Goal: Task Accomplishment & Management: Use online tool/utility

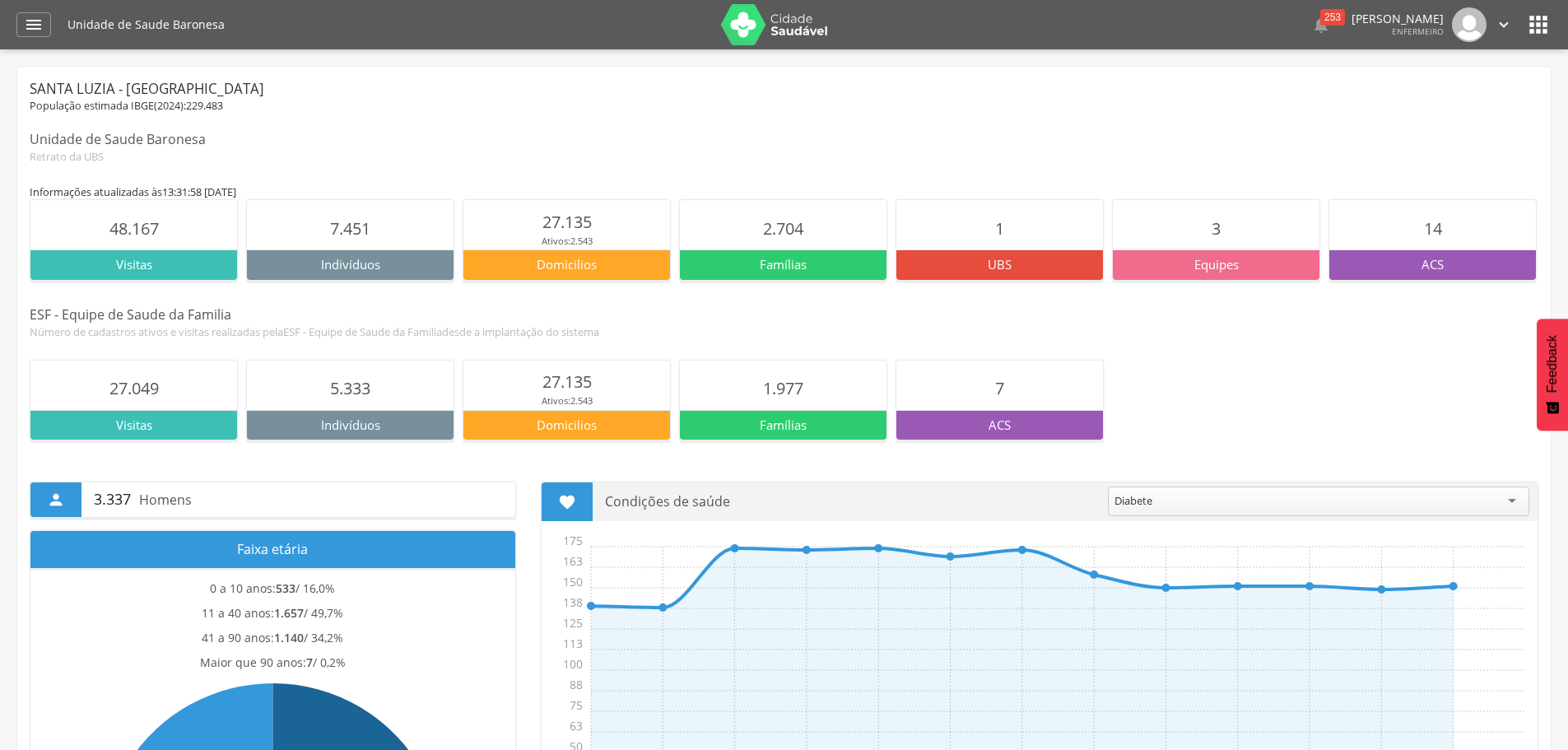
click at [1534, 34] on icon "" at bounding box center [1539, 25] width 27 height 27
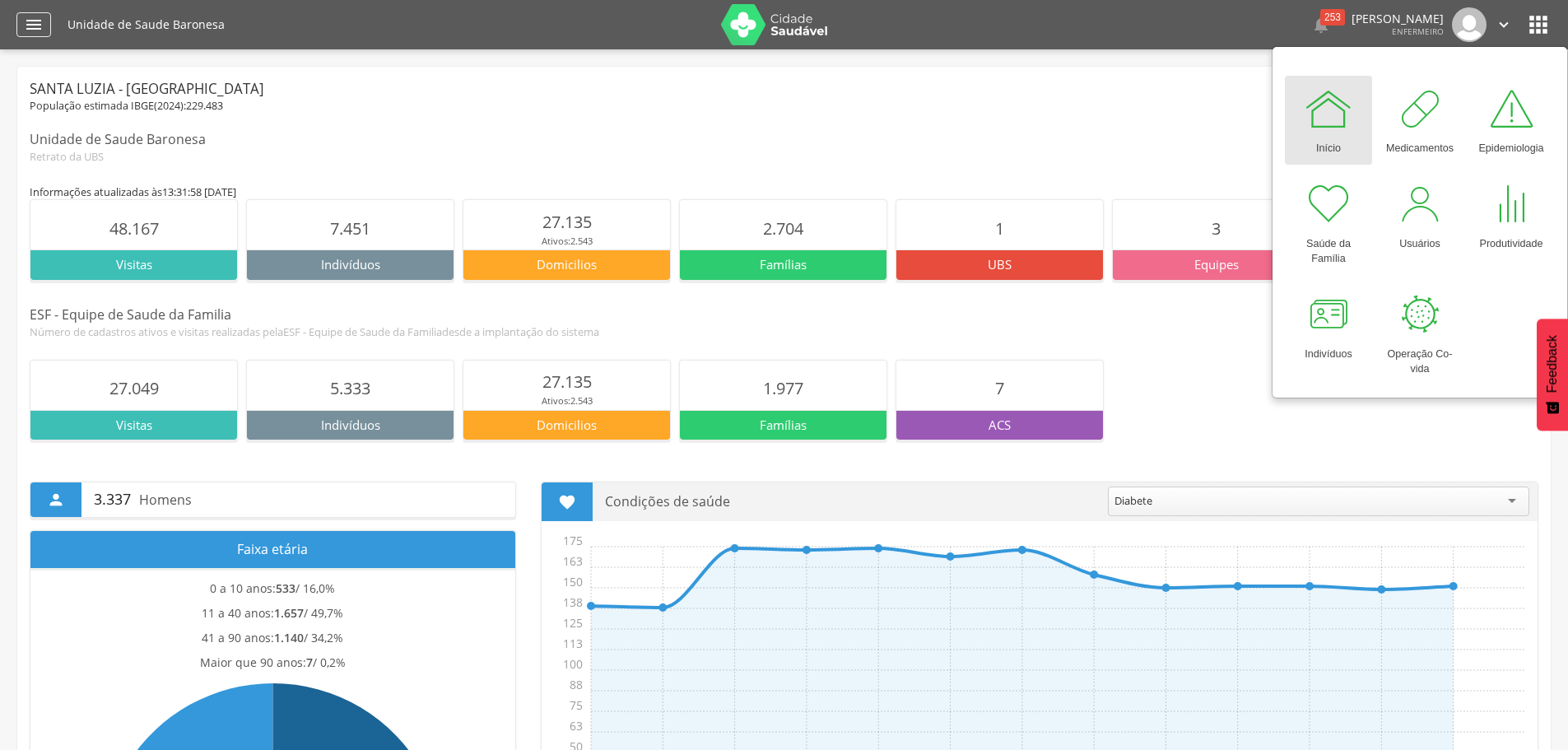
click at [28, 20] on icon "" at bounding box center [34, 25] width 20 height 20
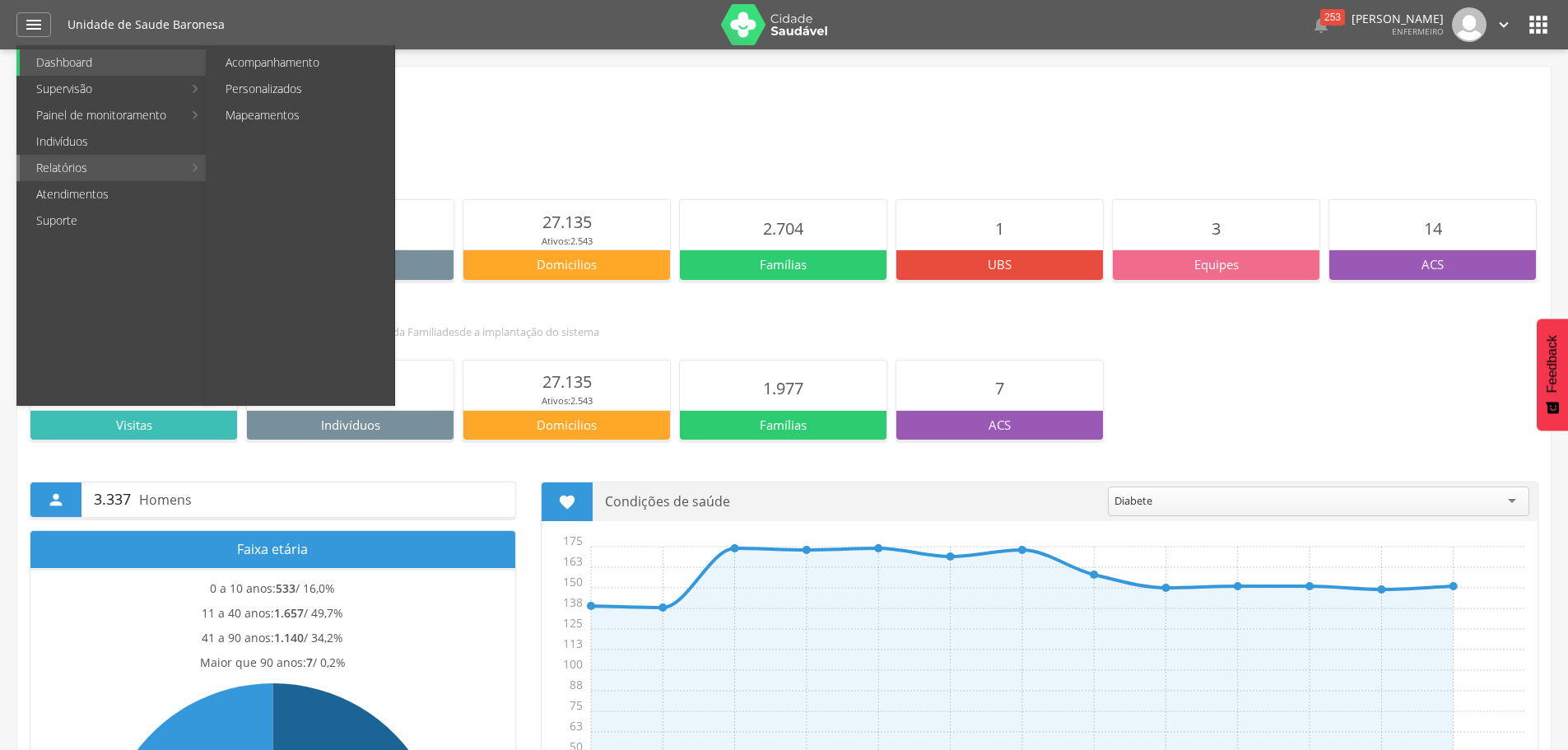
click at [89, 165] on link "Relatórios" at bounding box center [102, 168] width 163 height 27
click at [287, 66] on link "Acompanhamento" at bounding box center [302, 62] width 185 height 27
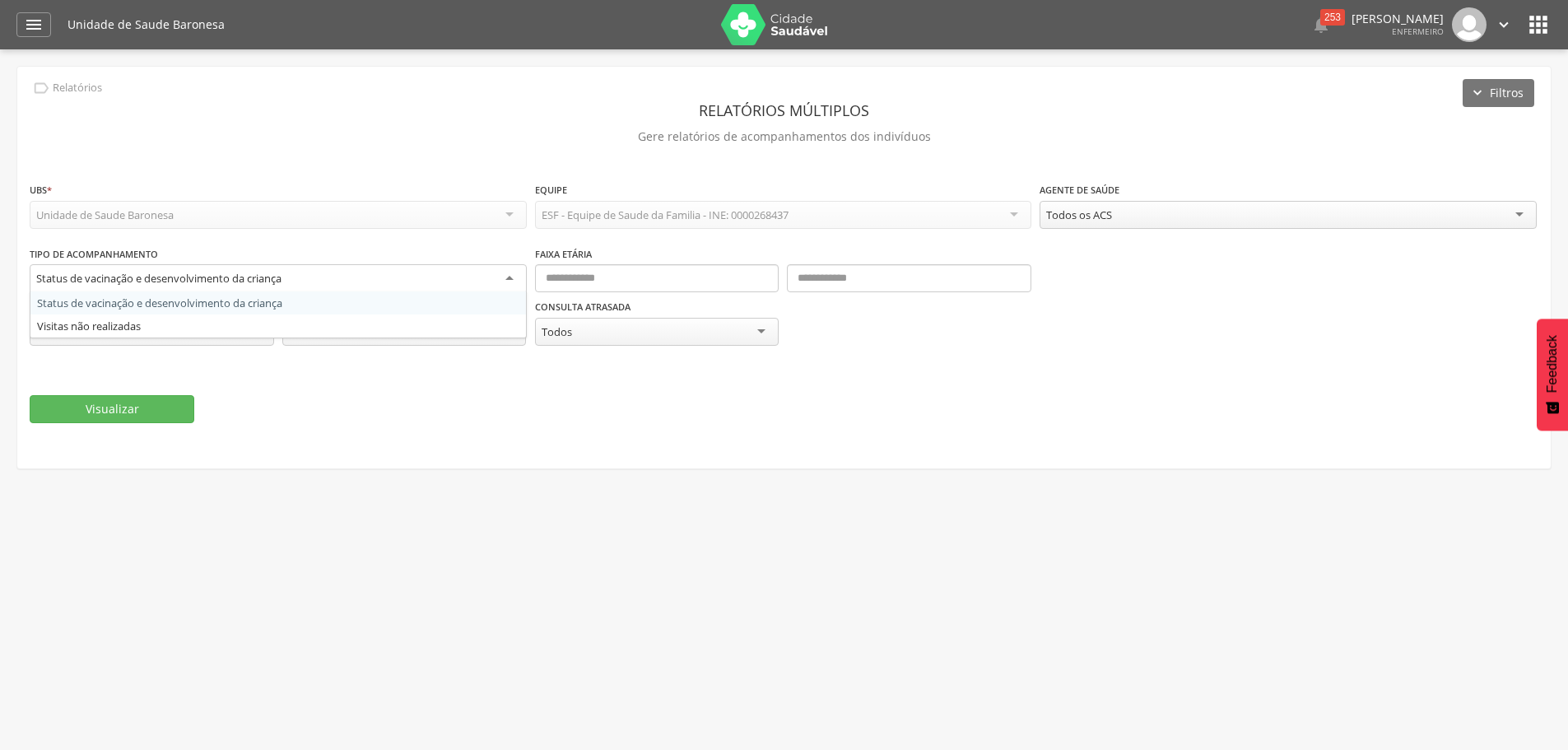
click at [313, 280] on div "Status de vacinação e desenvolvimento da criança" at bounding box center [278, 279] width 497 height 29
click at [1198, 335] on div "**********" at bounding box center [784, 303] width 1509 height 116
click at [280, 278] on div "Status de vacinação e desenvolvimento da criança" at bounding box center [160, 278] width 246 height 15
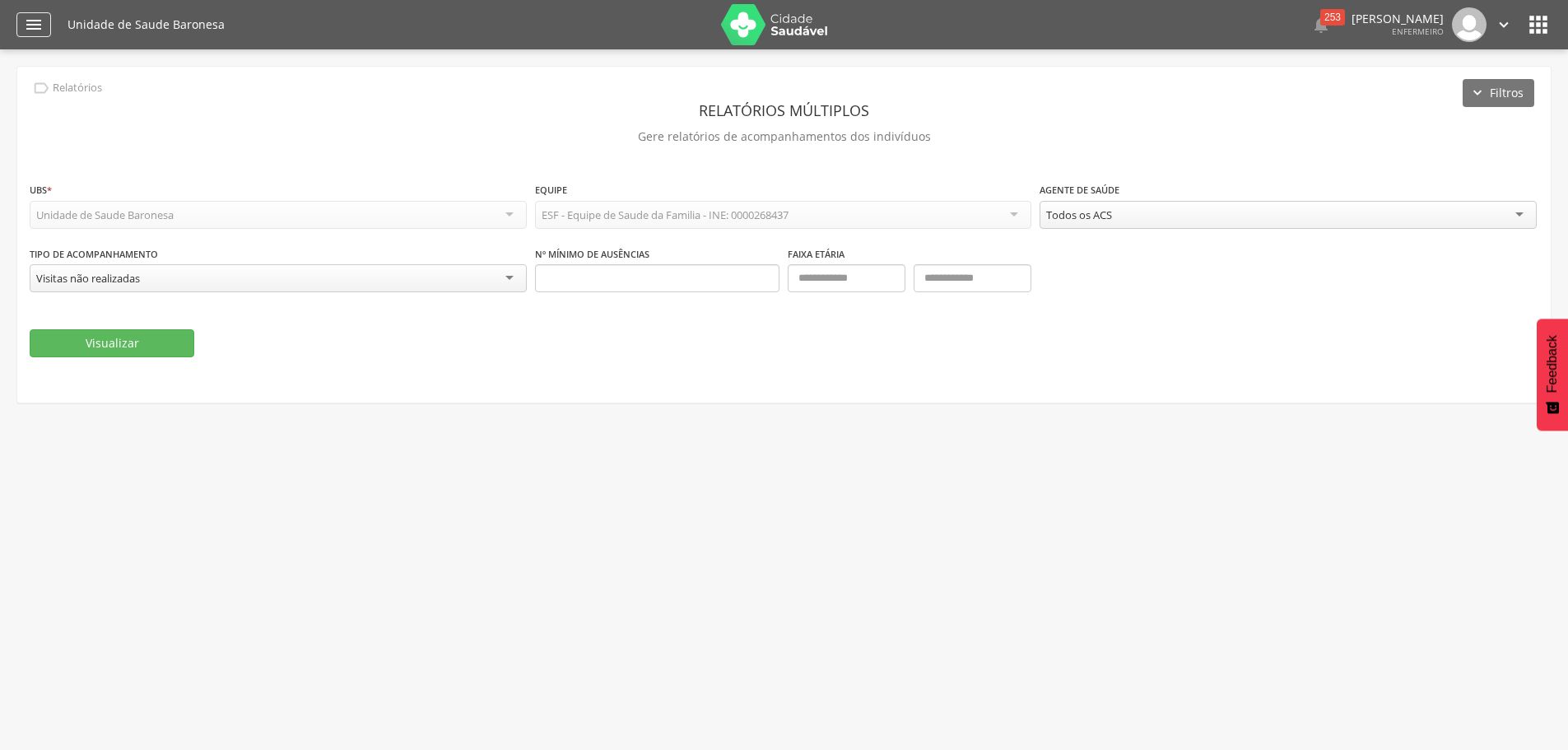
click at [39, 19] on icon "" at bounding box center [34, 25] width 20 height 20
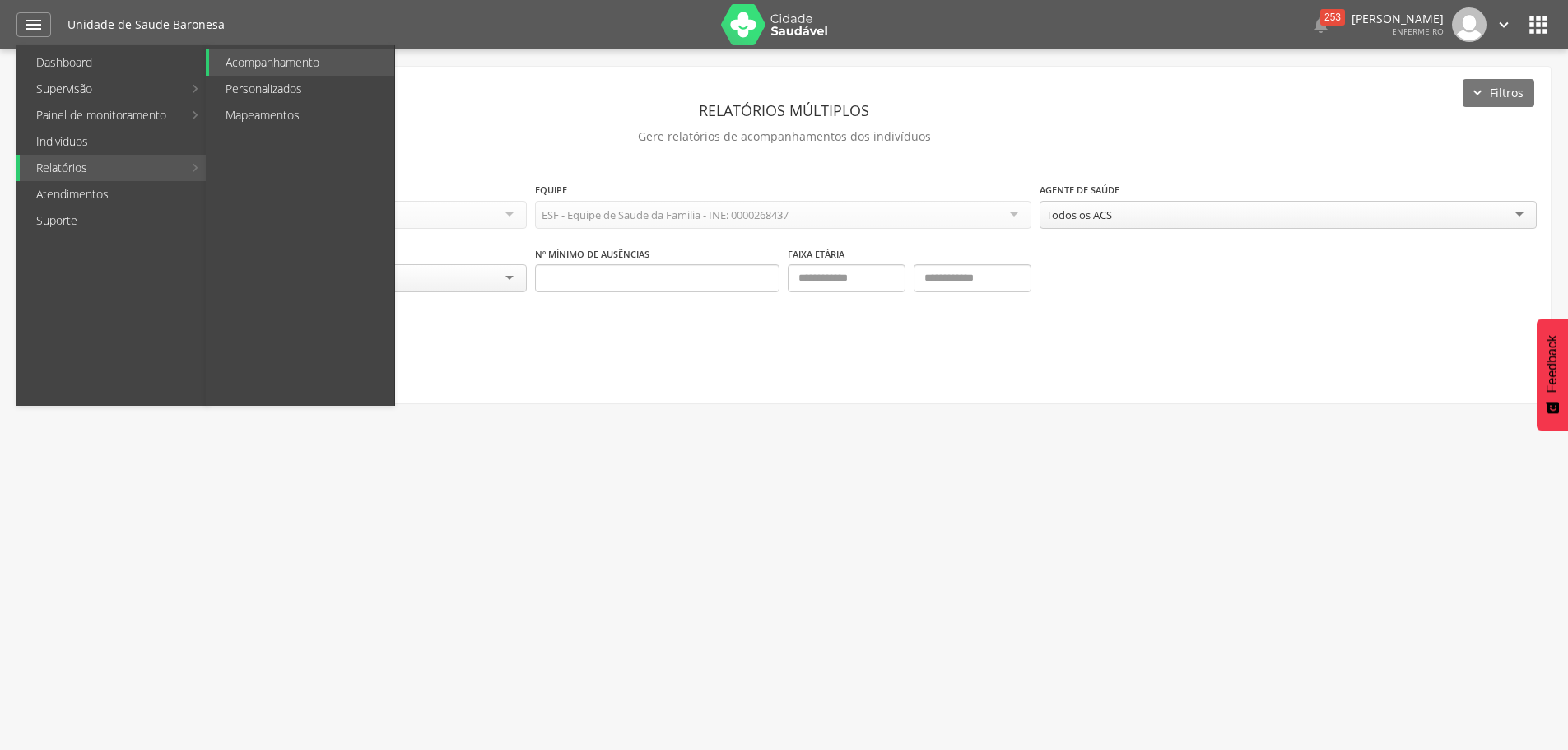
click at [79, 164] on link "Relatórios" at bounding box center [102, 168] width 163 height 27
click at [251, 85] on link "Personalizados" at bounding box center [302, 89] width 185 height 27
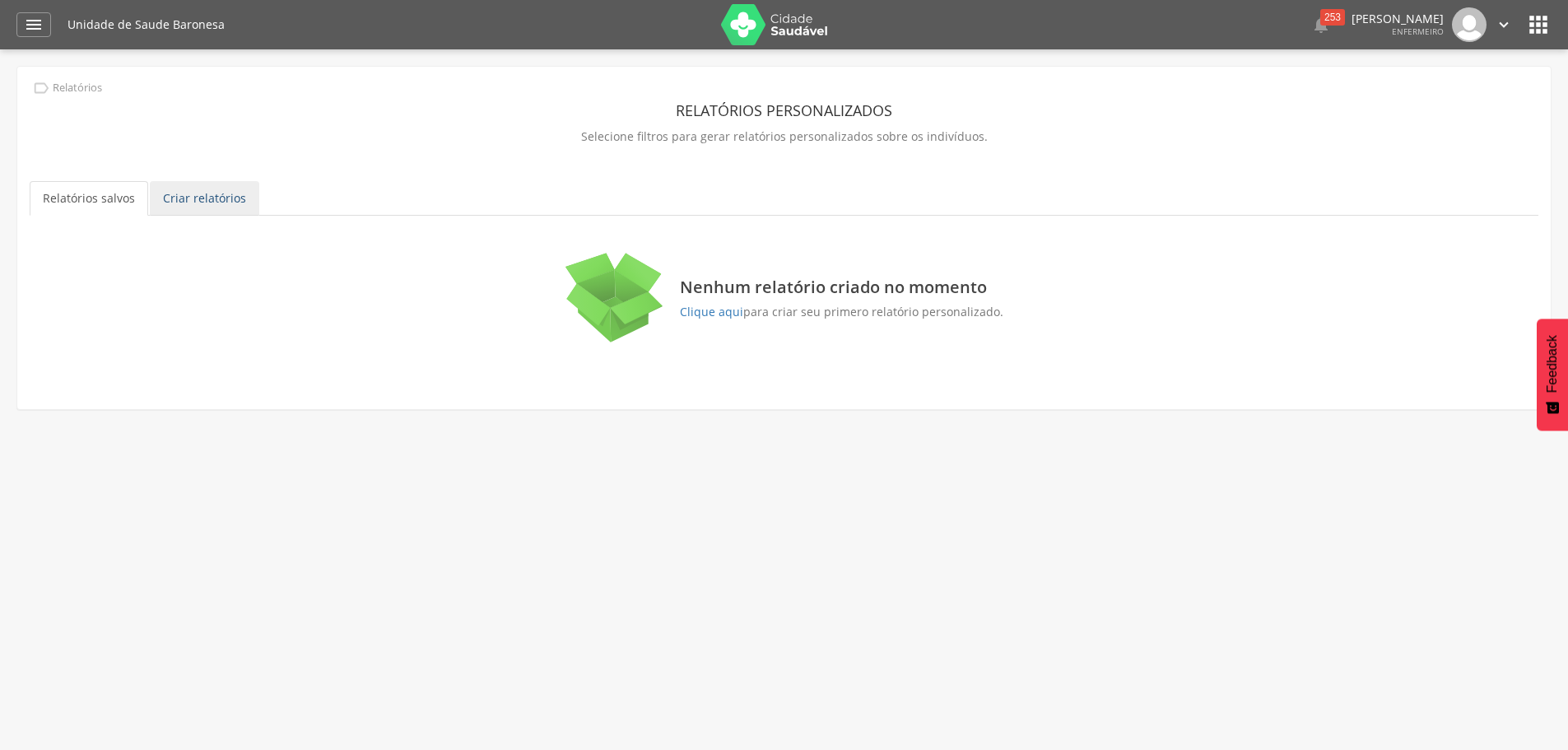
click at [220, 186] on link "Criar relatórios" at bounding box center [204, 199] width 109 height 35
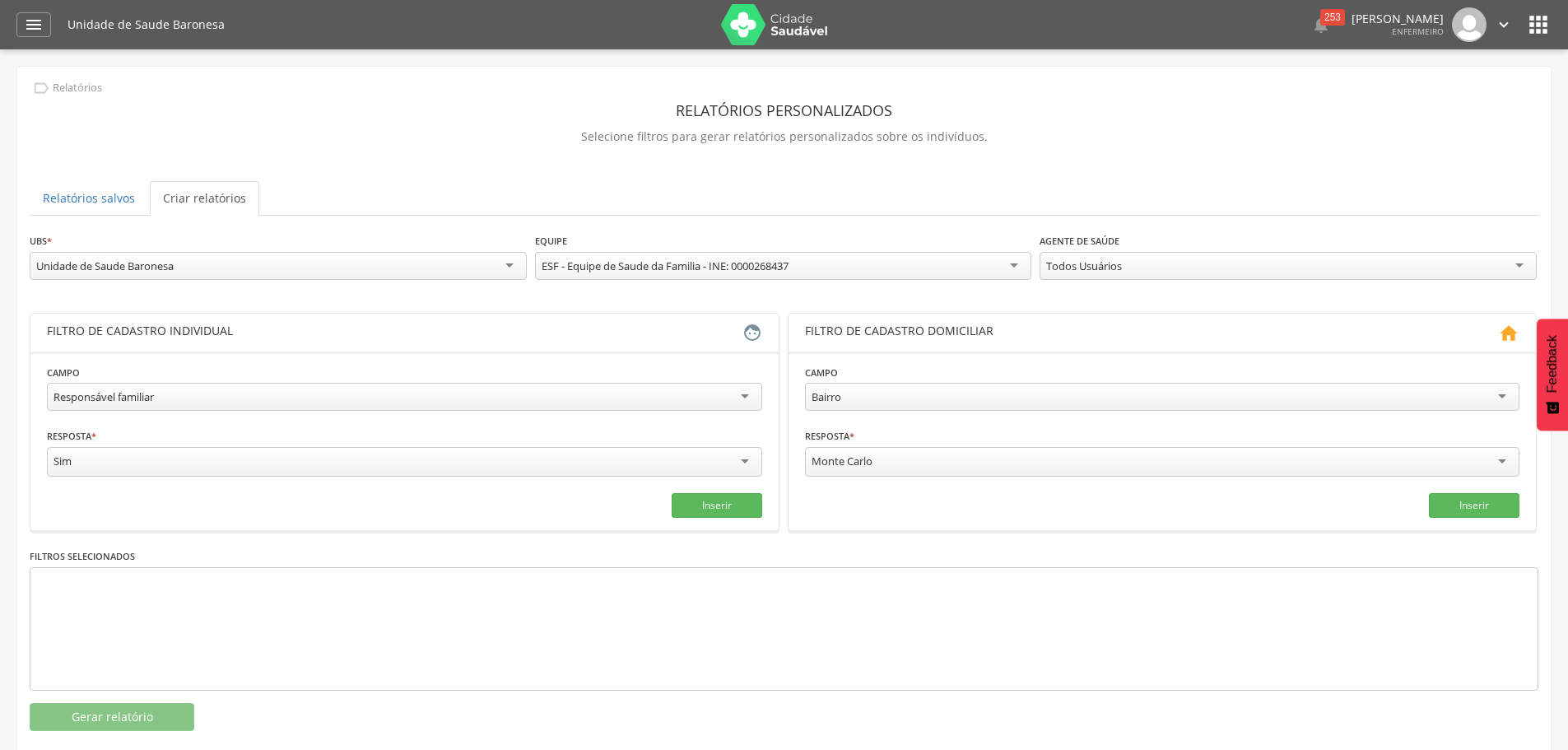
click at [326, 387] on div "Responsável familiar" at bounding box center [404, 396] width 715 height 28
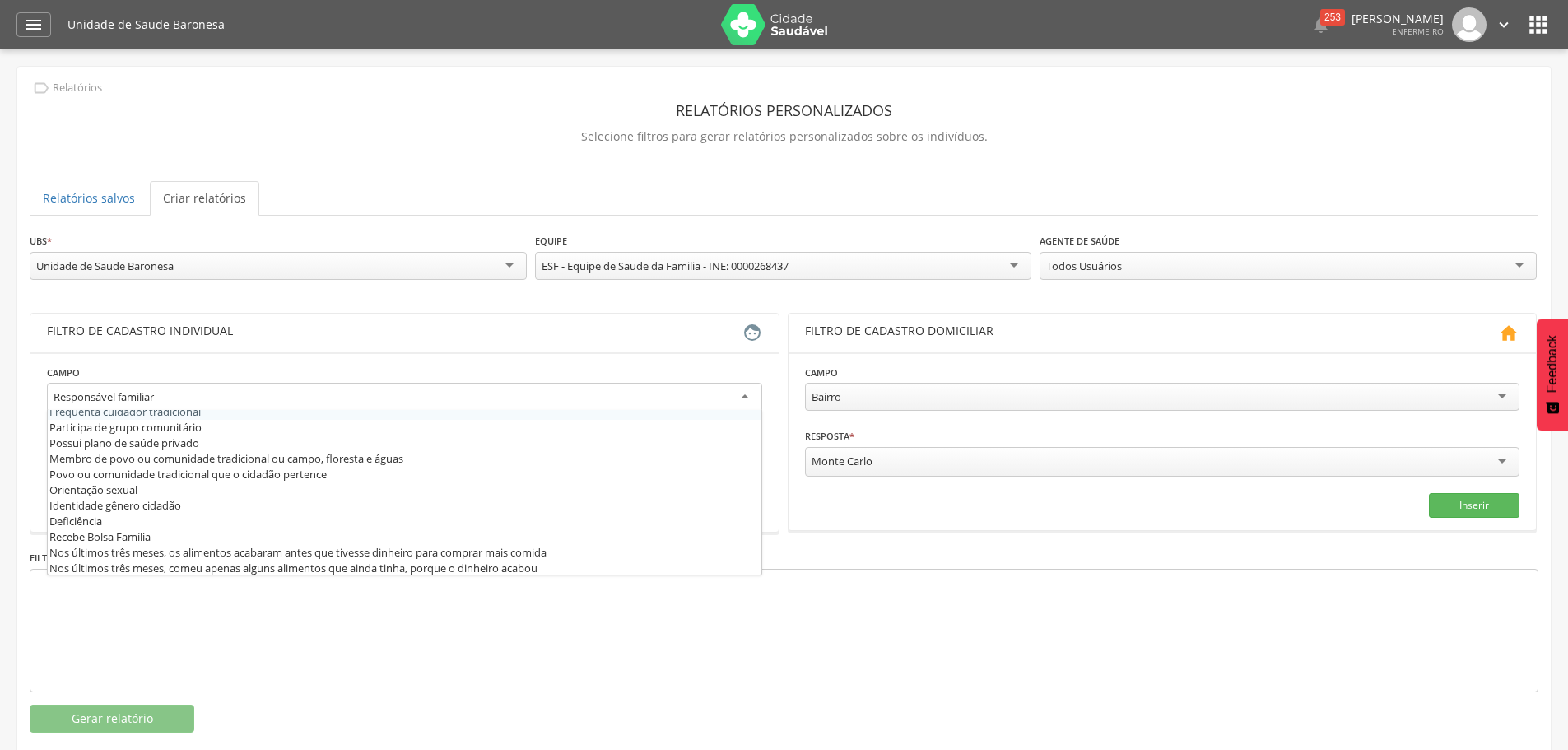
scroll to position [329, 0]
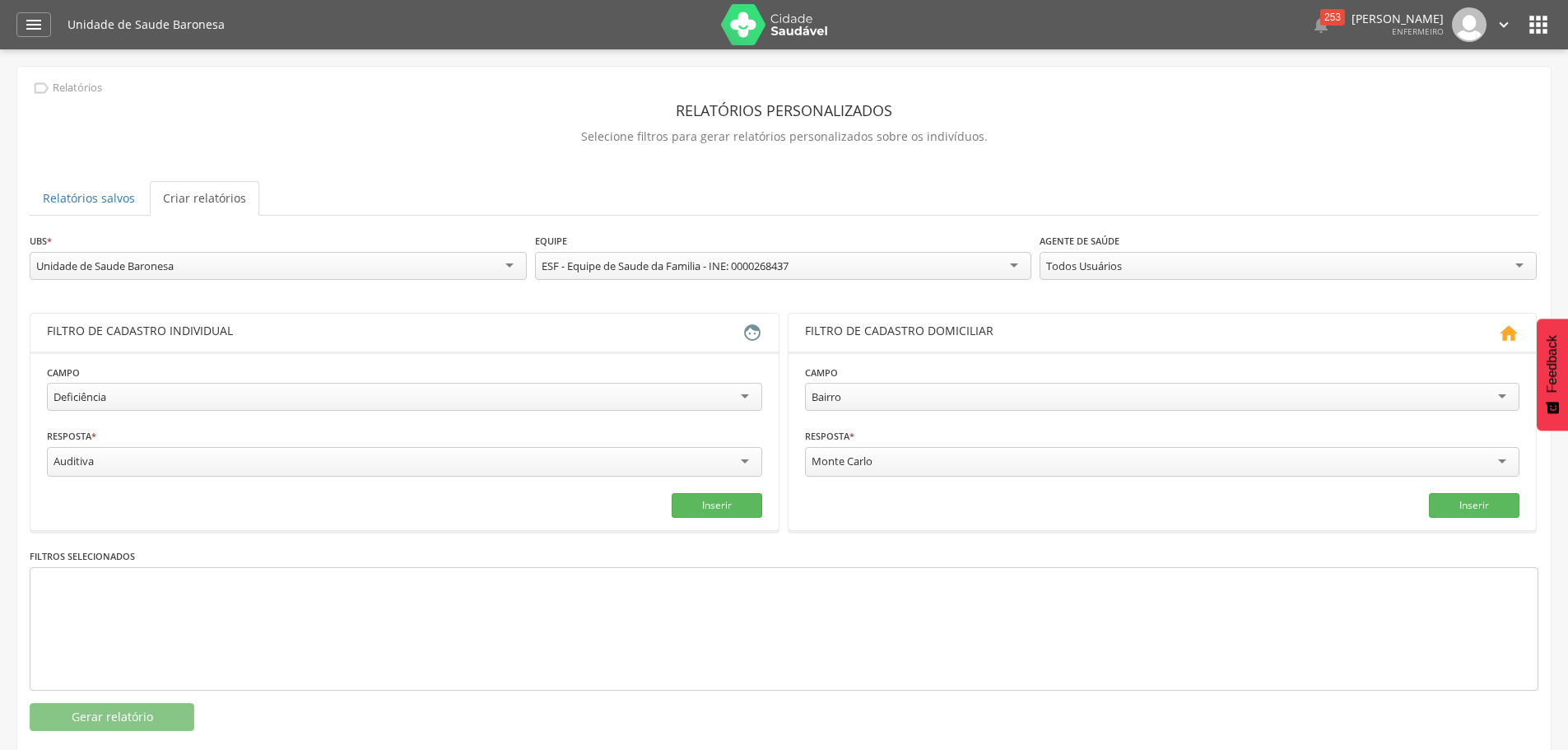
click at [837, 396] on div "Bairro" at bounding box center [826, 397] width 29 height 15
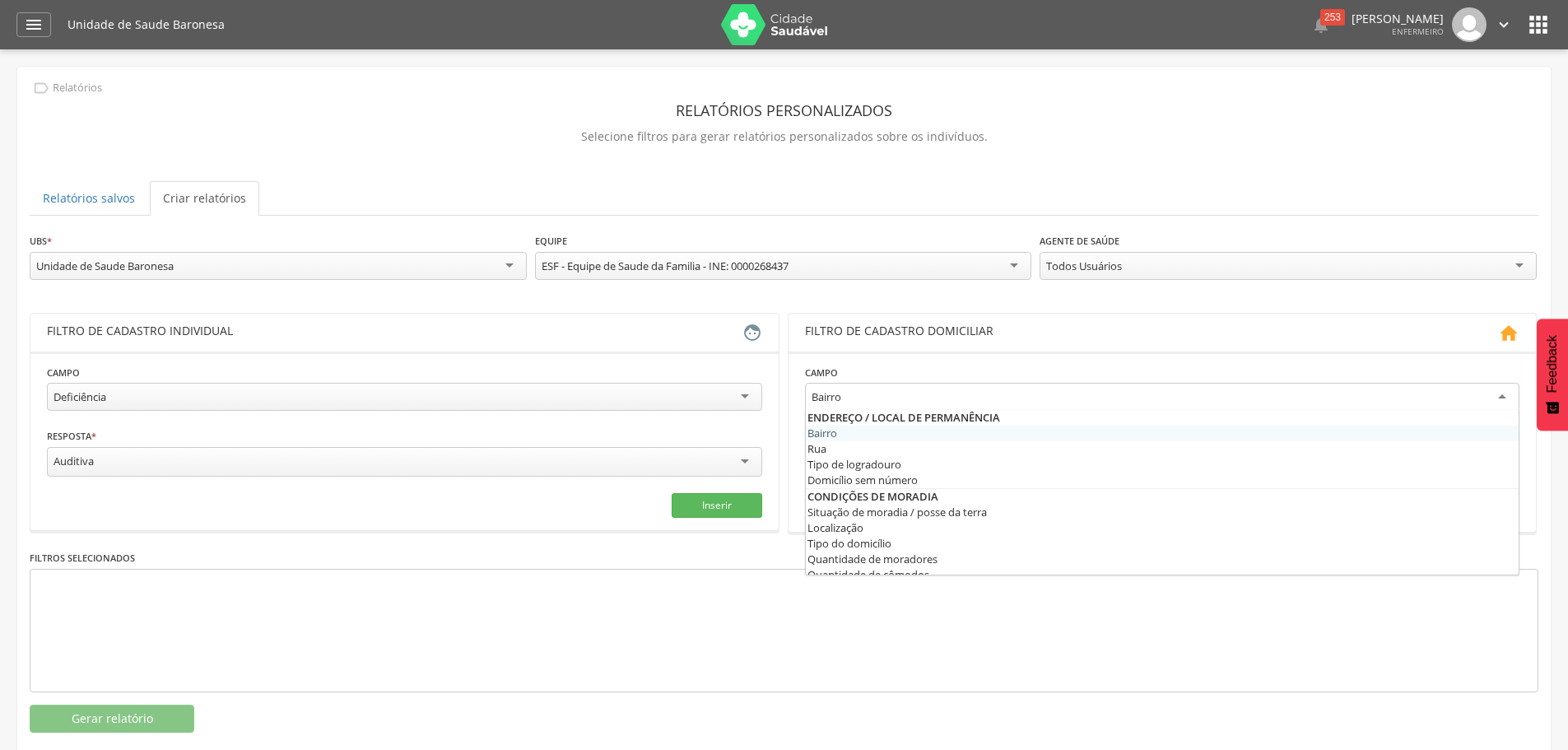
click at [842, 427] on fieldset "**********" at bounding box center [1163, 442] width 715 height 156
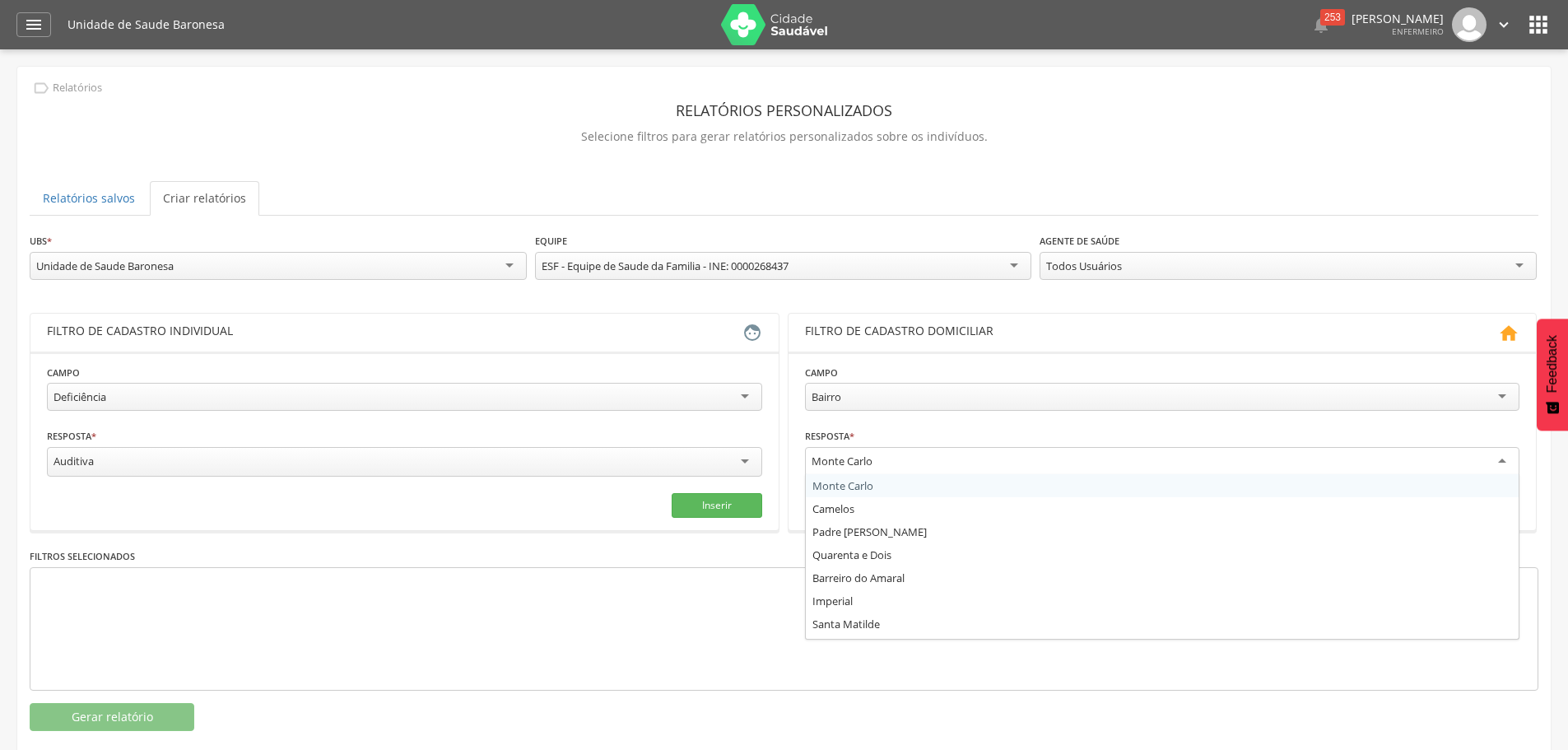
click at [829, 463] on div "Monte Carlo" at bounding box center [842, 461] width 61 height 15
drag, startPoint x: 900, startPoint y: 463, endPoint x: 814, endPoint y: 459, distance: 86.1
click at [814, 459] on div "Monte Carlo" at bounding box center [1163, 460] width 715 height 28
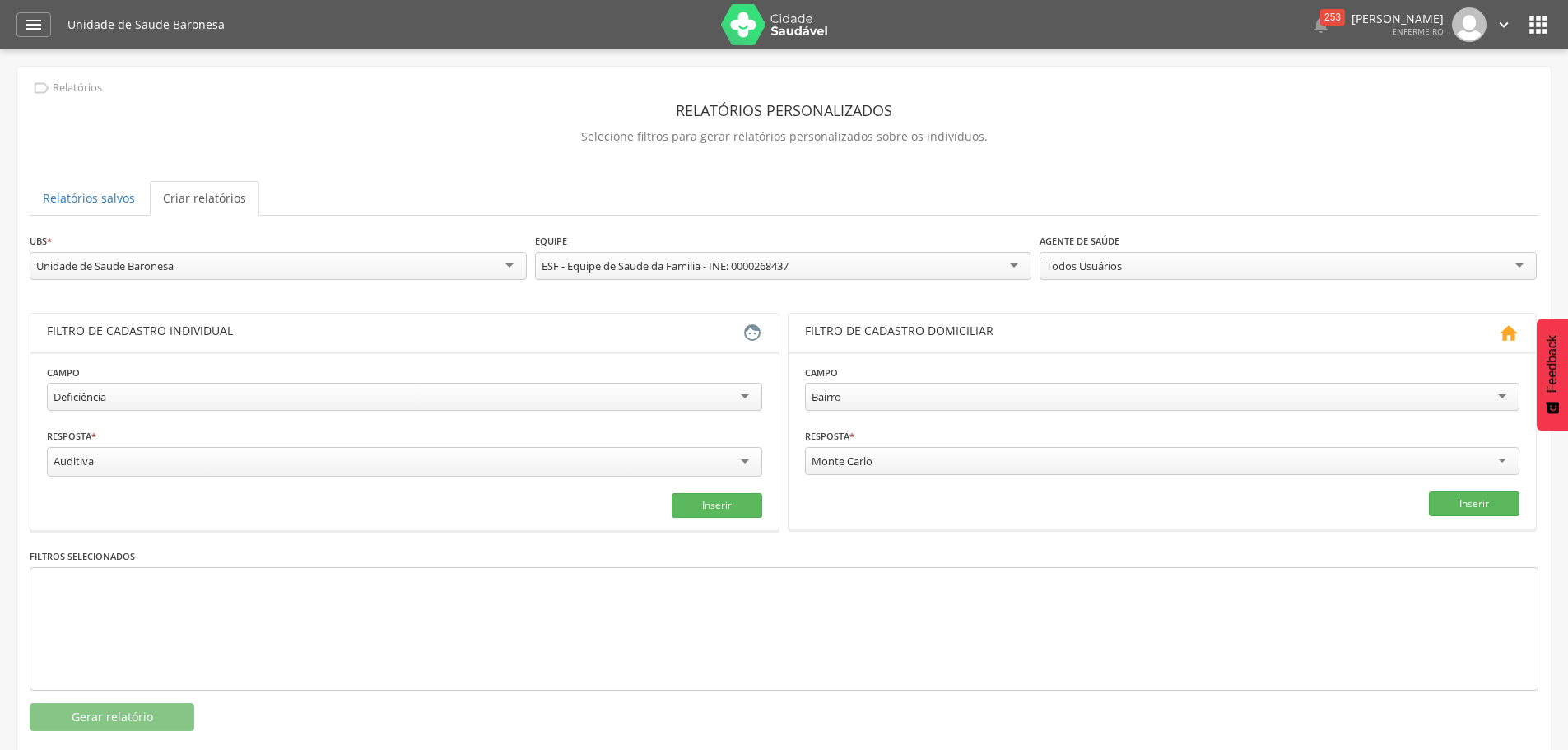
click at [882, 459] on div "Monte Carlo" at bounding box center [1163, 460] width 715 height 28
drag, startPoint x: 883, startPoint y: 458, endPoint x: 842, endPoint y: 457, distance: 41.0
click at [842, 457] on div "Monte Carlo" at bounding box center [1163, 460] width 715 height 28
type input "**"
click at [1472, 510] on button "Inserir" at bounding box center [1474, 503] width 91 height 25
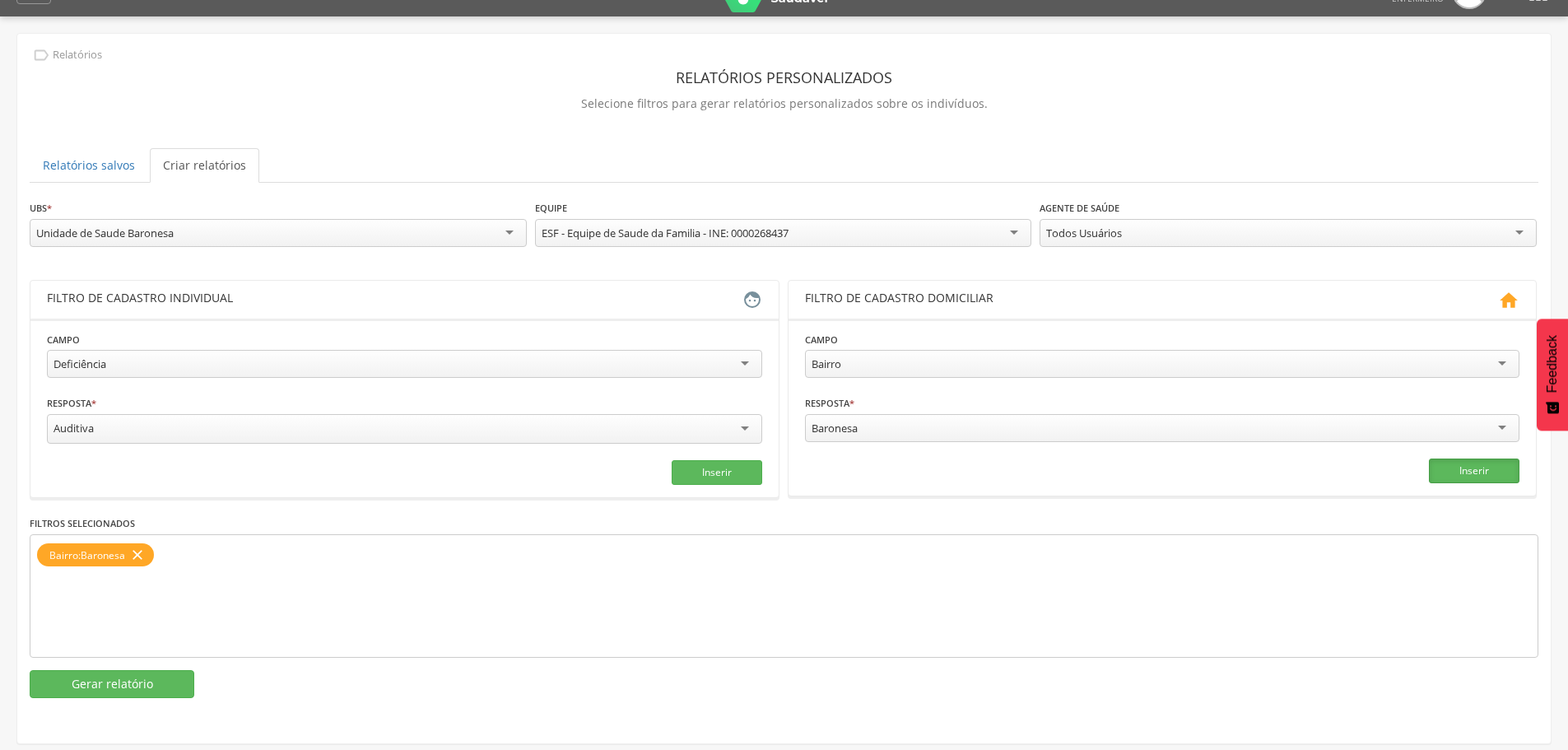
scroll to position [50, 0]
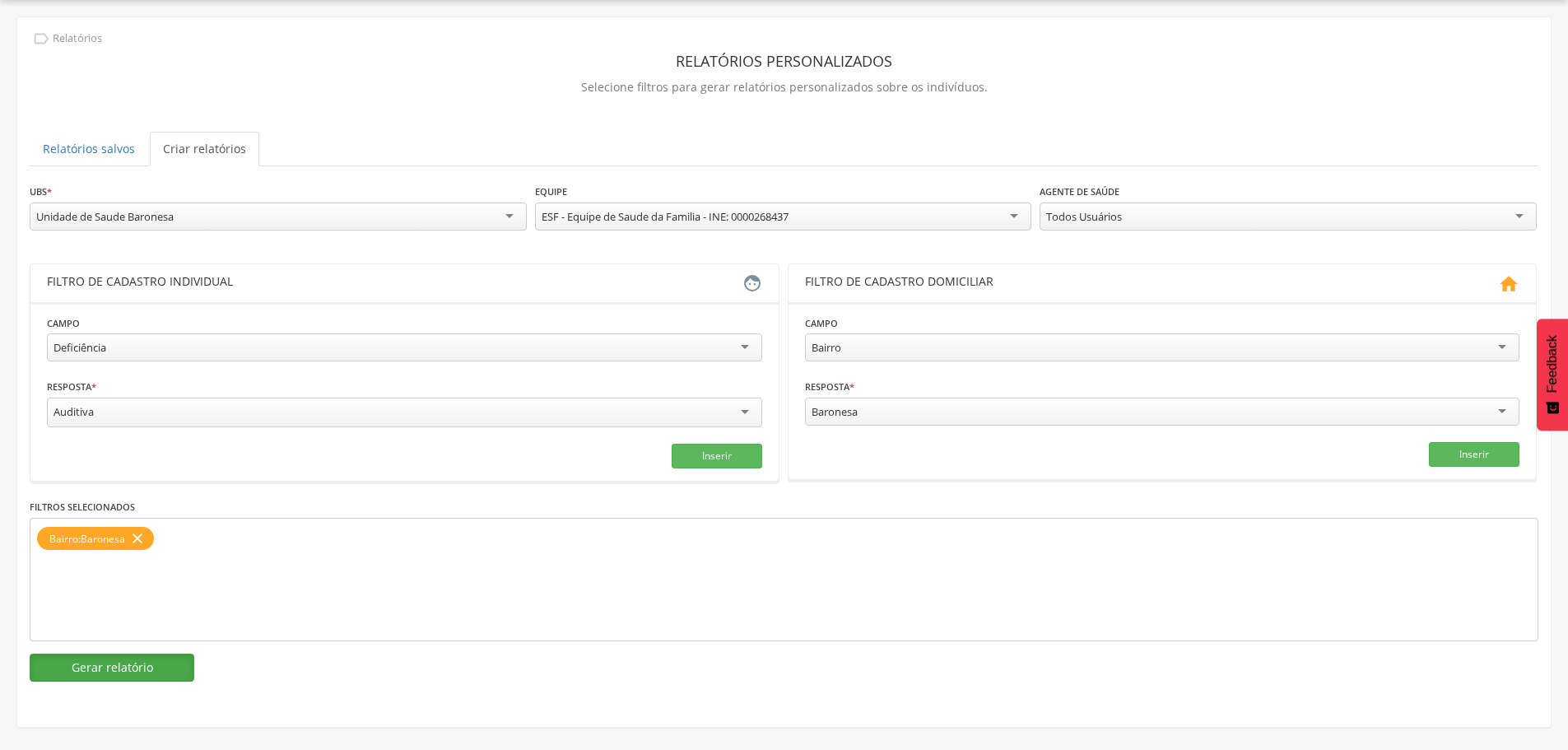
click at [185, 669] on button "Gerar relatório" at bounding box center [112, 667] width 165 height 28
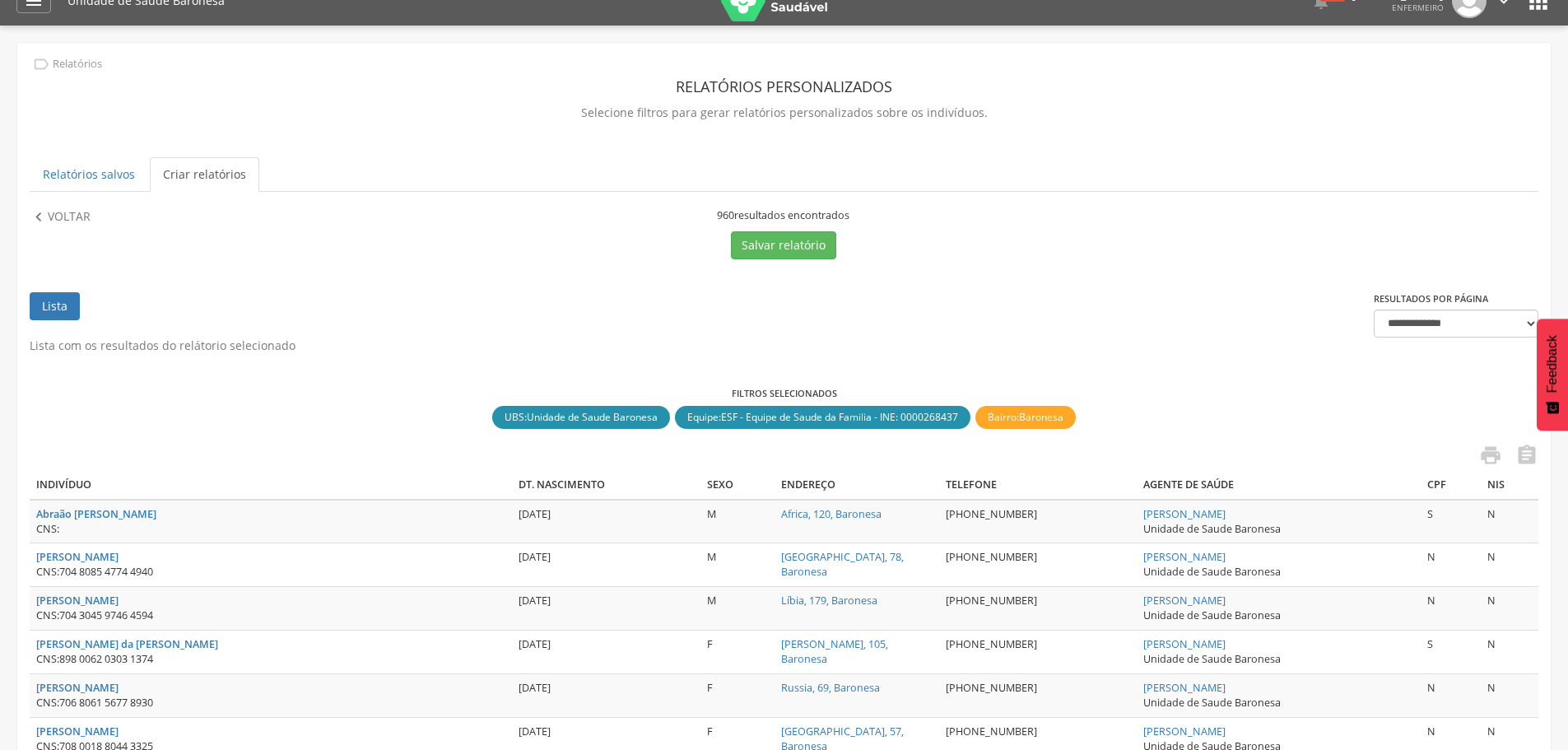
scroll to position [19, 0]
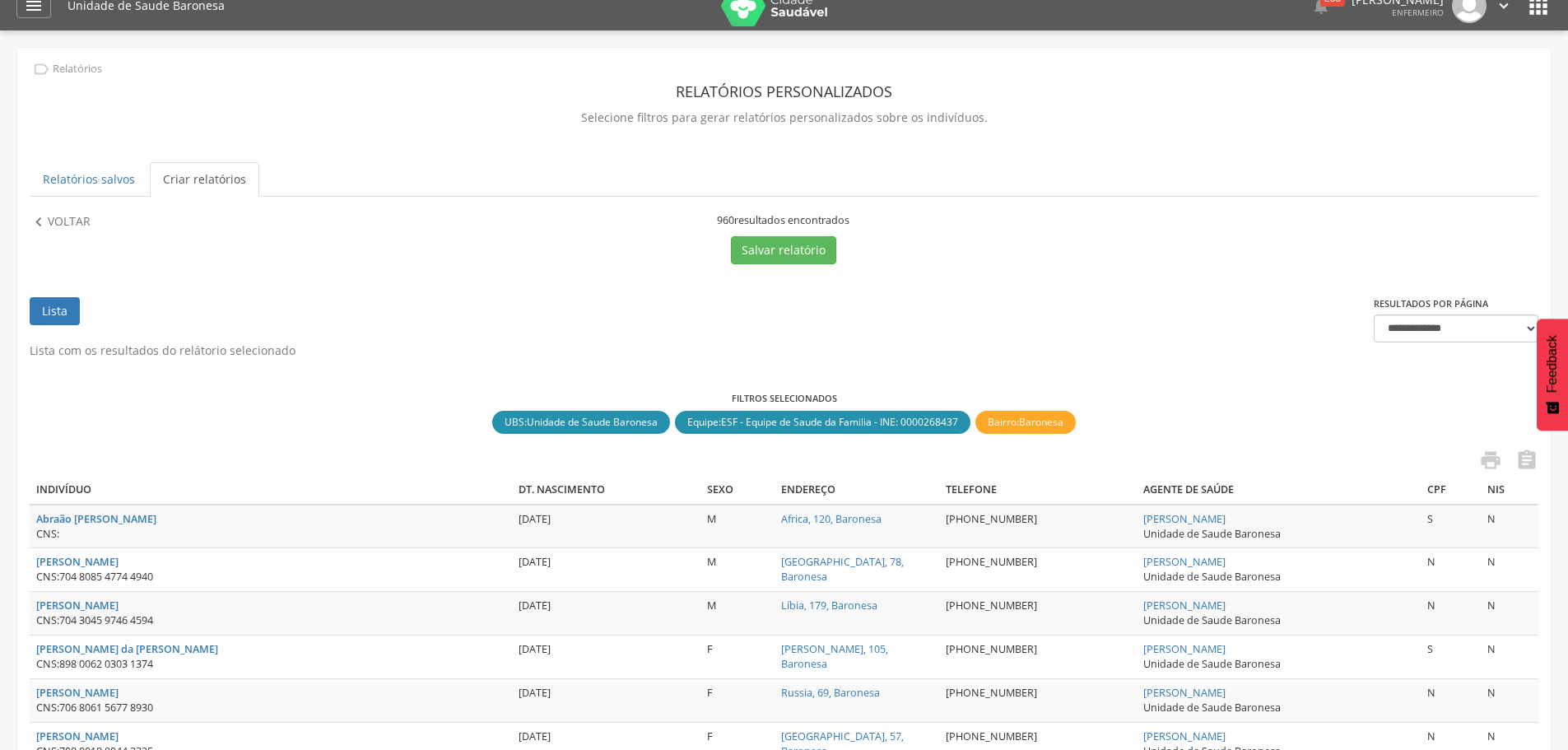
click at [65, 311] on link "Lista" at bounding box center [54, 311] width 50 height 28
click at [75, 228] on p "Voltar" at bounding box center [69, 223] width 43 height 18
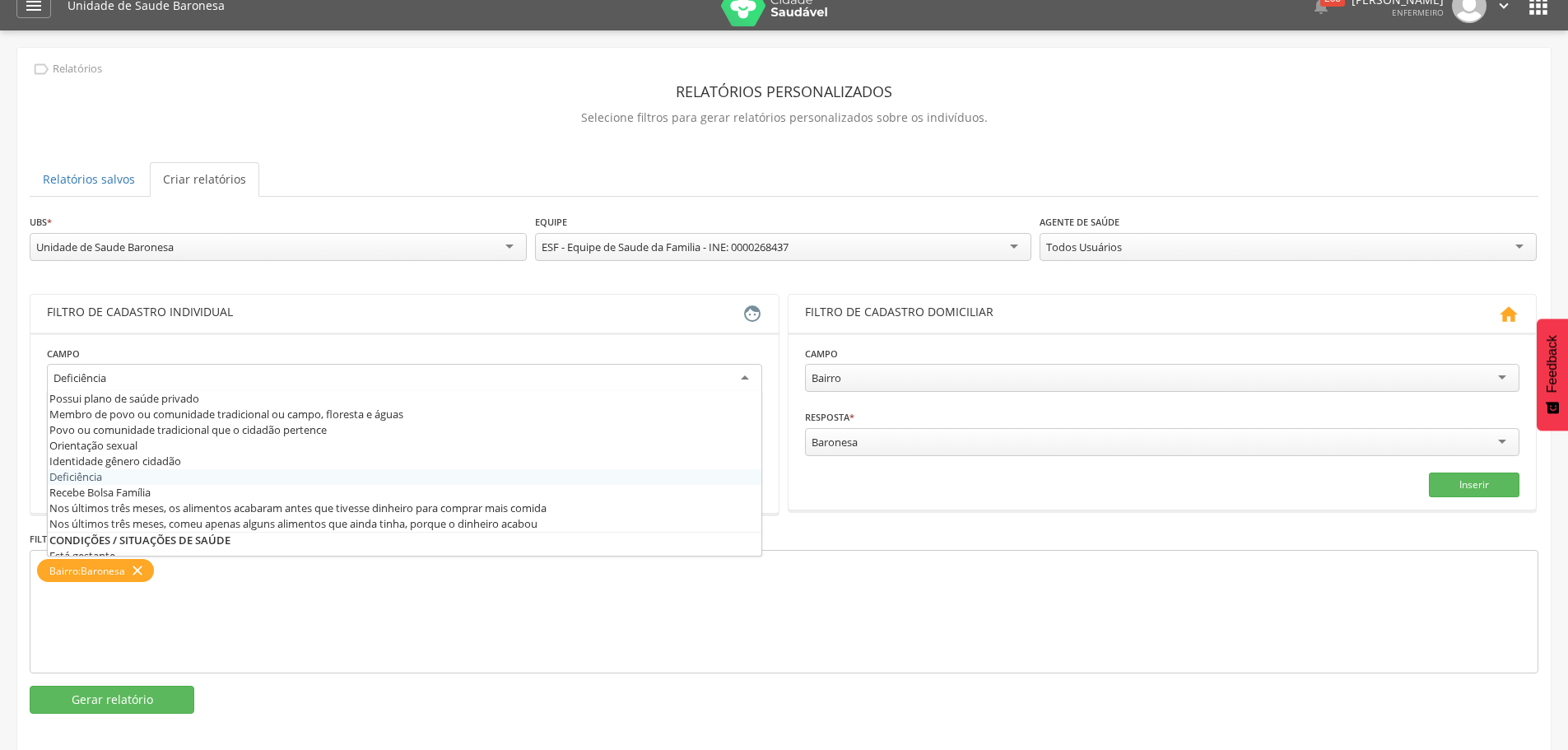
click at [236, 373] on div "Deficiência" at bounding box center [404, 379] width 715 height 29
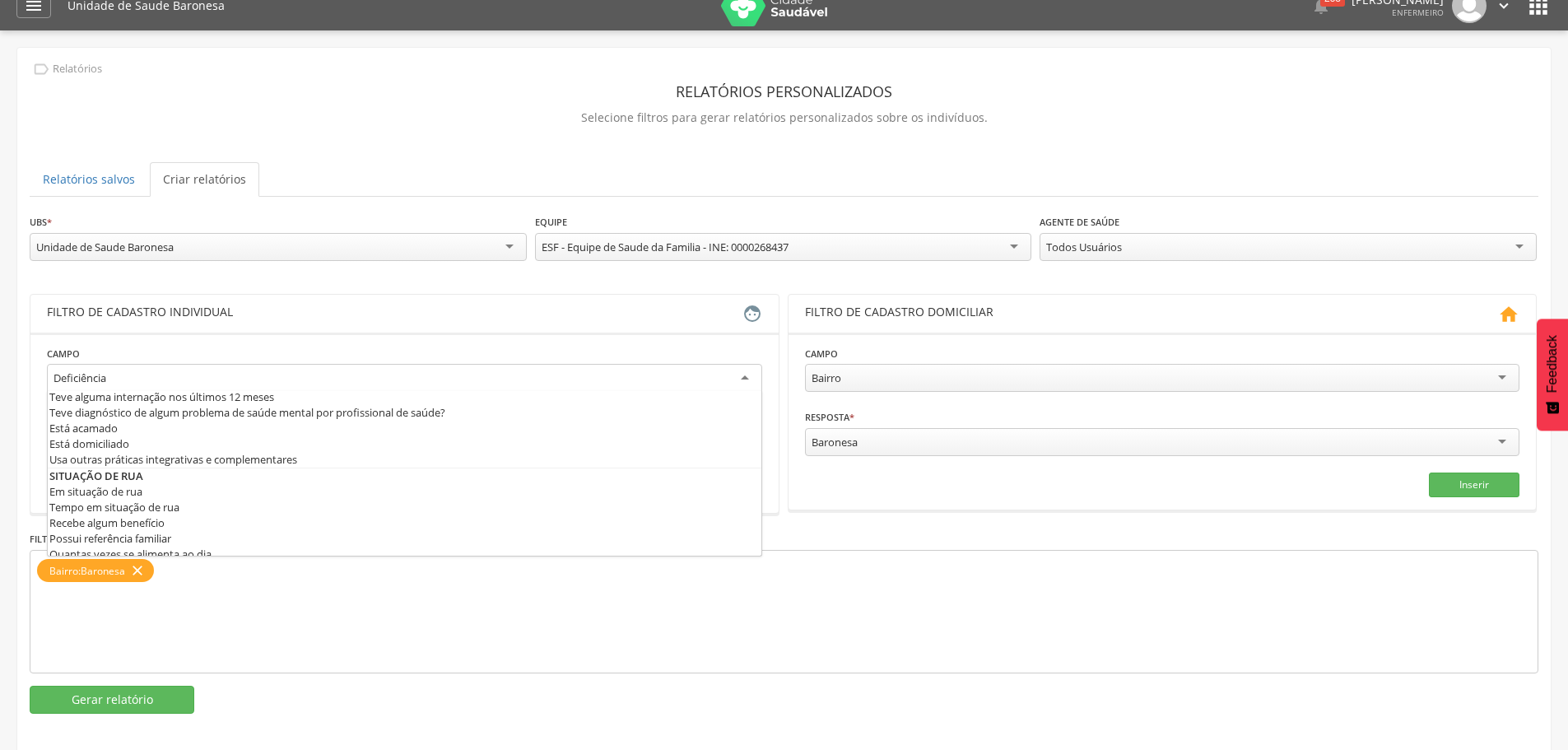
scroll to position [741, 0]
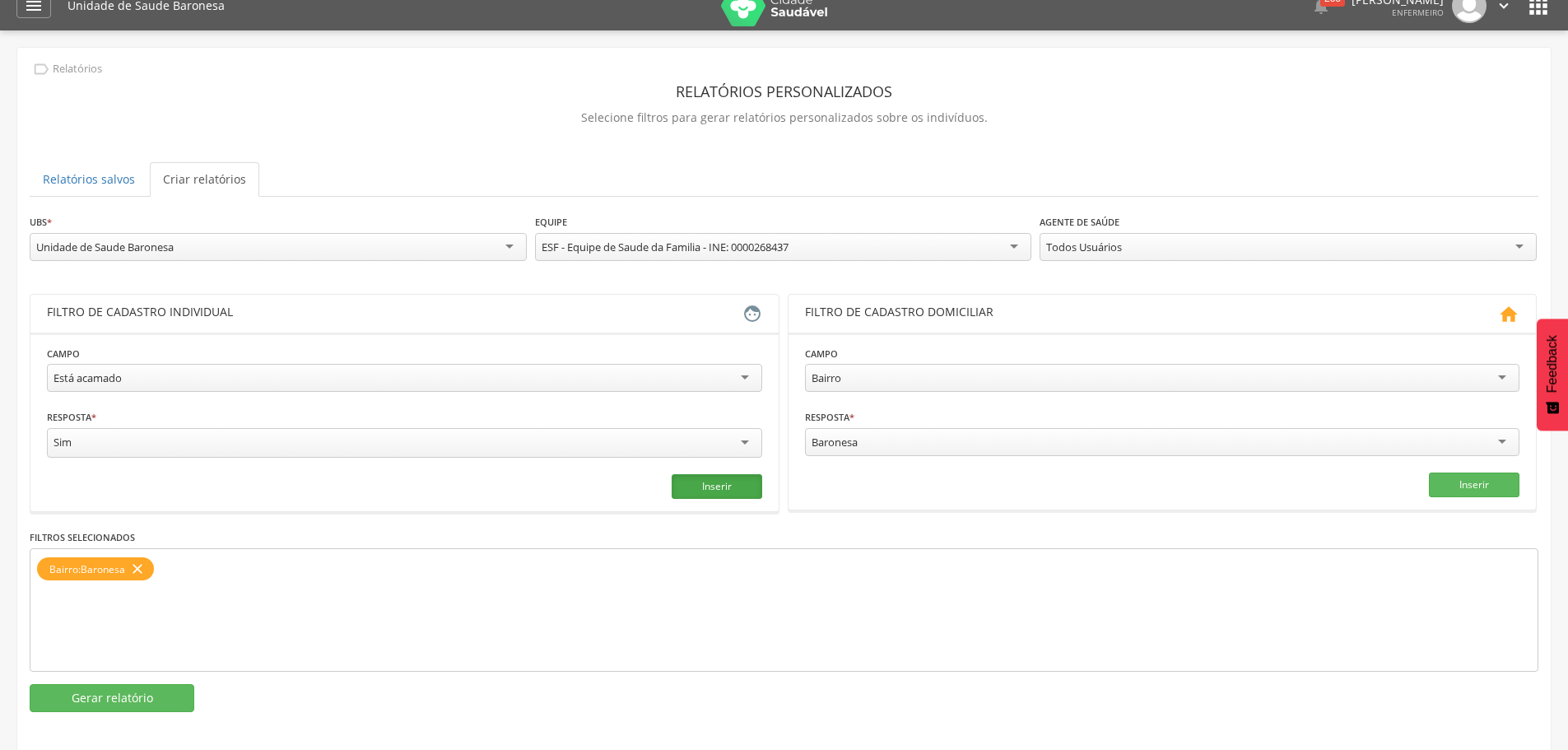
click at [726, 475] on button "Inserir" at bounding box center [717, 486] width 91 height 25
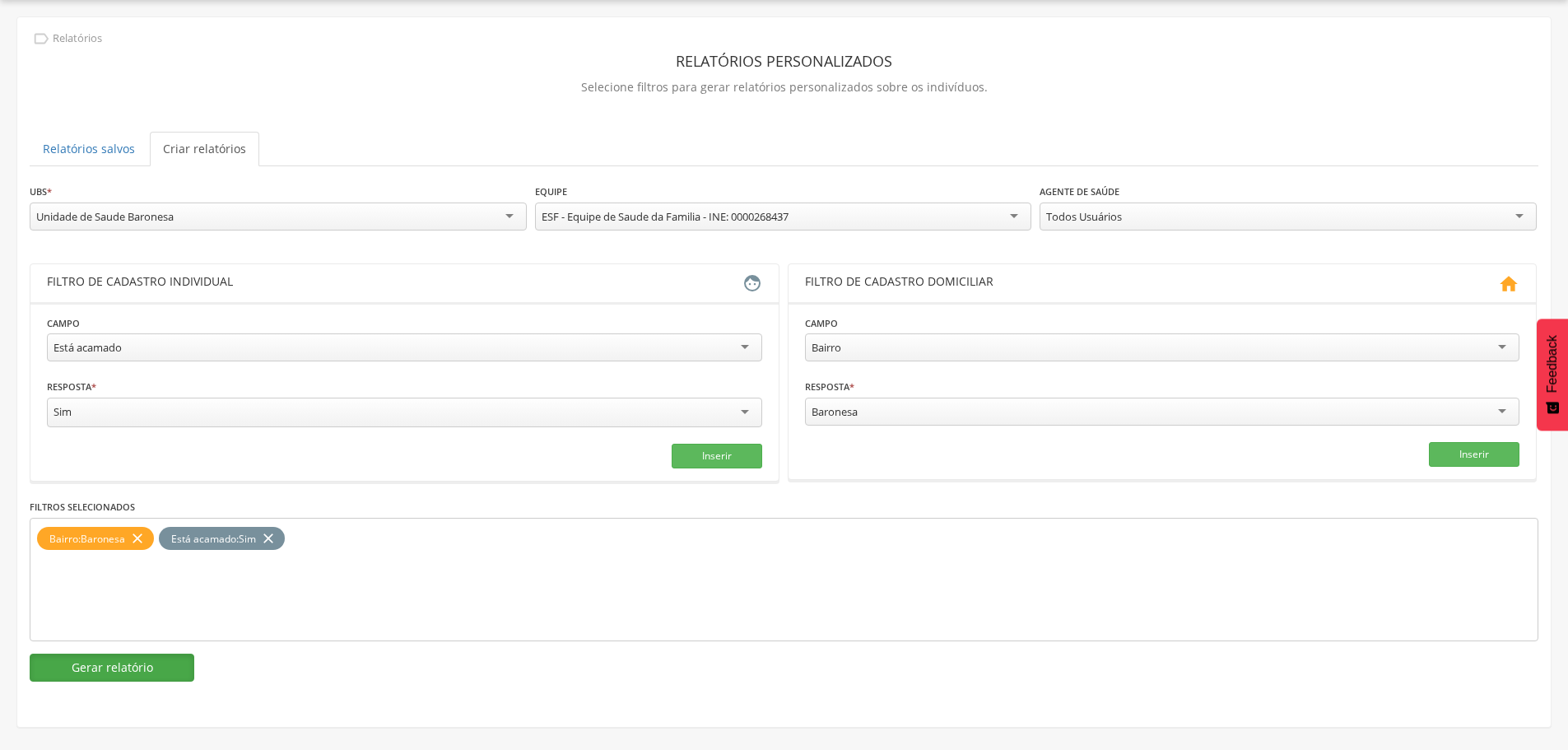
click at [101, 674] on button "Gerar relatório" at bounding box center [112, 667] width 165 height 28
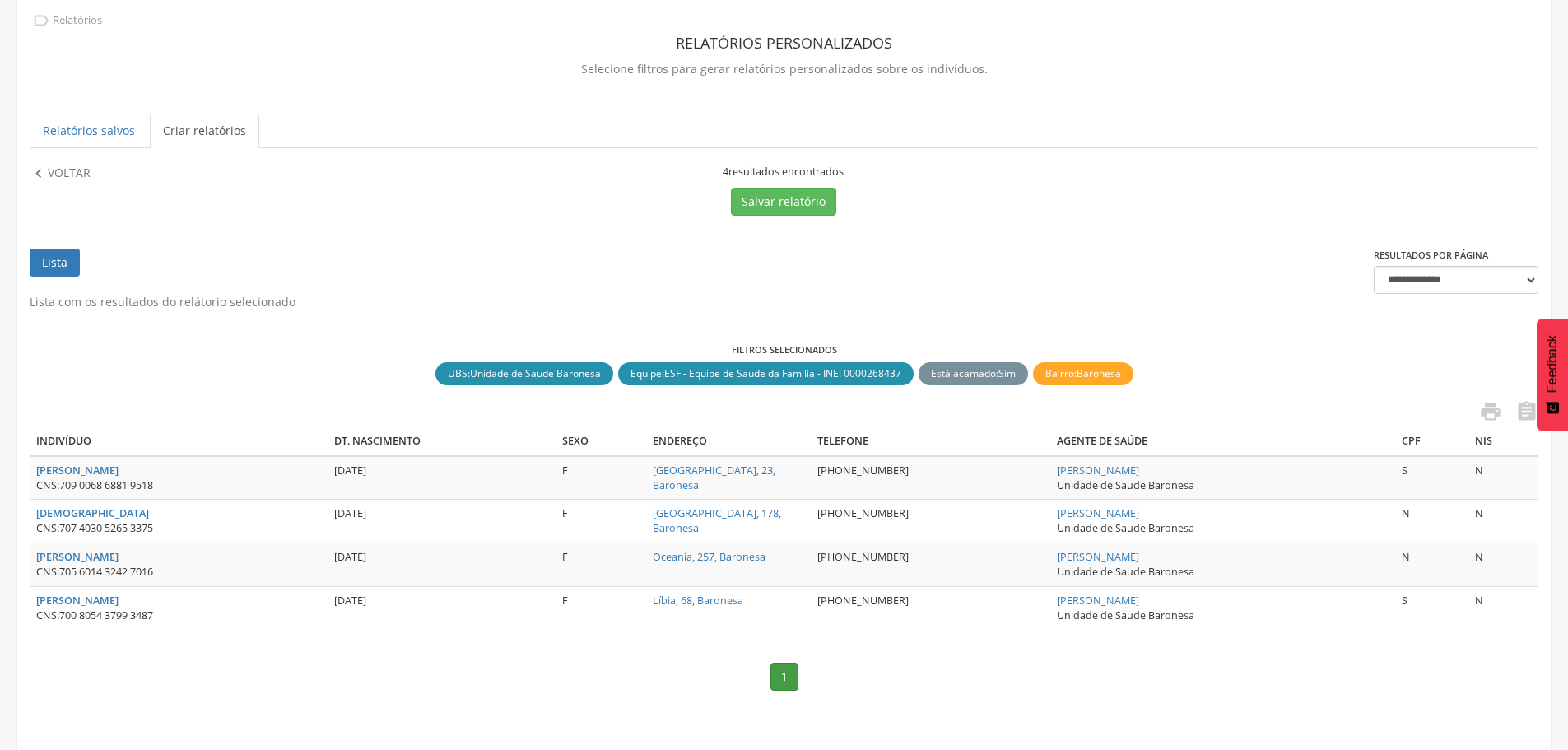
scroll to position [71, 0]
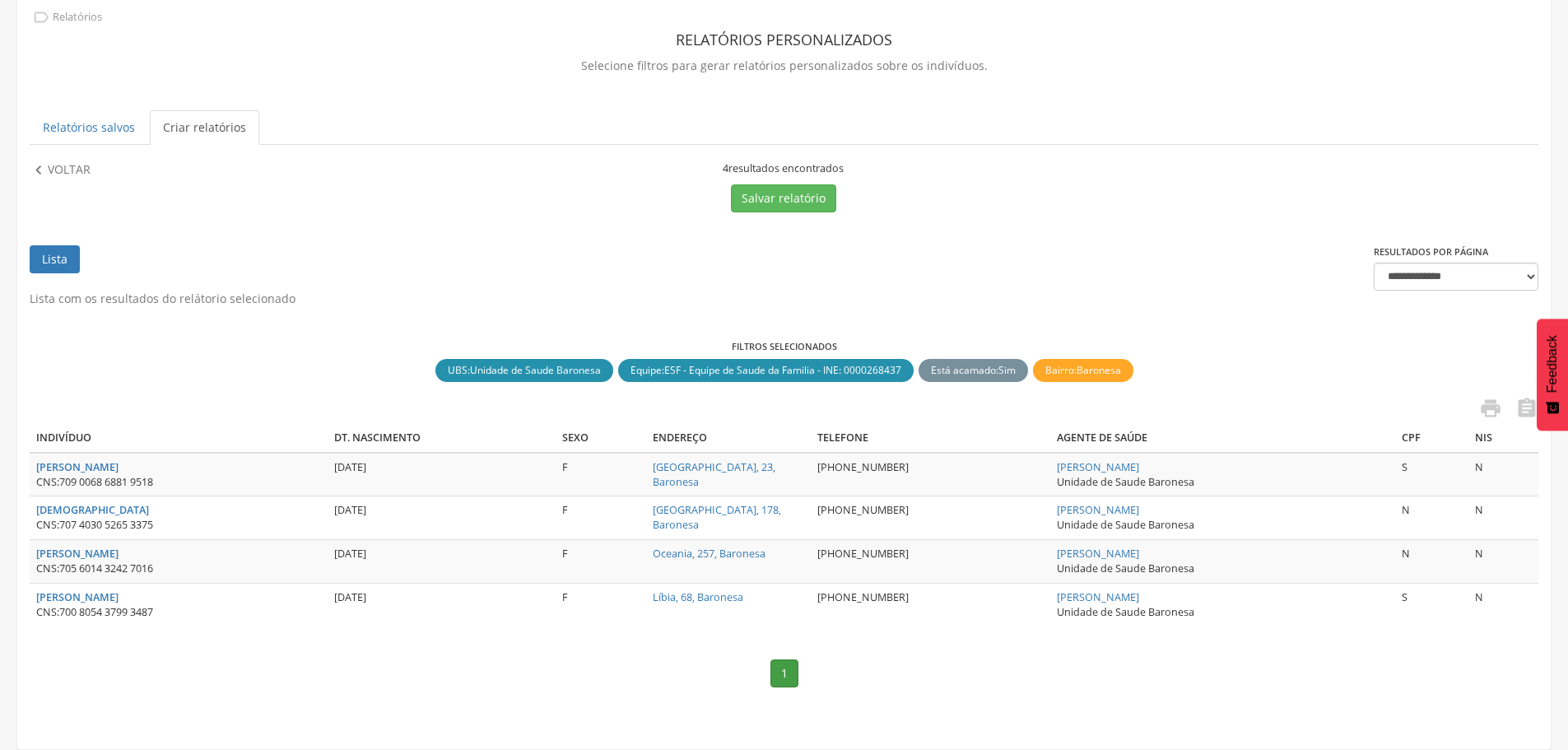
drag, startPoint x: 200, startPoint y: 462, endPoint x: 35, endPoint y: 469, distance: 165.1
click at [35, 469] on td "[PERSON_NAME] CNS: 709 0068 6881 9518" at bounding box center [178, 475] width 298 height 44
copy strong "[PERSON_NAME]"
click at [56, 169] on p "Voltar" at bounding box center [69, 171] width 43 height 18
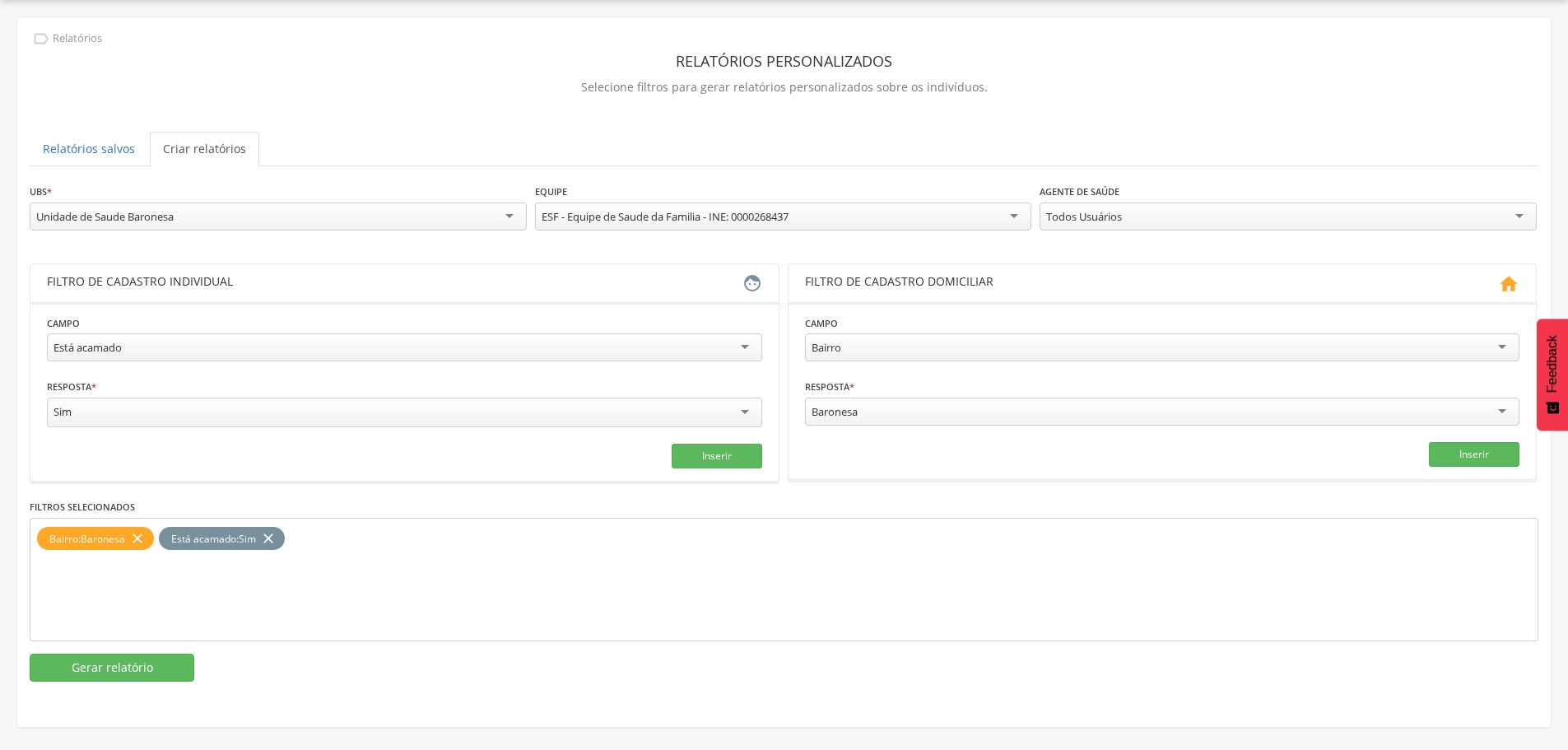
scroll to position [50, 0]
click at [221, 331] on div "**********" at bounding box center [404, 340] width 715 height 52
drag, startPoint x: 221, startPoint y: 331, endPoint x: 224, endPoint y: 342, distance: 11.4
click at [221, 332] on div "**********" at bounding box center [404, 340] width 715 height 52
click at [224, 342] on div "Está acamado" at bounding box center [404, 347] width 715 height 28
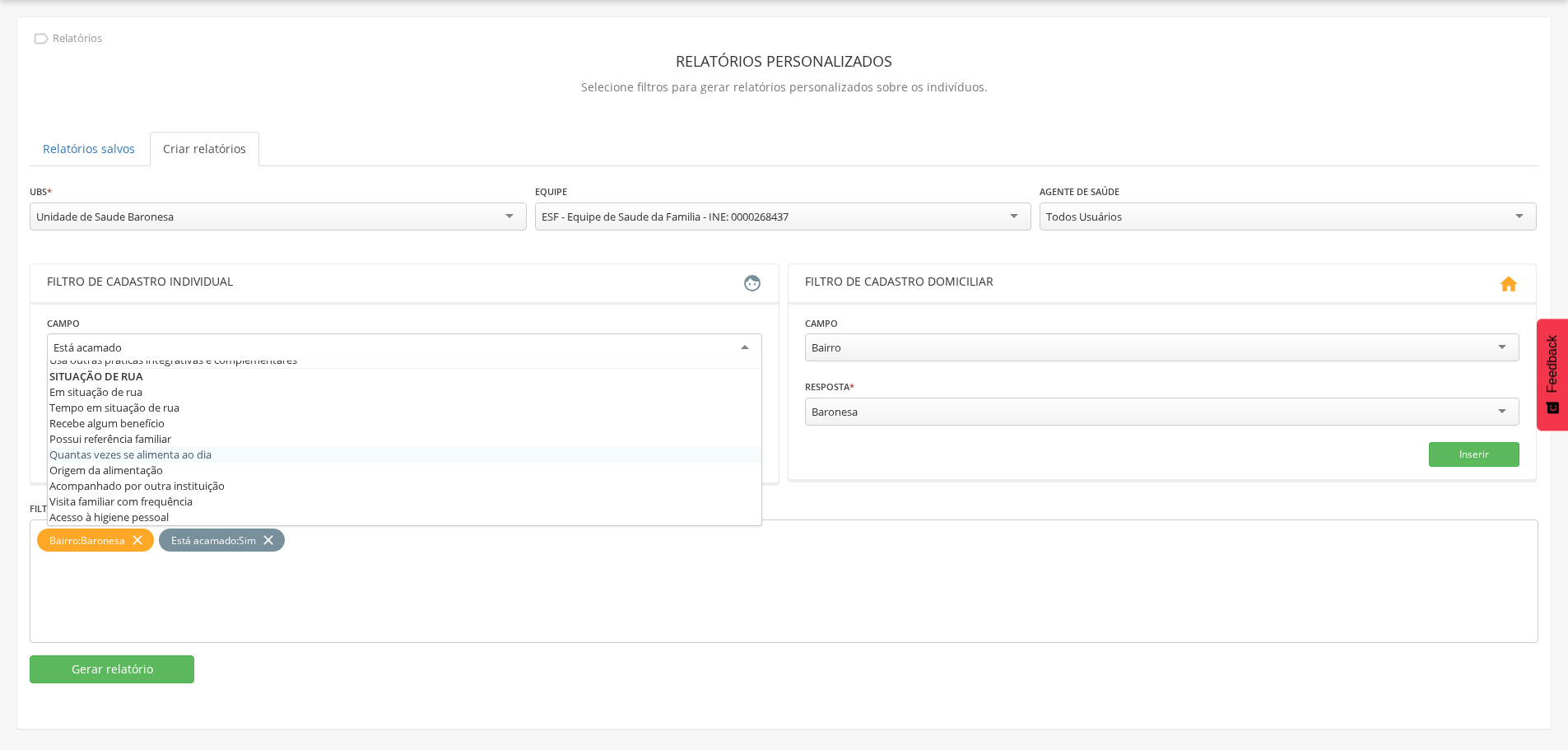
scroll to position [725, 0]
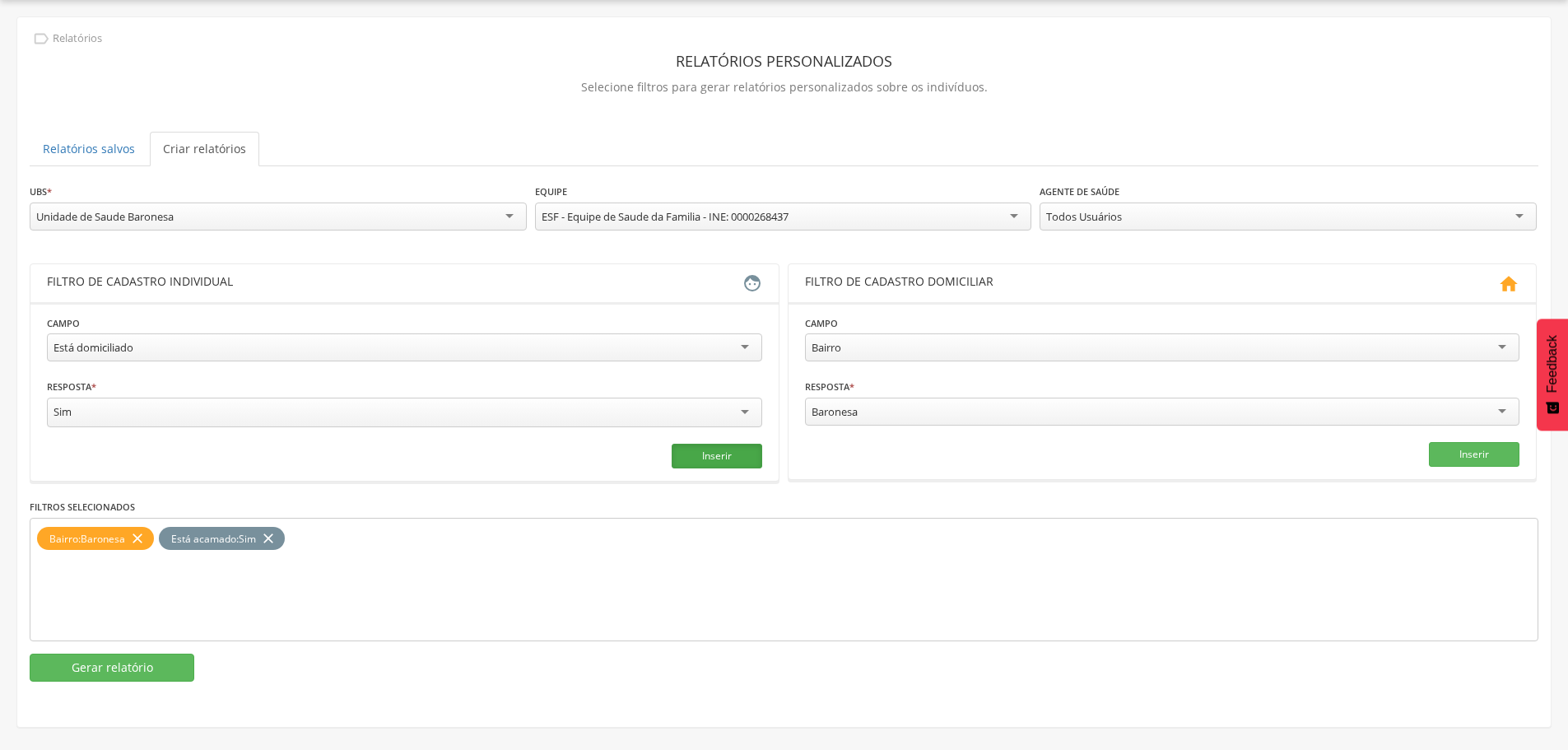
click at [743, 450] on button "Inserir" at bounding box center [717, 456] width 91 height 25
click at [149, 670] on button "Gerar relatório" at bounding box center [112, 667] width 165 height 28
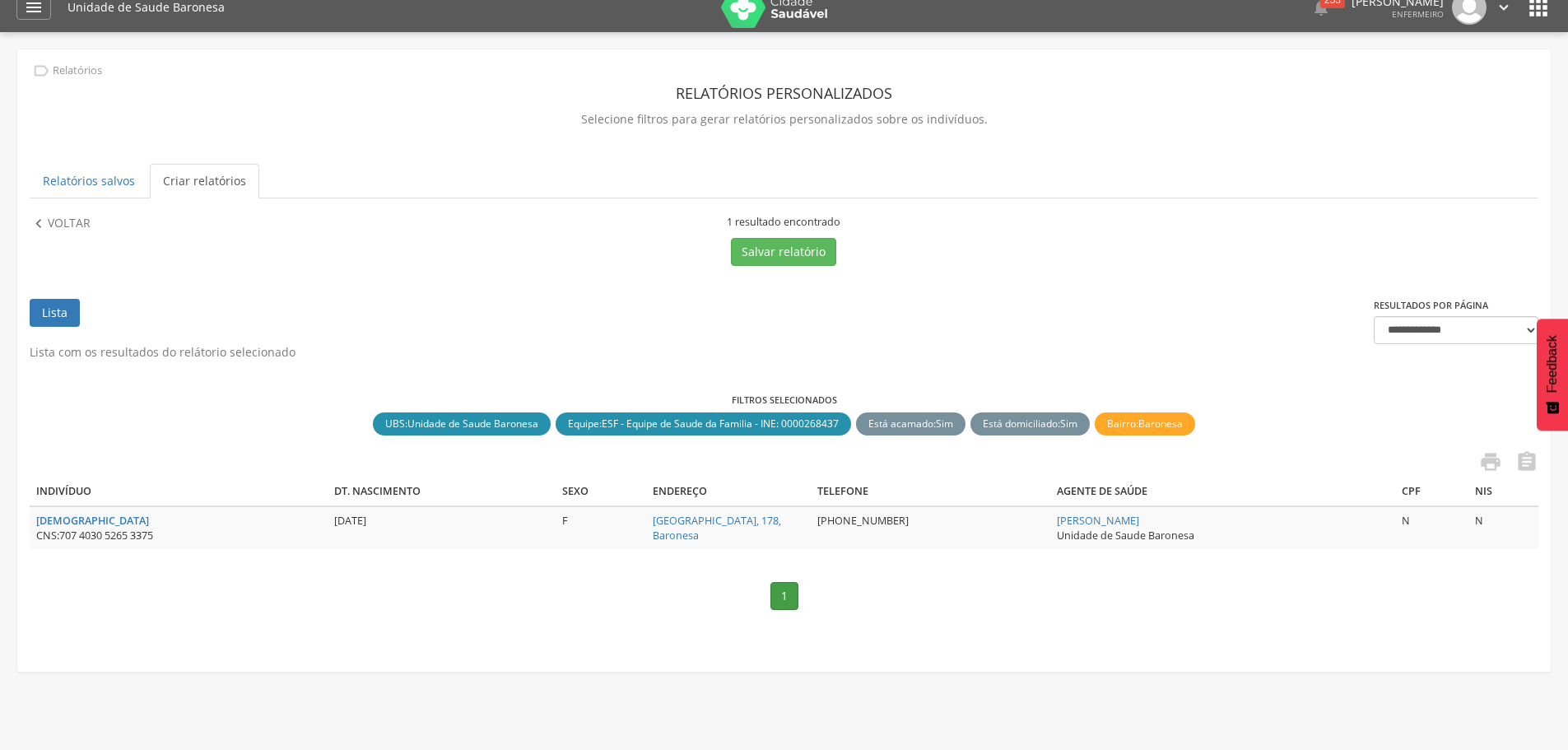
scroll to position [0, 0]
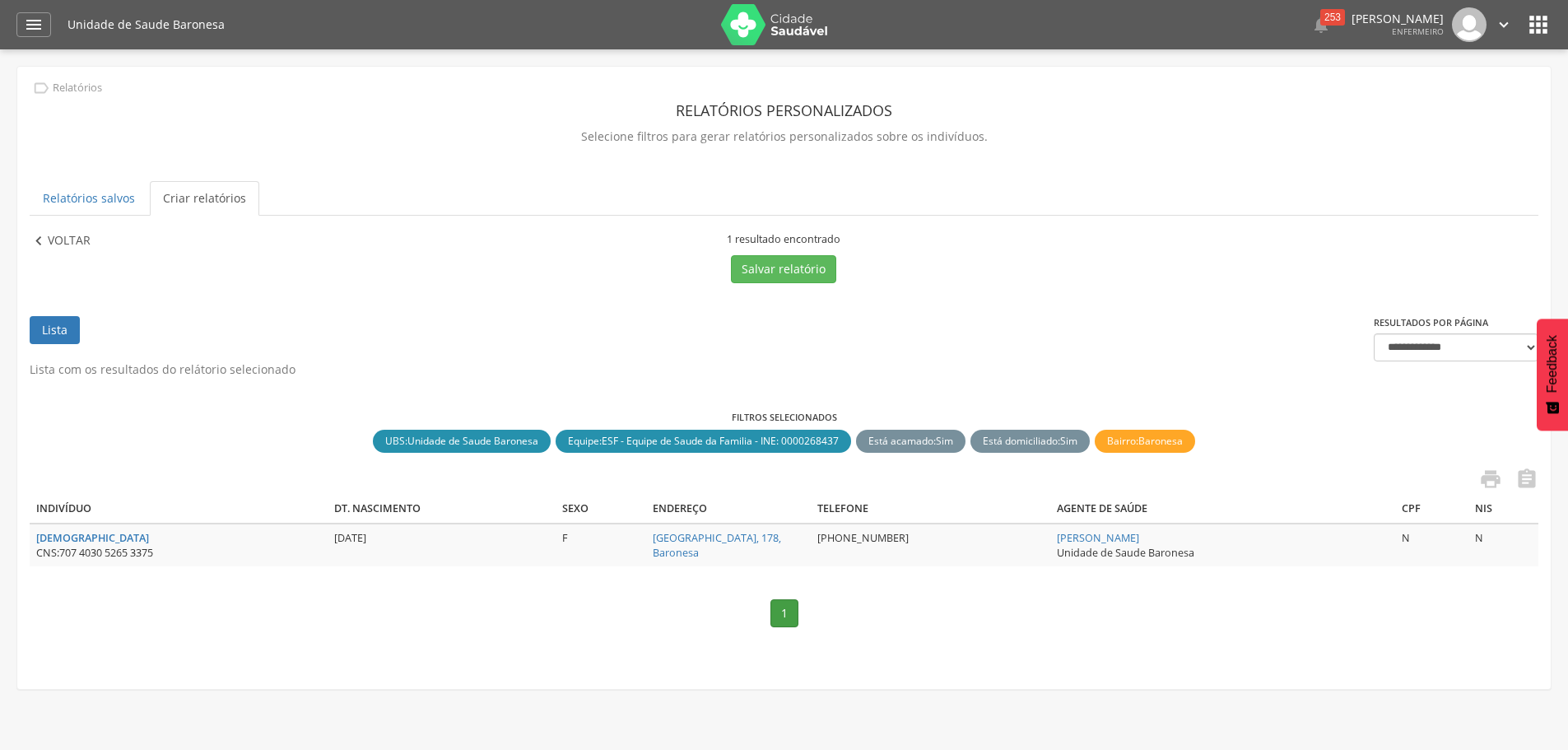
click at [61, 247] on p "Voltar" at bounding box center [69, 241] width 43 height 18
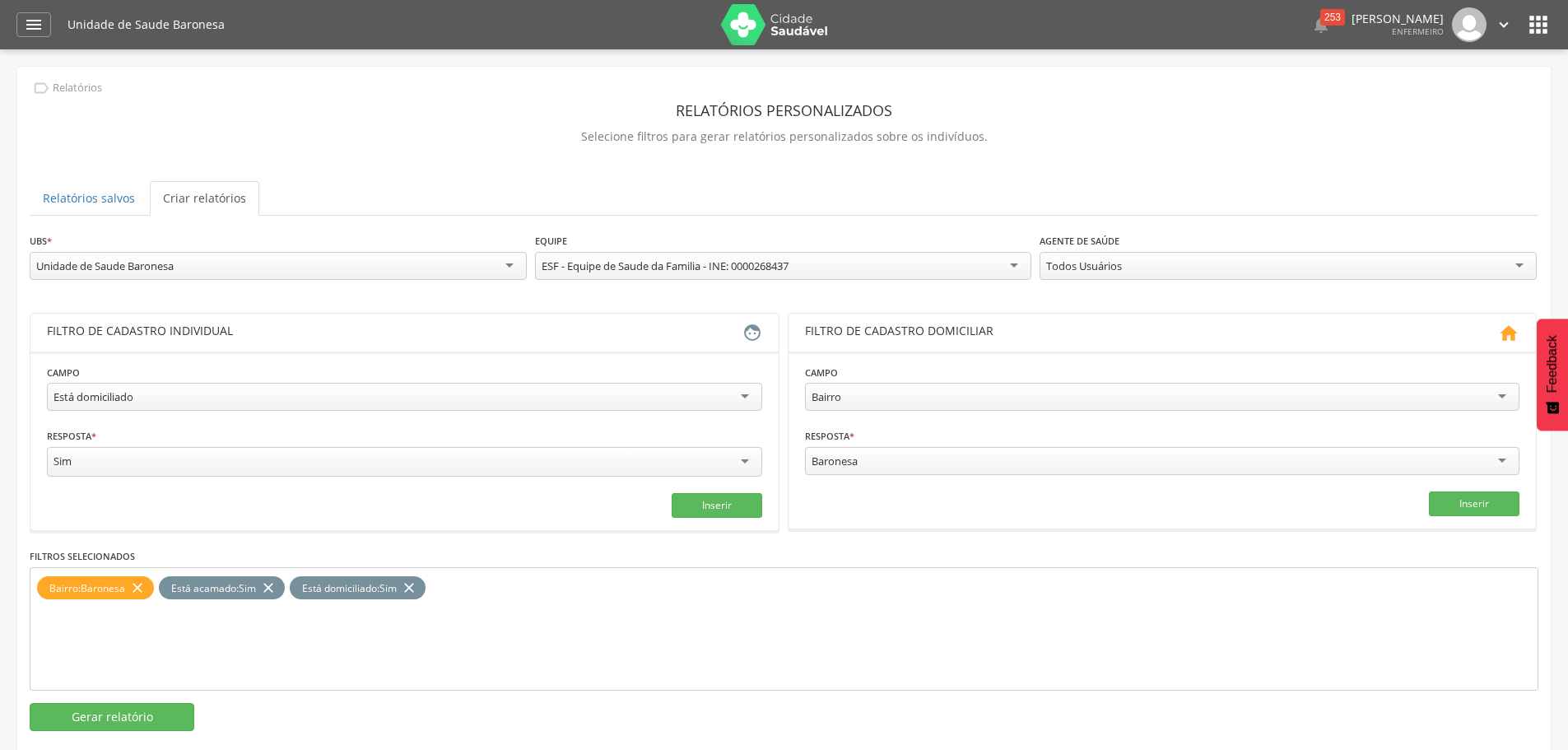
click at [271, 583] on icon "close" at bounding box center [269, 588] width 17 height 24
click at [150, 724] on button "Gerar relatório" at bounding box center [112, 717] width 165 height 28
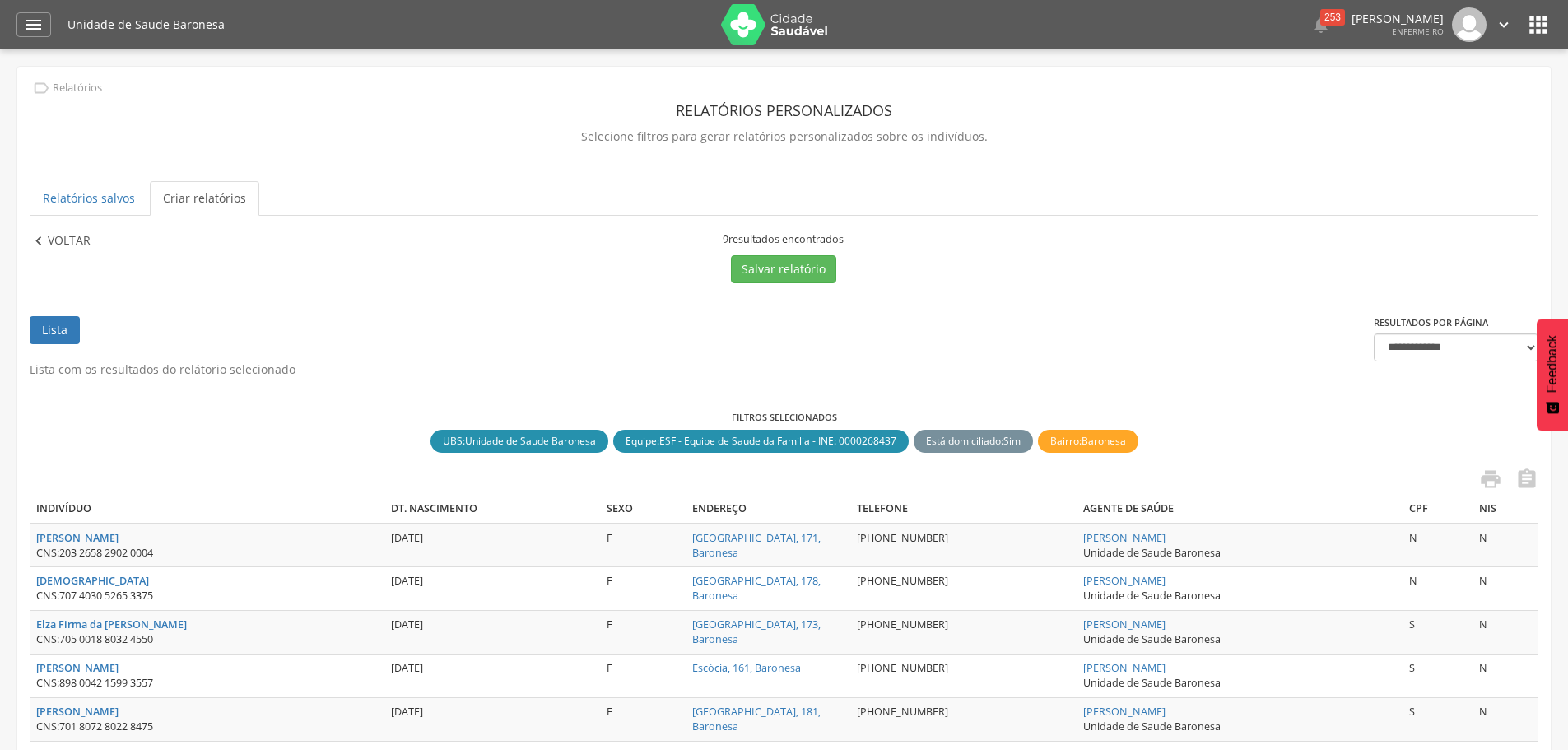
click at [83, 240] on p "Voltar" at bounding box center [69, 241] width 43 height 18
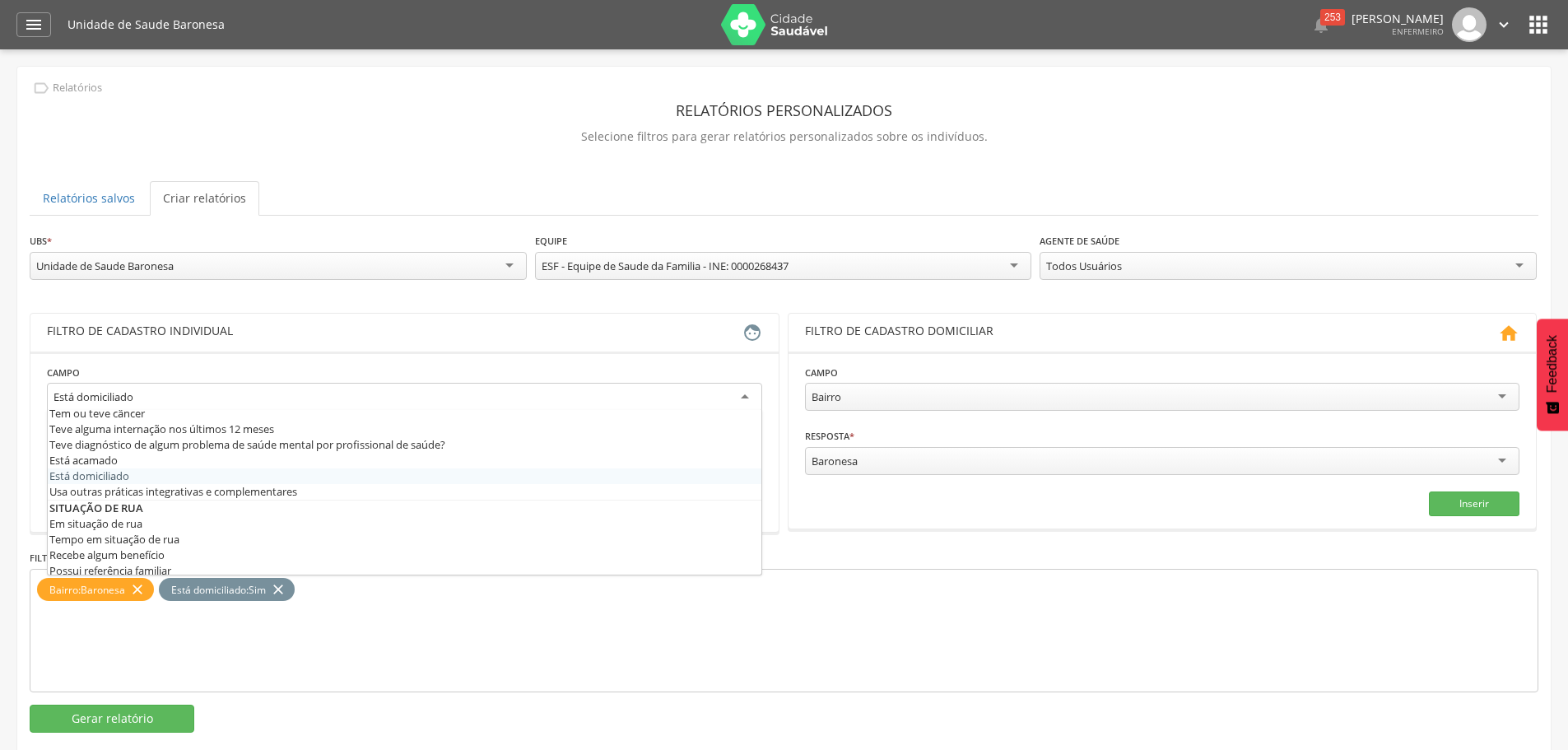
click at [127, 403] on div "Está domiciliado" at bounding box center [93, 397] width 80 height 15
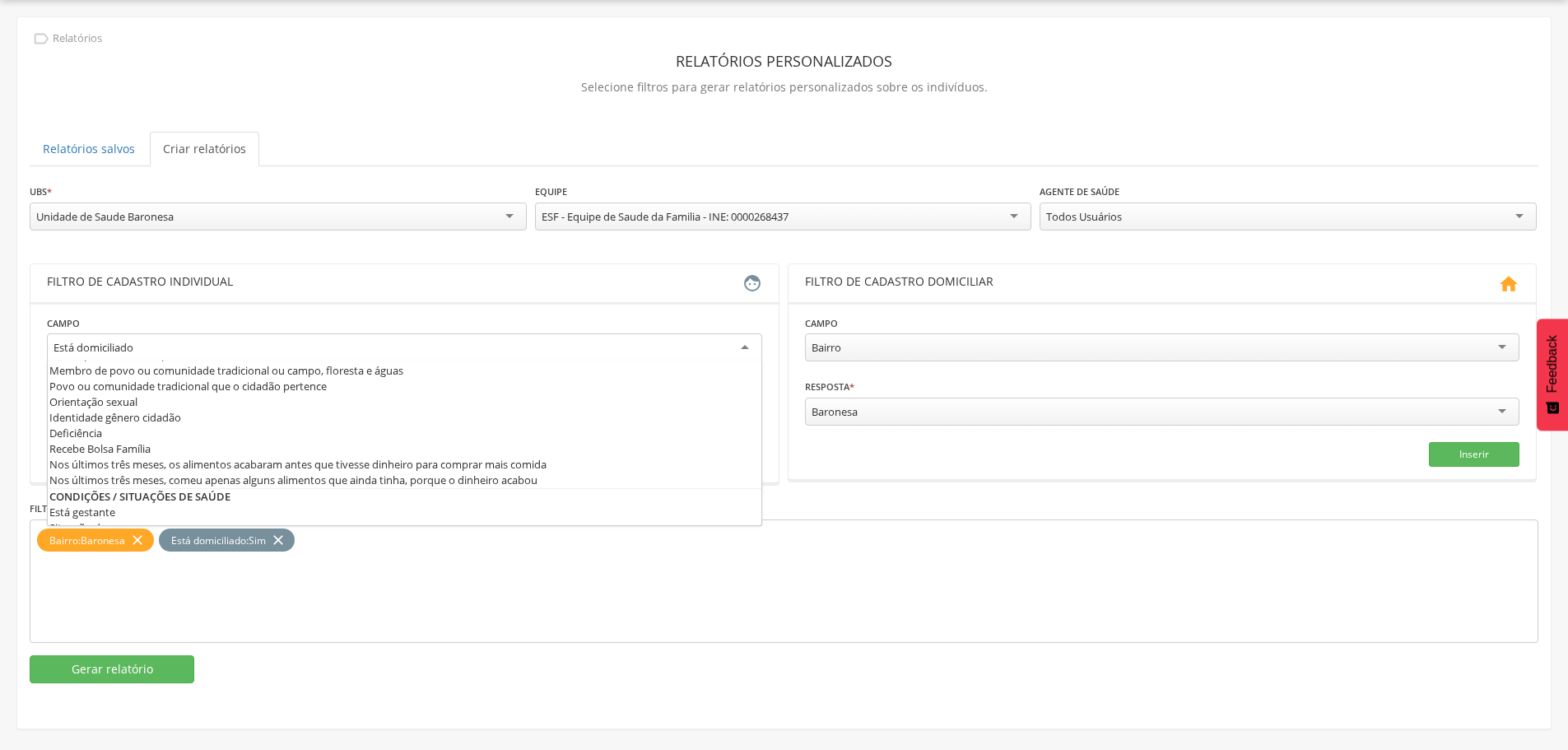
scroll to position [314, 0]
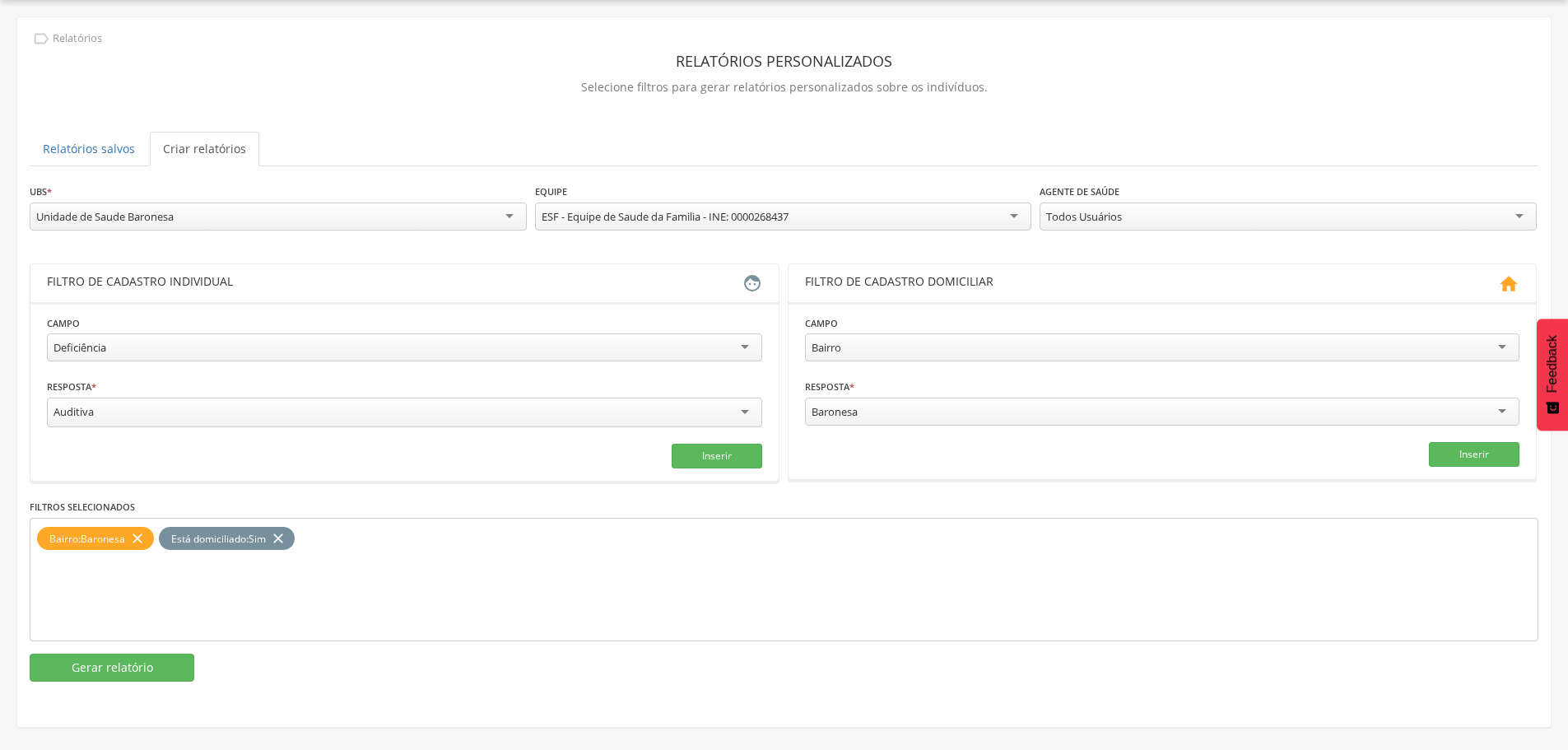
click at [192, 410] on div "Auditiva" at bounding box center [404, 413] width 715 height 29
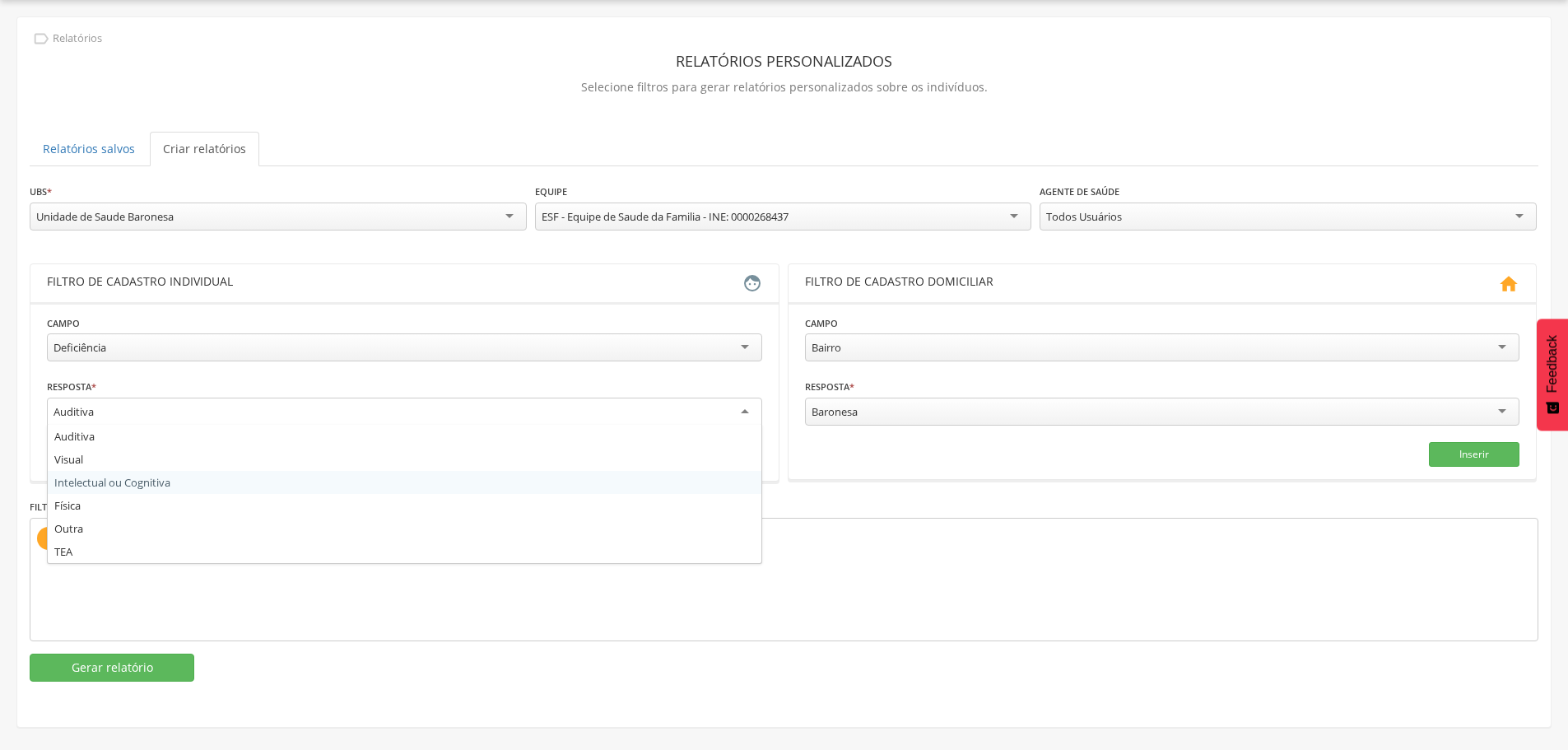
scroll to position [0, 0]
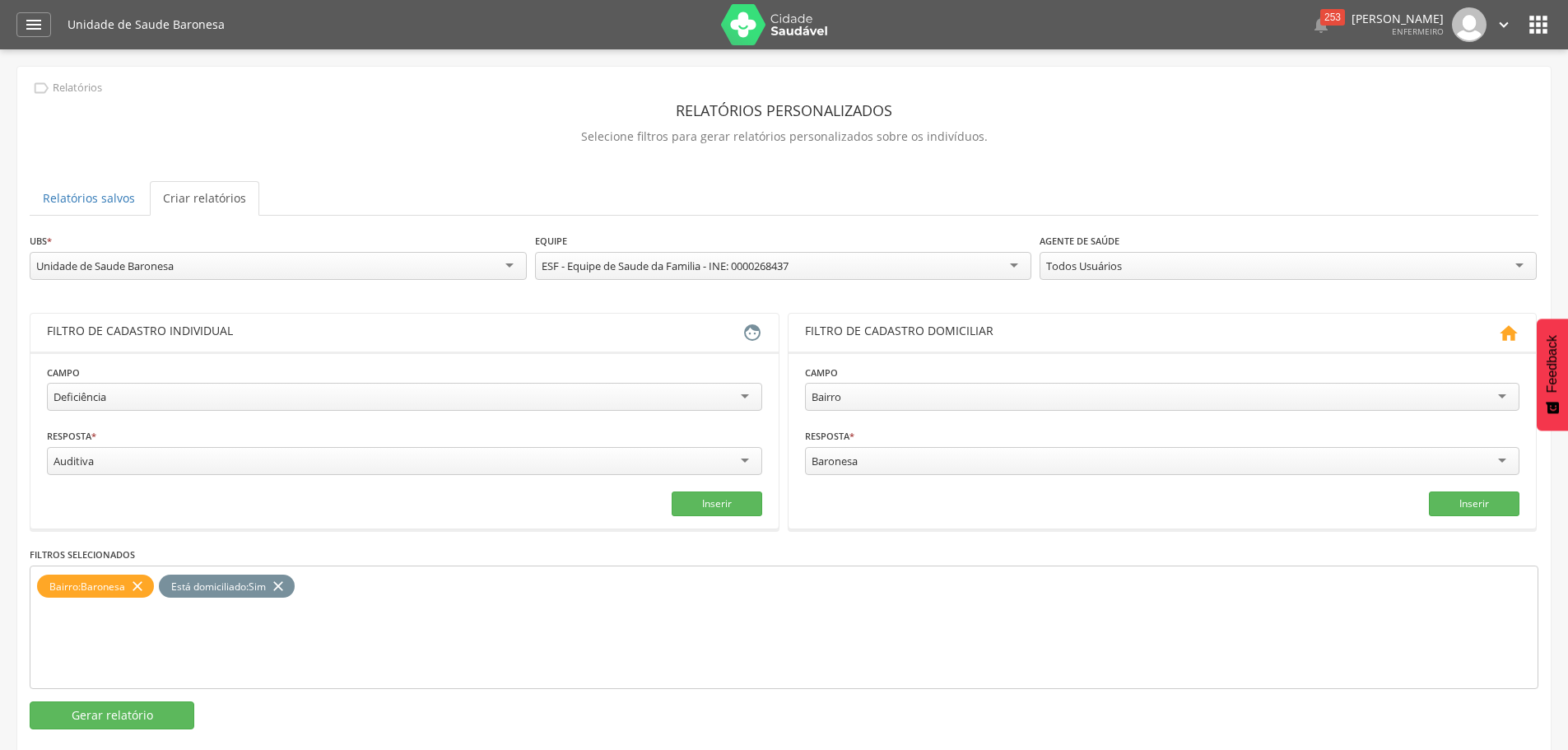
click at [99, 483] on fieldset "**********" at bounding box center [404, 440] width 715 height 152
click at [724, 498] on button "Inserir" at bounding box center [717, 503] width 91 height 25
click at [206, 470] on div "Auditiva" at bounding box center [404, 460] width 715 height 28
click at [720, 497] on button "Inserir" at bounding box center [717, 503] width 91 height 25
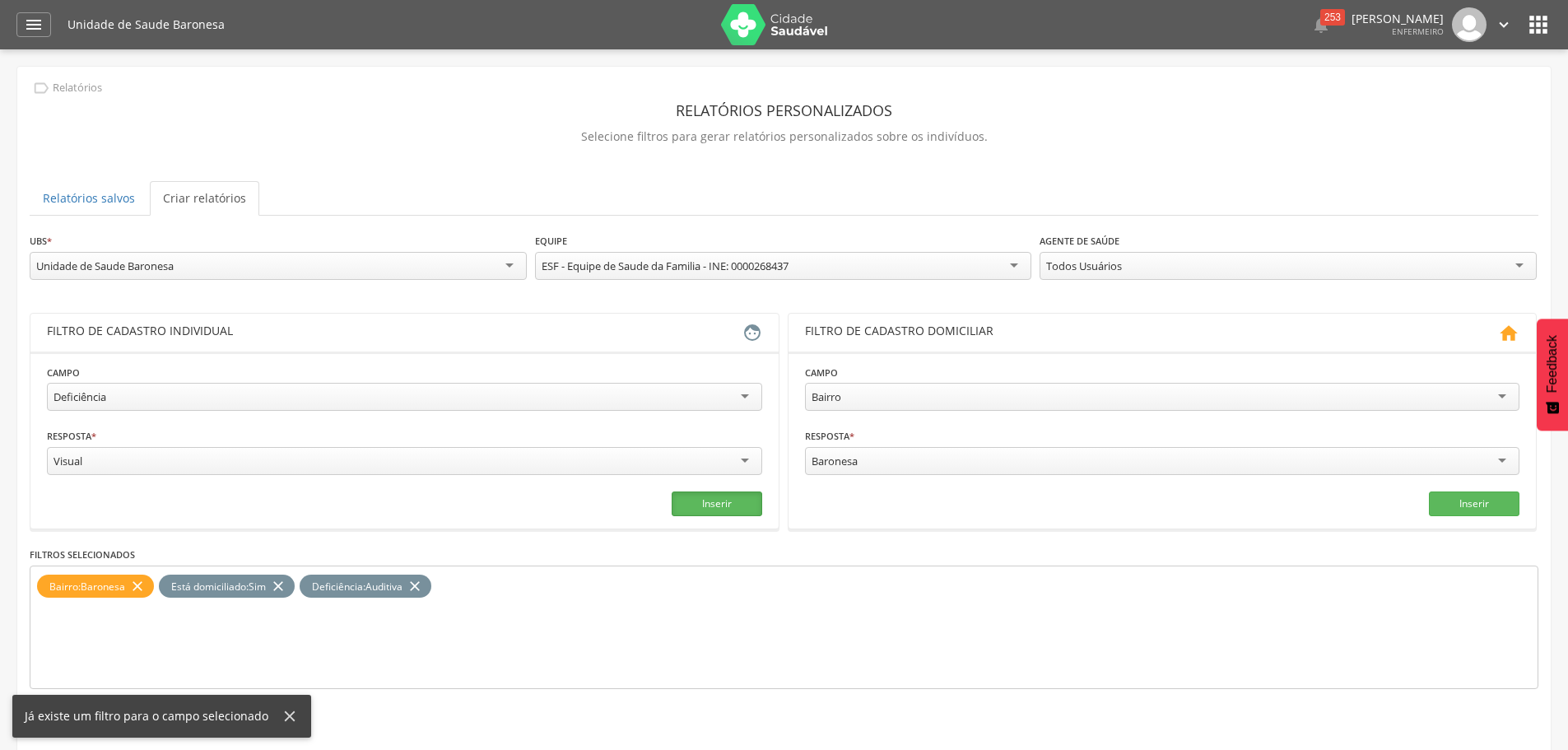
scroll to position [50, 0]
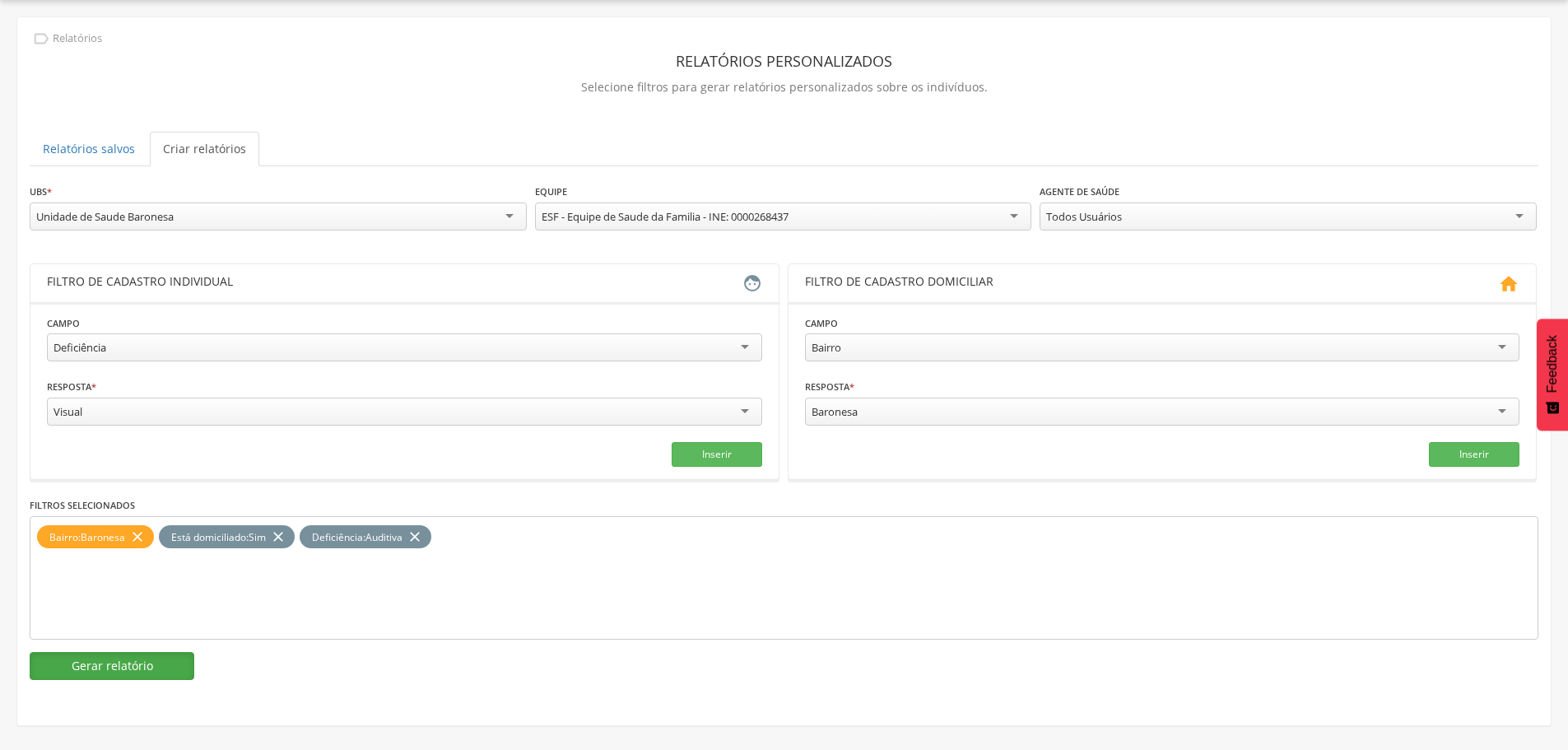
click at [112, 657] on button "Gerar relatório" at bounding box center [112, 666] width 165 height 28
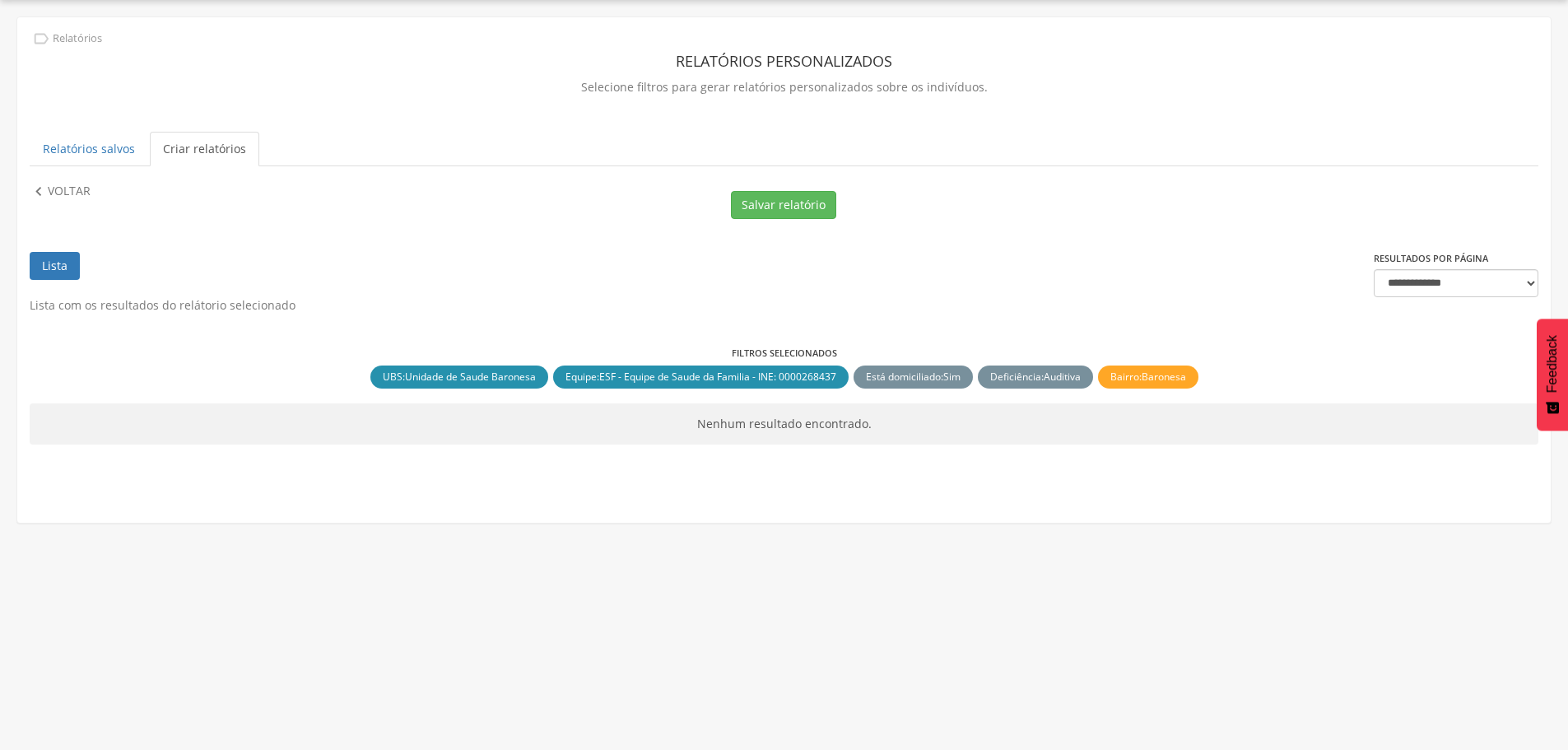
click at [61, 183] on p "Voltar" at bounding box center [69, 192] width 43 height 18
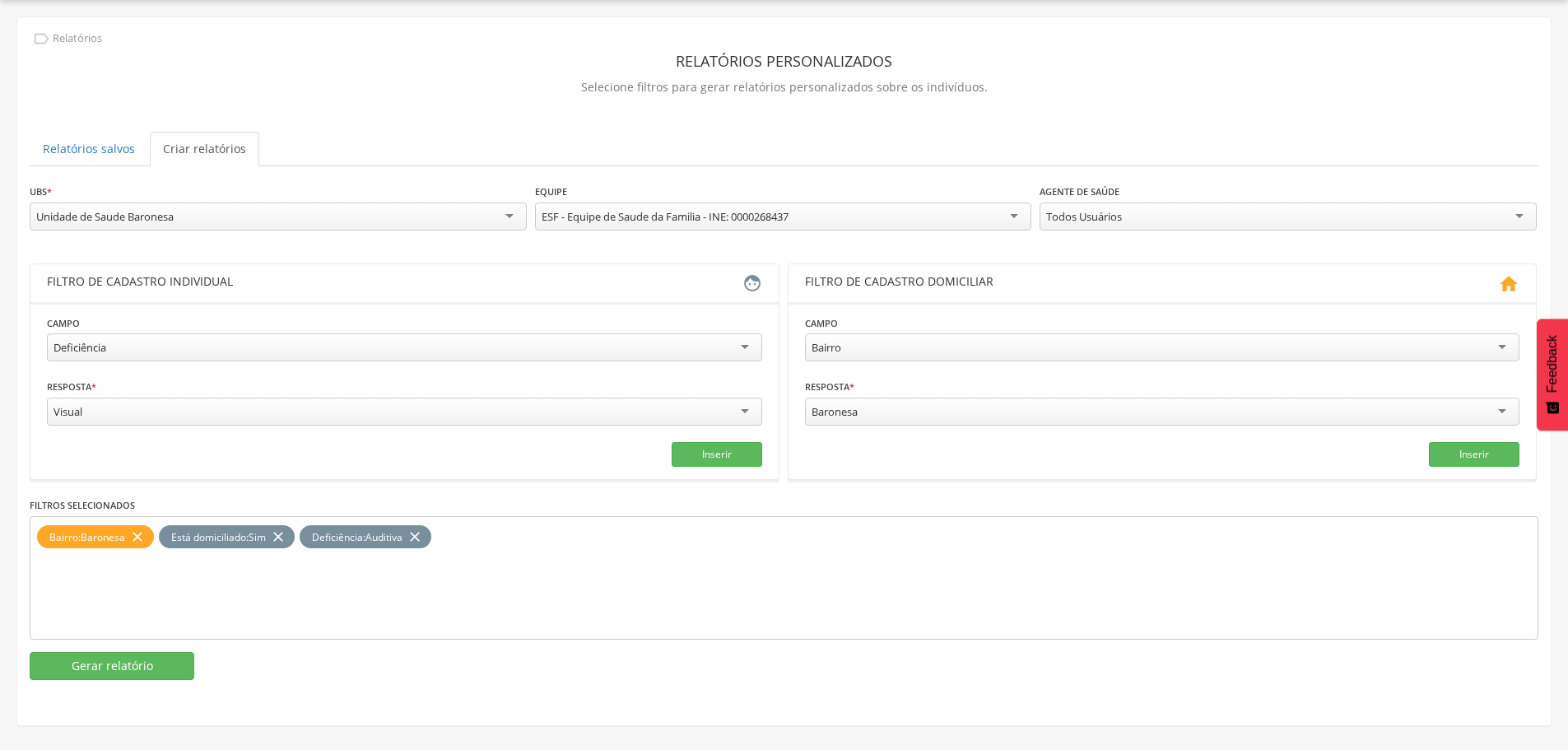
click at [286, 536] on icon "close" at bounding box center [278, 537] width 17 height 24
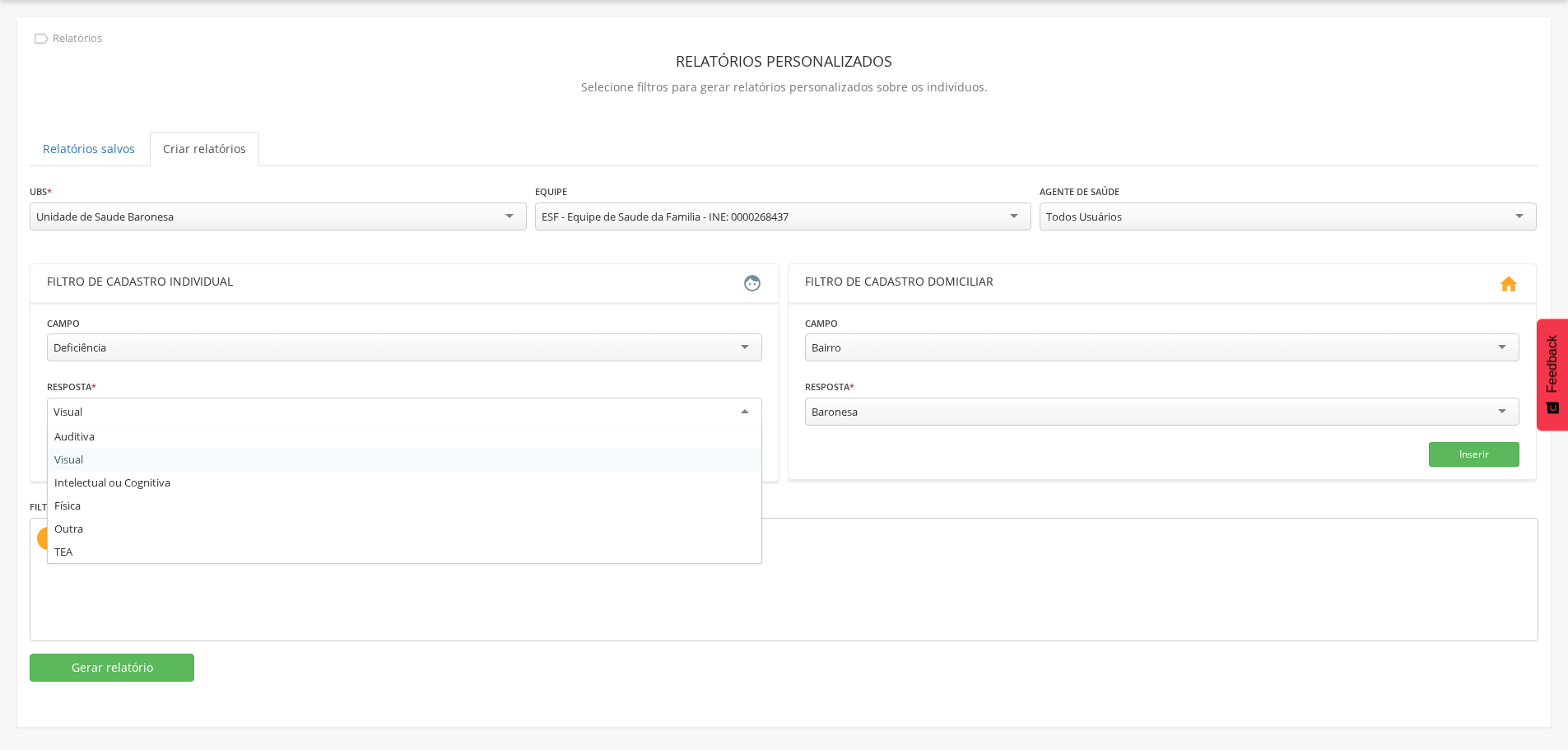
click at [227, 414] on div "Visual" at bounding box center [404, 413] width 715 height 29
click at [112, 455] on fieldset "**********" at bounding box center [404, 392] width 715 height 154
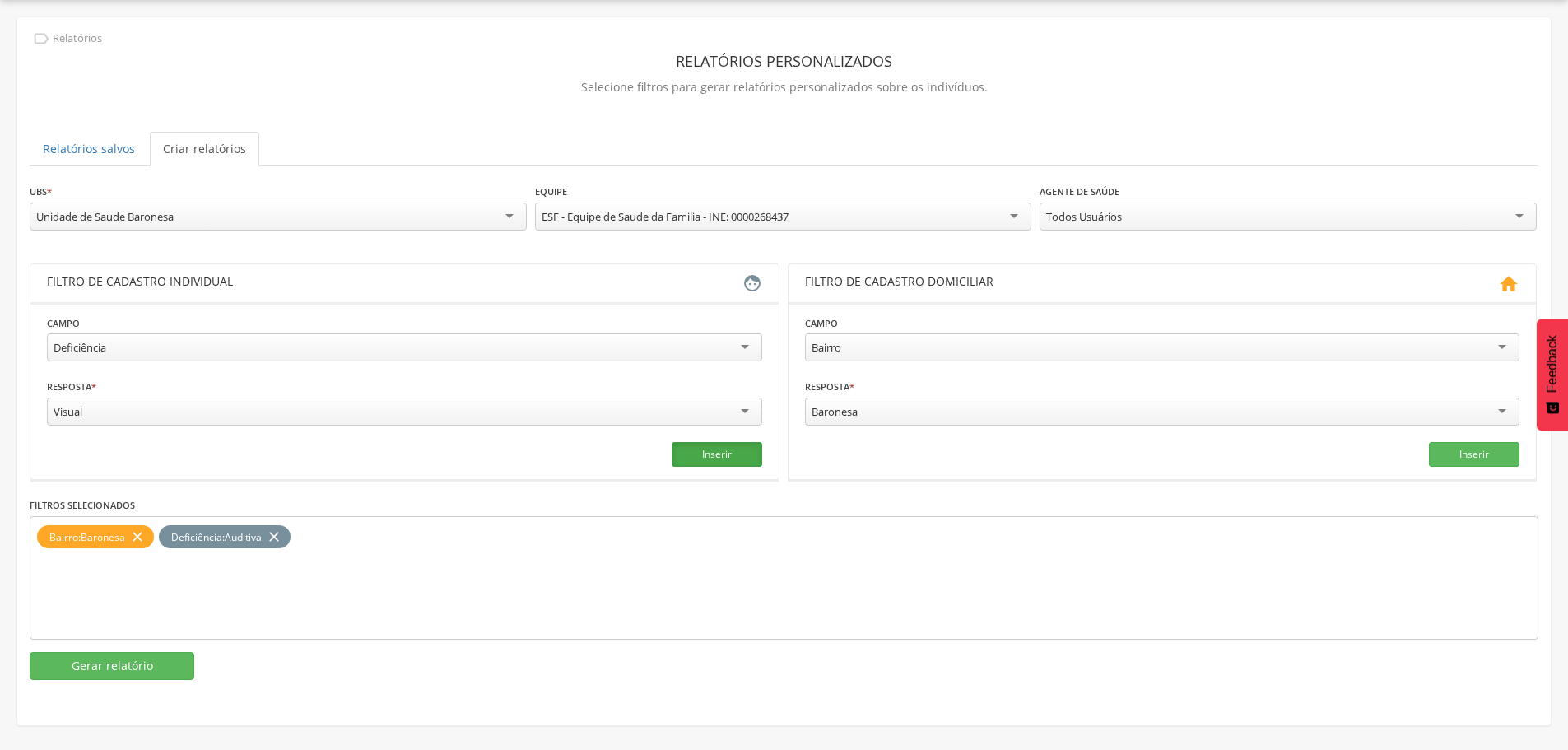
click at [729, 455] on button "Inserir" at bounding box center [717, 454] width 91 height 25
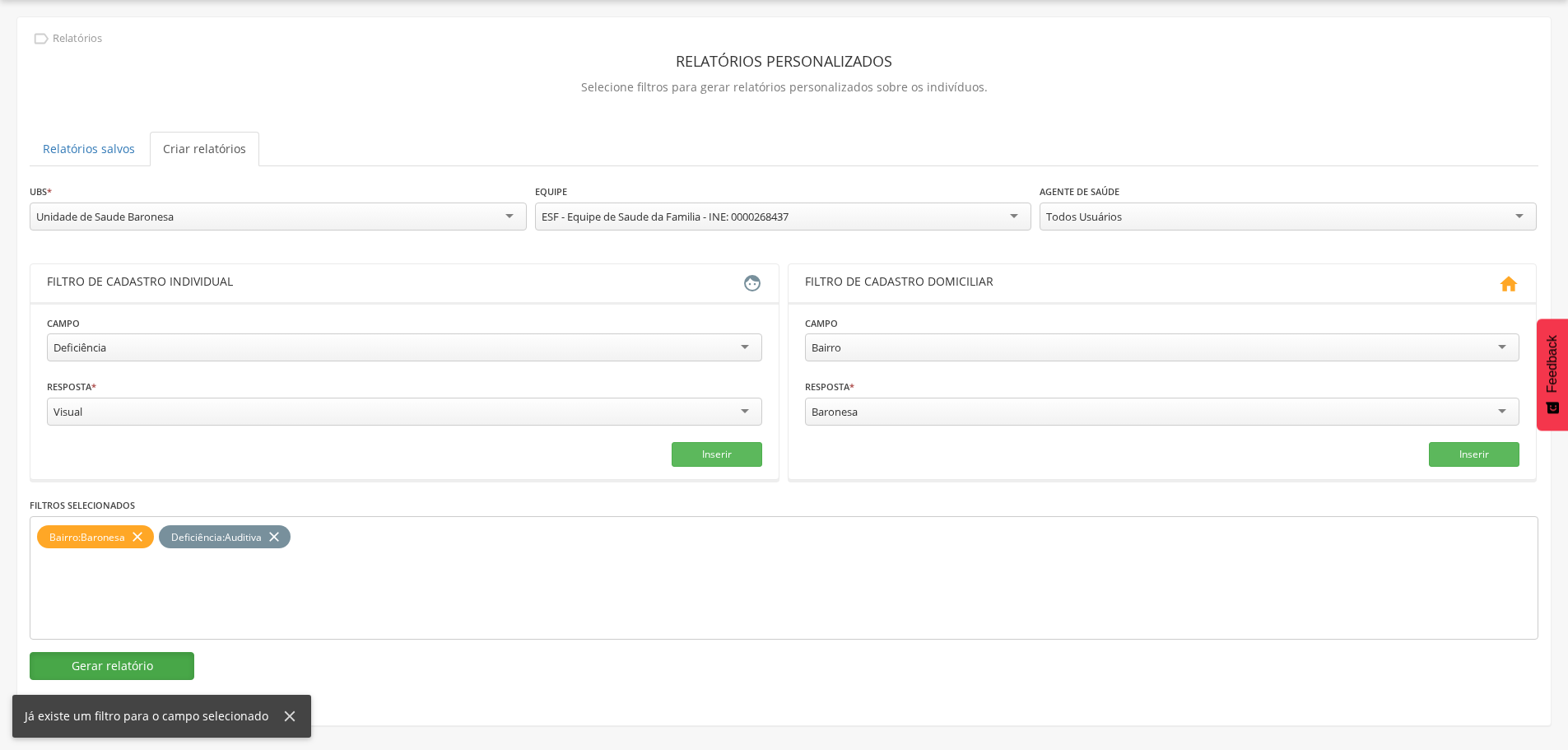
click at [149, 660] on button "Gerar relatório" at bounding box center [112, 666] width 165 height 28
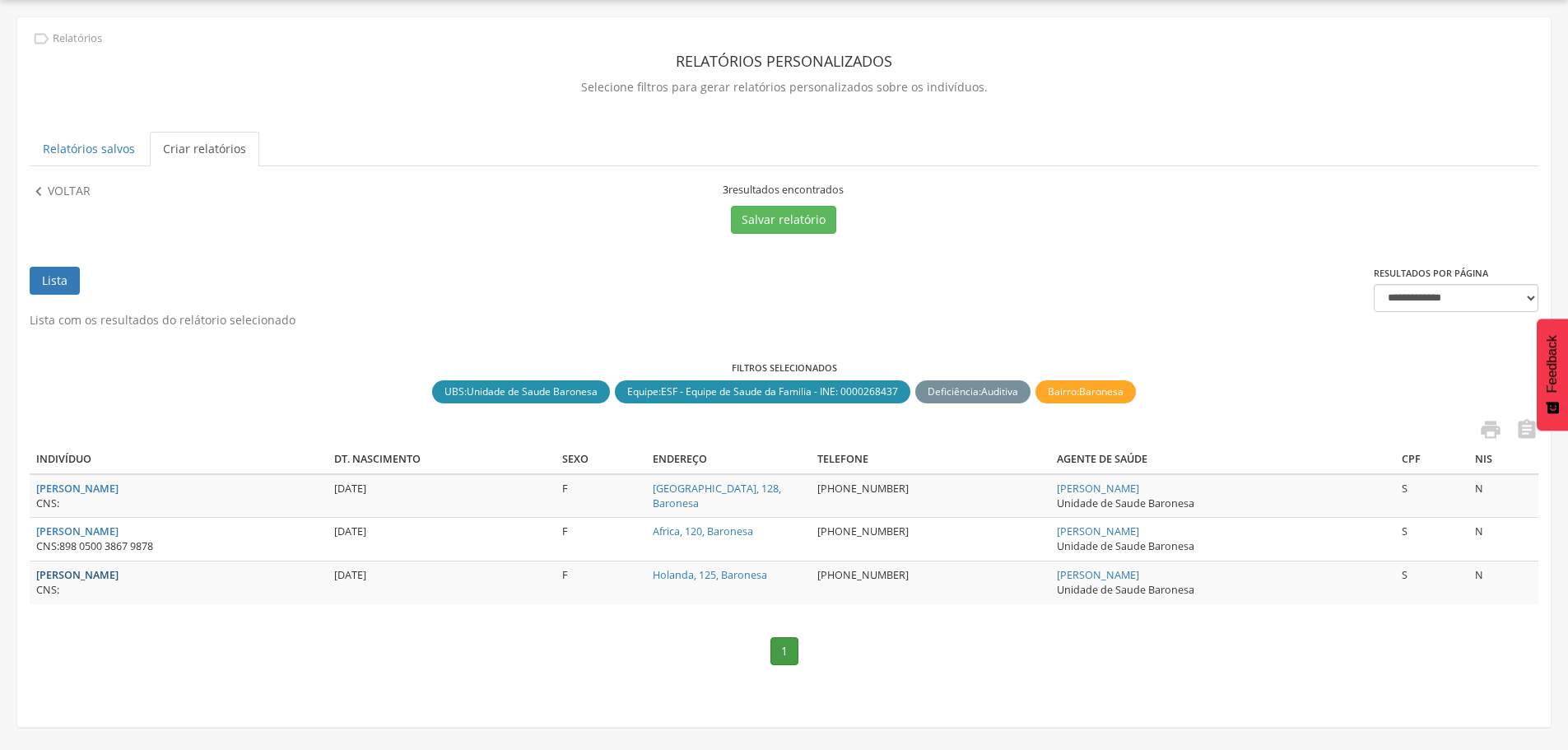
click at [118, 575] on strong "[PERSON_NAME]" at bounding box center [78, 574] width 83 height 14
type input "**********"
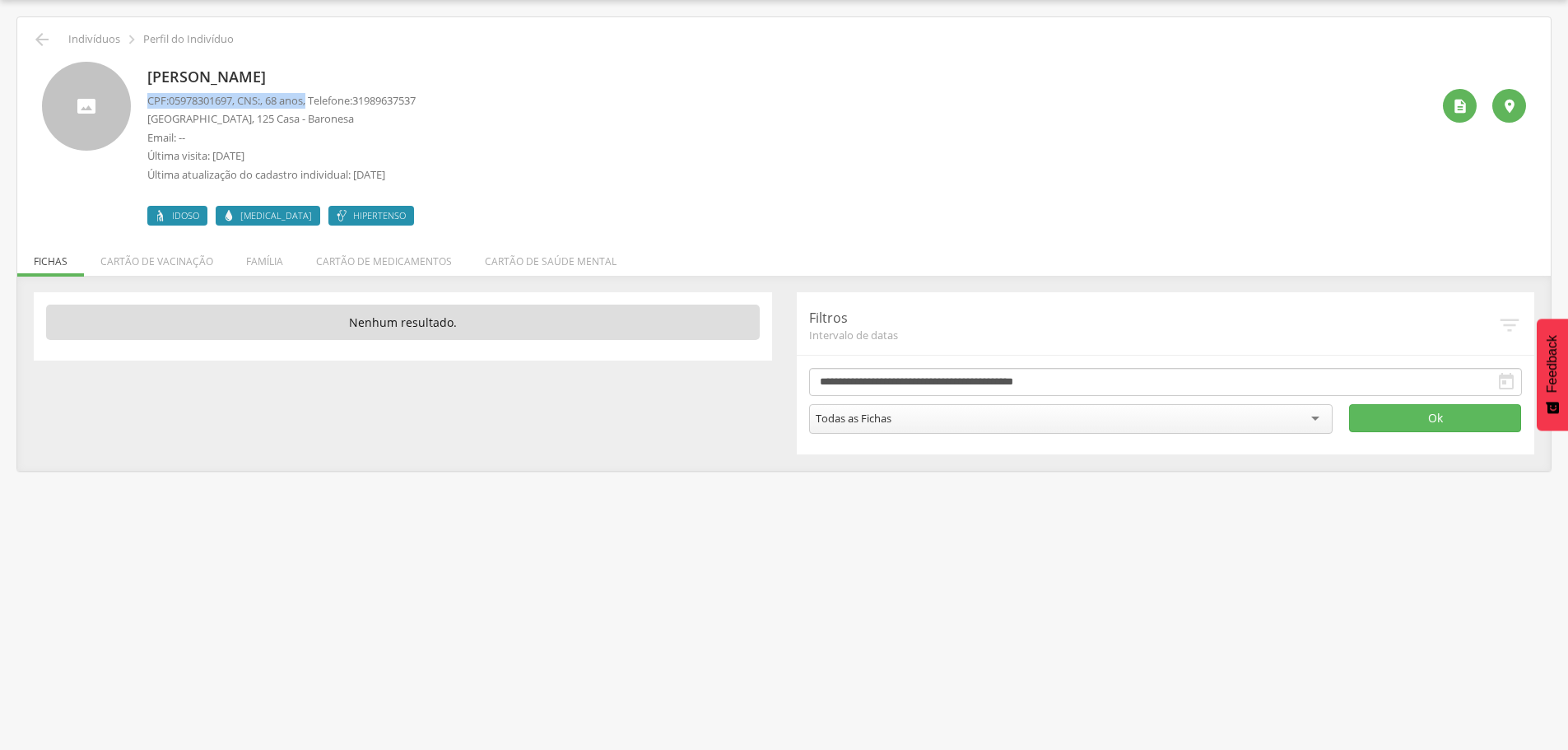
drag, startPoint x: 148, startPoint y: 95, endPoint x: 318, endPoint y: 102, distance: 170.1
click at [318, 102] on p "CPF: 05978301697 , CNS: , 68 anos, Telefone: [PHONE_NUMBER]" at bounding box center [282, 100] width 269 height 16
copy p "CPF: 05978301697 , CNS: , 68 anos,"
click at [174, 94] on span "05978301697" at bounding box center [200, 100] width 63 height 15
drag, startPoint x: 151, startPoint y: 70, endPoint x: 438, endPoint y: 82, distance: 287.3
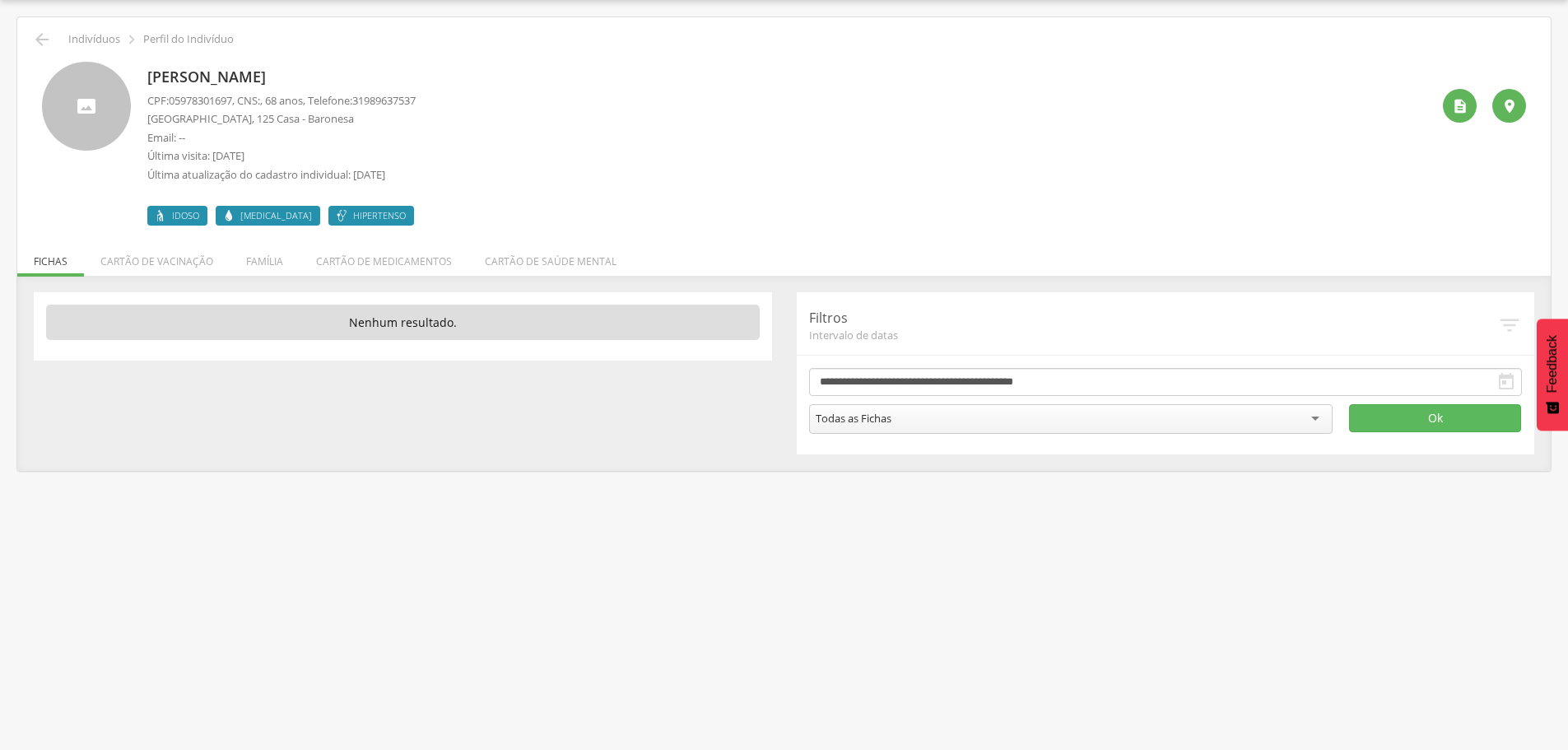
click at [438, 82] on div "[PERSON_NAME] CPF: 05978301697 , CNS: , 68 anos, Telefone: [PHONE_NUMBER] [GEOG…" at bounding box center [784, 143] width 1485 height 164
copy p "[PERSON_NAME]"
drag, startPoint x: 147, startPoint y: 119, endPoint x: 238, endPoint y: 120, distance: 91.0
click at [238, 120] on div "[PERSON_NAME] CPF: 05978301697 , CNS: , 68 anos, Telefone: [PHONE_NUMBER] [GEOG…" at bounding box center [784, 143] width 1485 height 164
copy p "[GEOGRAPHIC_DATA], 125 Casa"
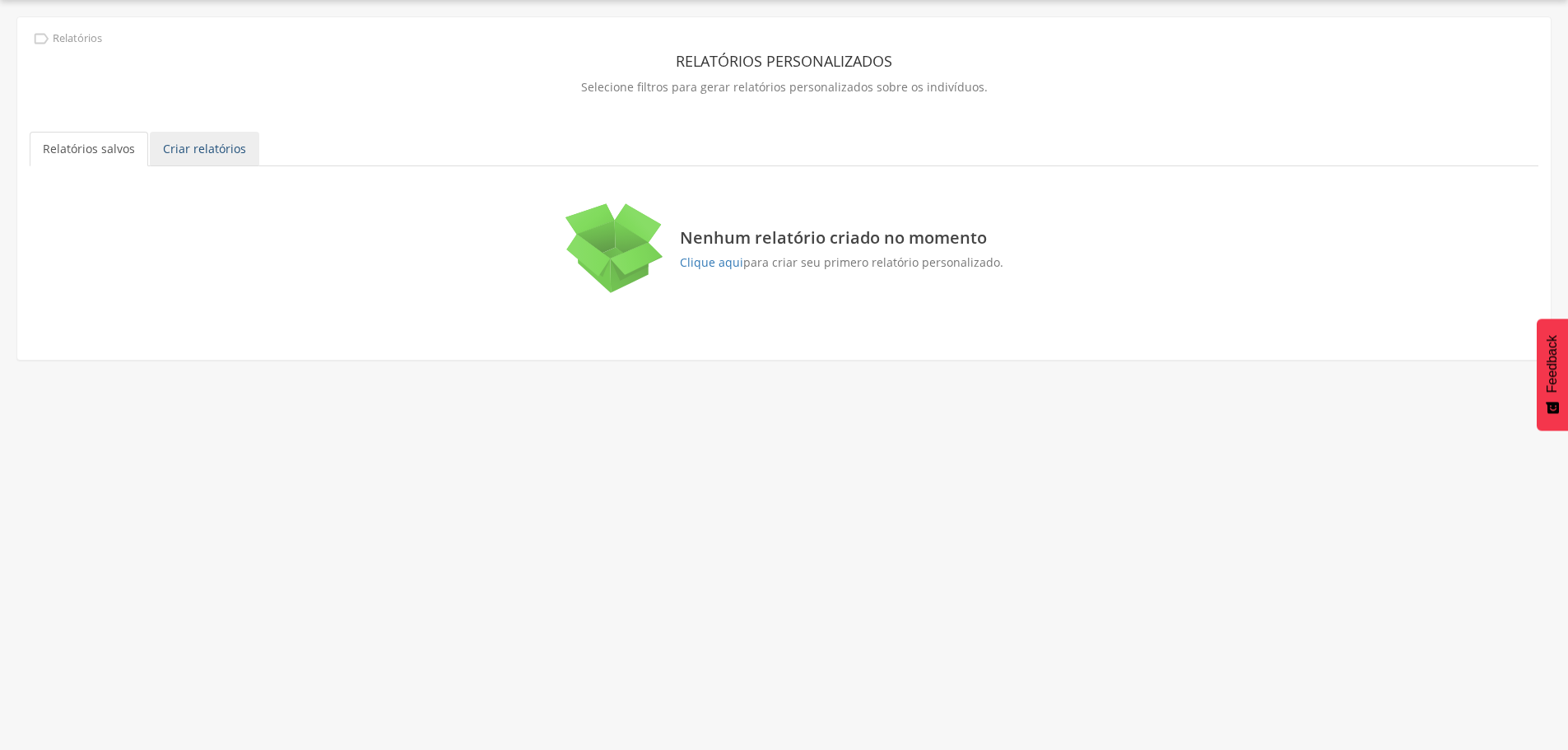
click at [214, 150] on link "Criar relatórios" at bounding box center [204, 149] width 109 height 35
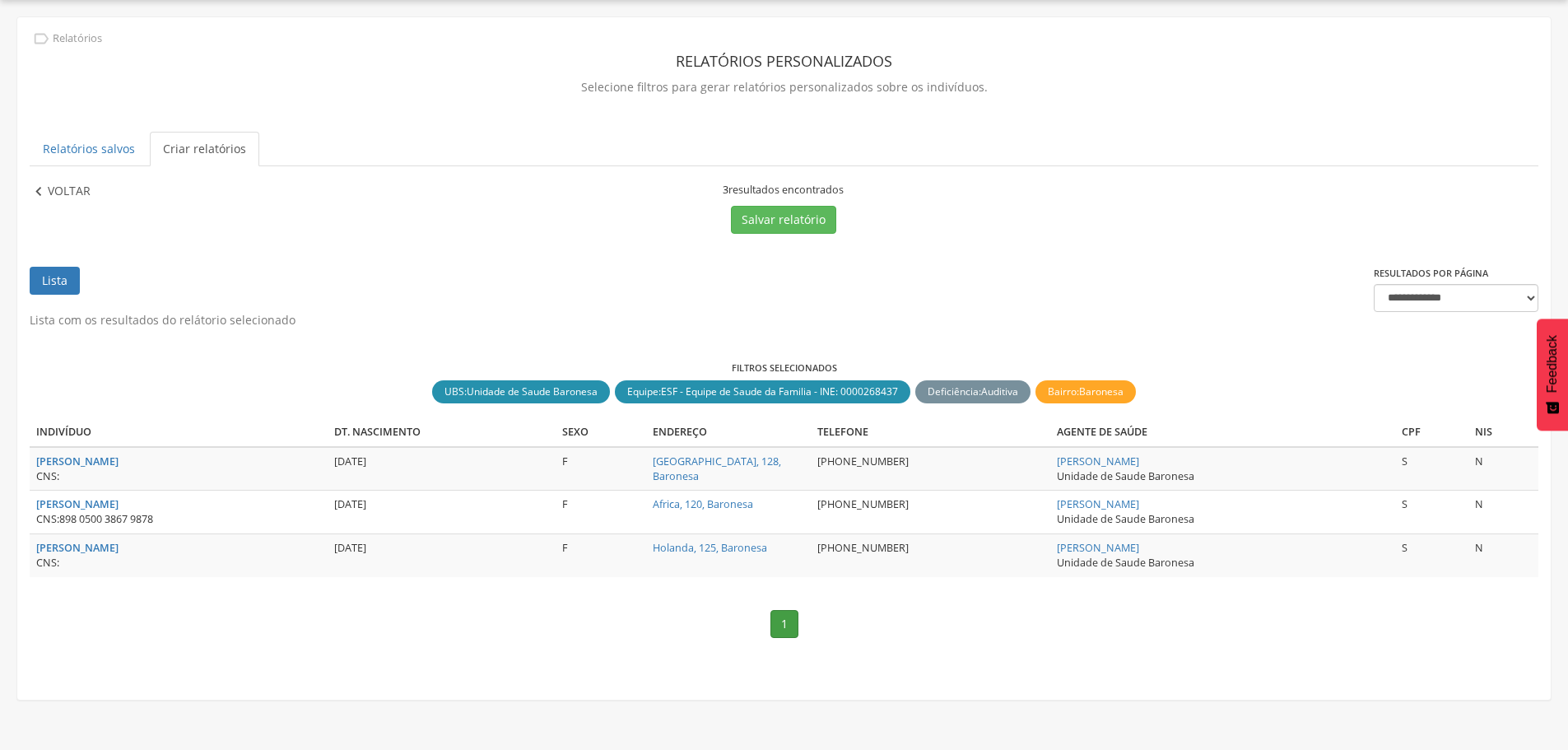
click at [51, 193] on p "Voltar" at bounding box center [69, 192] width 43 height 18
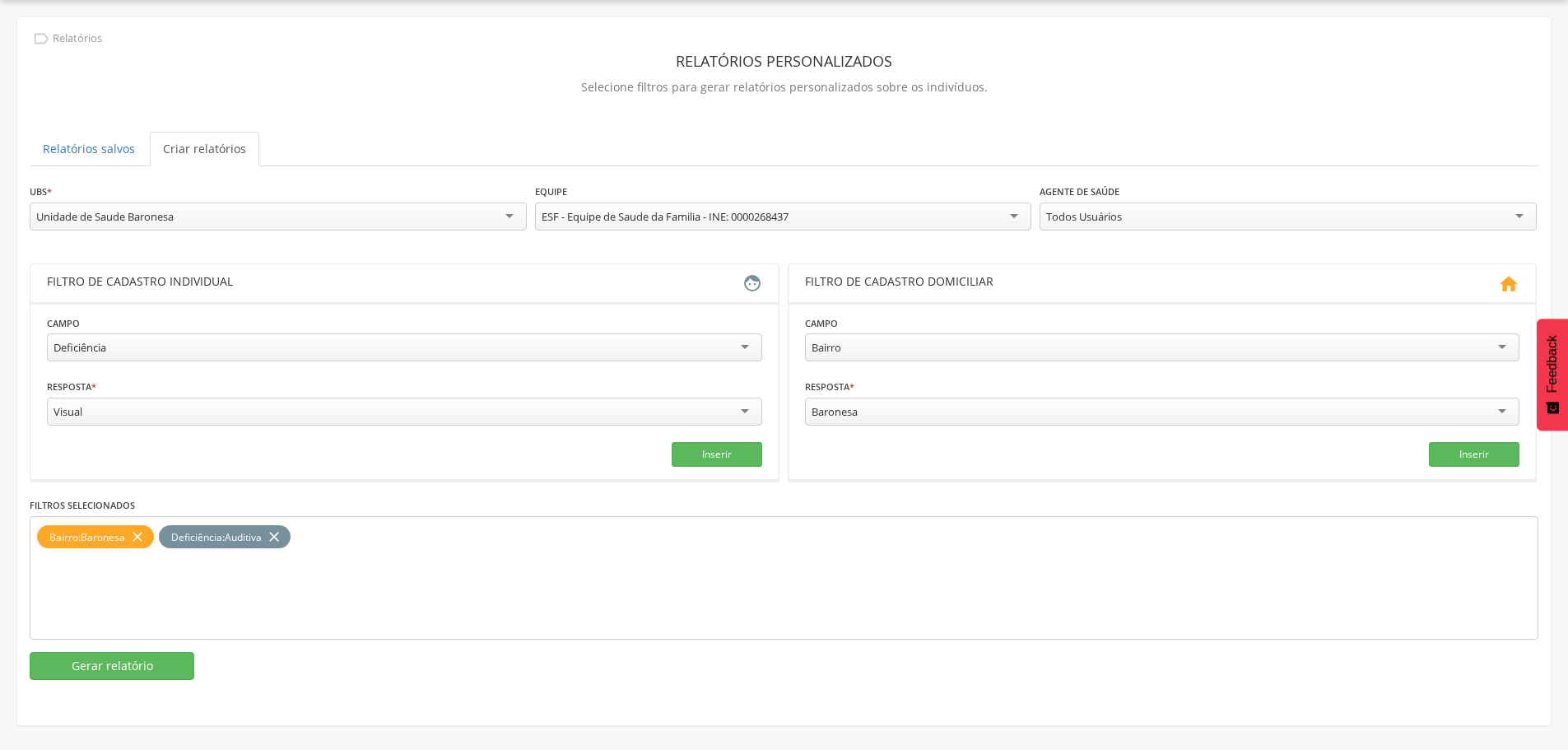
click at [282, 536] on icon "close" at bounding box center [274, 537] width 17 height 24
click at [228, 413] on div "Visual" at bounding box center [404, 412] width 715 height 28
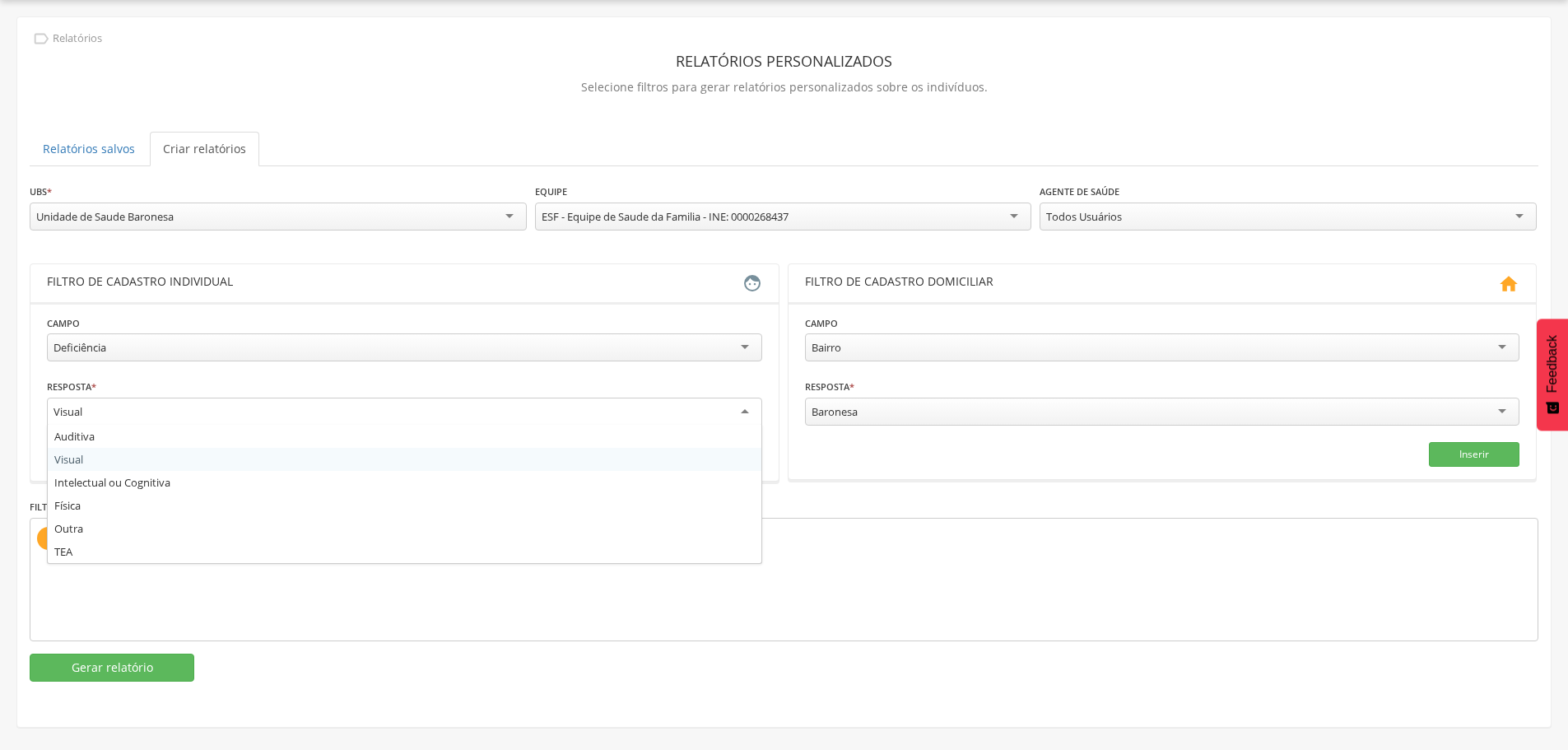
click at [115, 463] on fieldset "**********" at bounding box center [404, 392] width 715 height 154
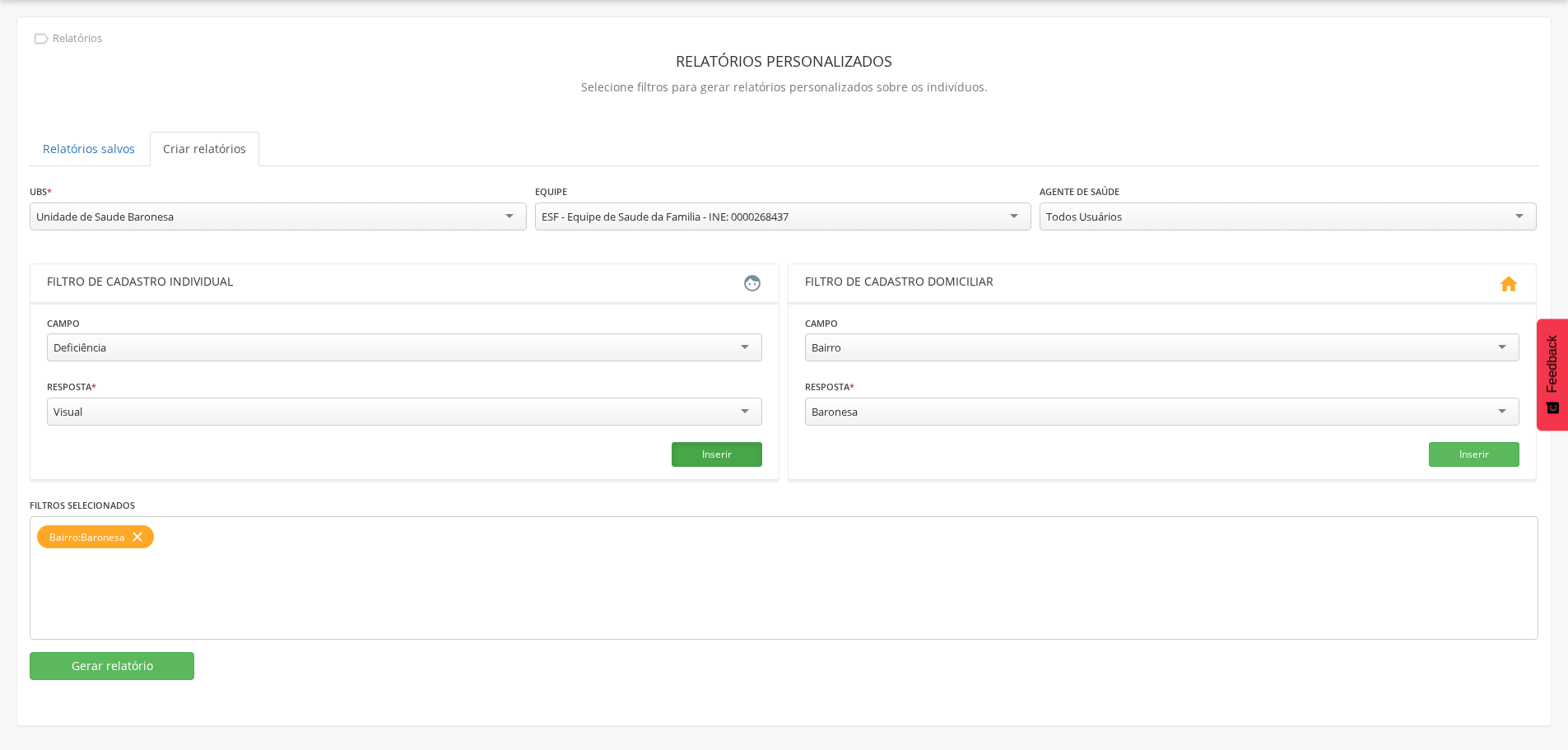
click at [680, 455] on button "Inserir" at bounding box center [717, 454] width 91 height 25
click at [97, 677] on button "Gerar relatório" at bounding box center [112, 666] width 165 height 28
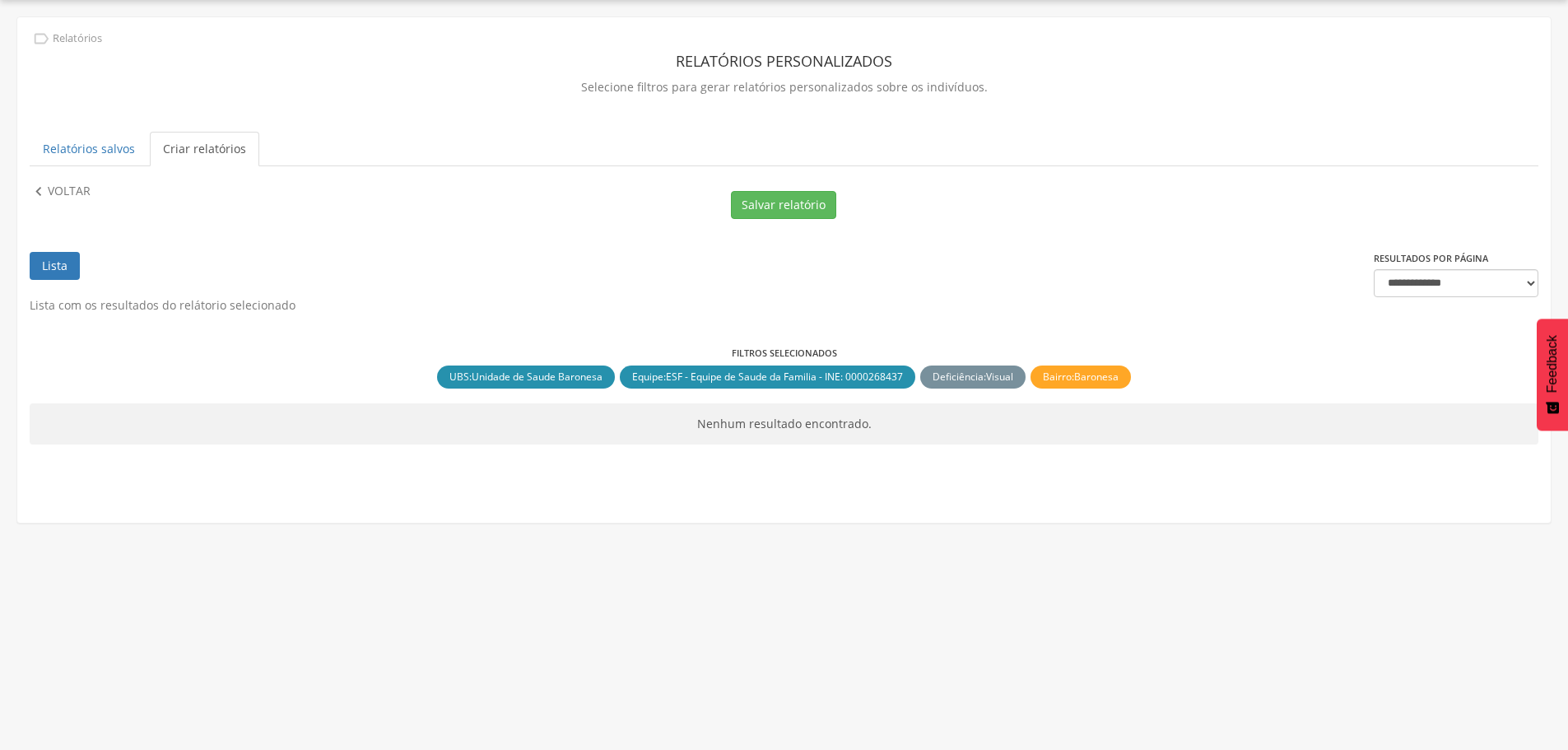
click at [57, 181] on div "**********" at bounding box center [784, 253] width 1534 height 472
click at [59, 183] on p "Voltar" at bounding box center [69, 192] width 43 height 18
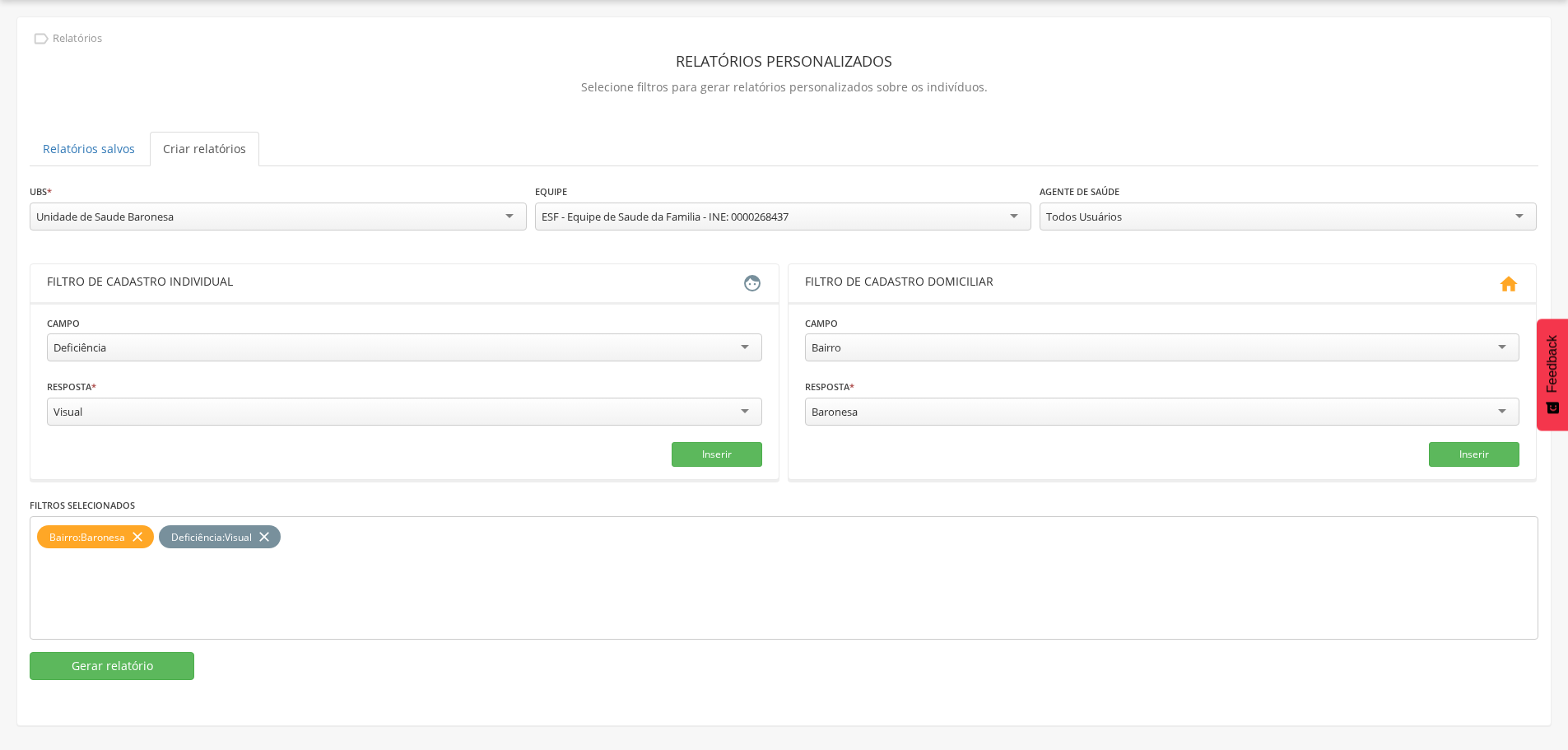
click at [262, 530] on icon "close" at bounding box center [264, 537] width 17 height 24
click at [215, 403] on div "Visual" at bounding box center [404, 412] width 715 height 28
click at [703, 453] on button "Inserir" at bounding box center [717, 454] width 91 height 25
click at [134, 670] on button "Gerar relatório" at bounding box center [112, 666] width 165 height 28
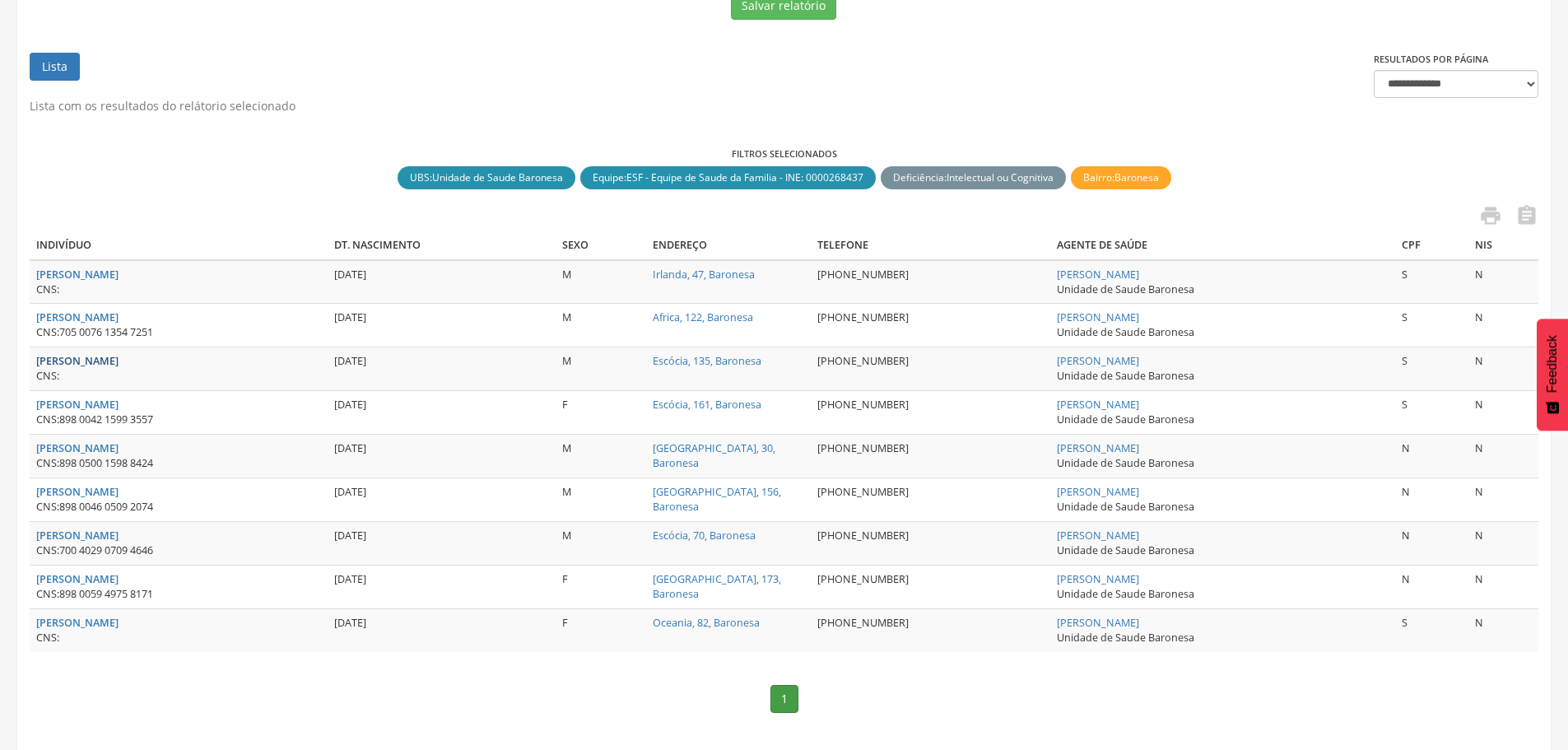
scroll to position [289, 0]
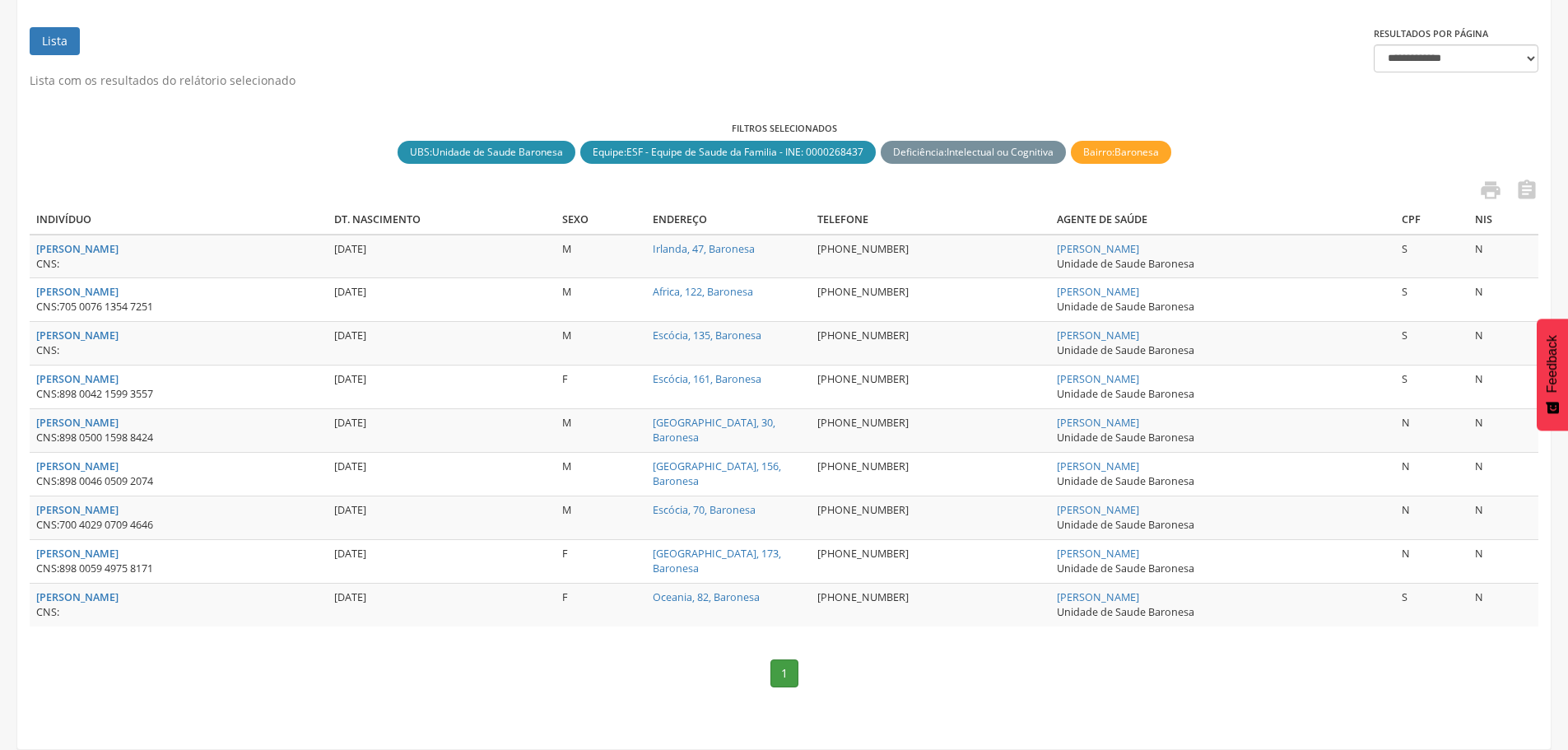
drag, startPoint x: 165, startPoint y: 246, endPoint x: 36, endPoint y: 249, distance: 129.0
click at [36, 249] on td "[PERSON_NAME] CNS:" at bounding box center [178, 257] width 298 height 44
copy strong "[PERSON_NAME]"
click at [167, 263] on div "CNS:" at bounding box center [179, 264] width 285 height 15
click at [102, 249] on strong "[PERSON_NAME]" at bounding box center [78, 248] width 83 height 14
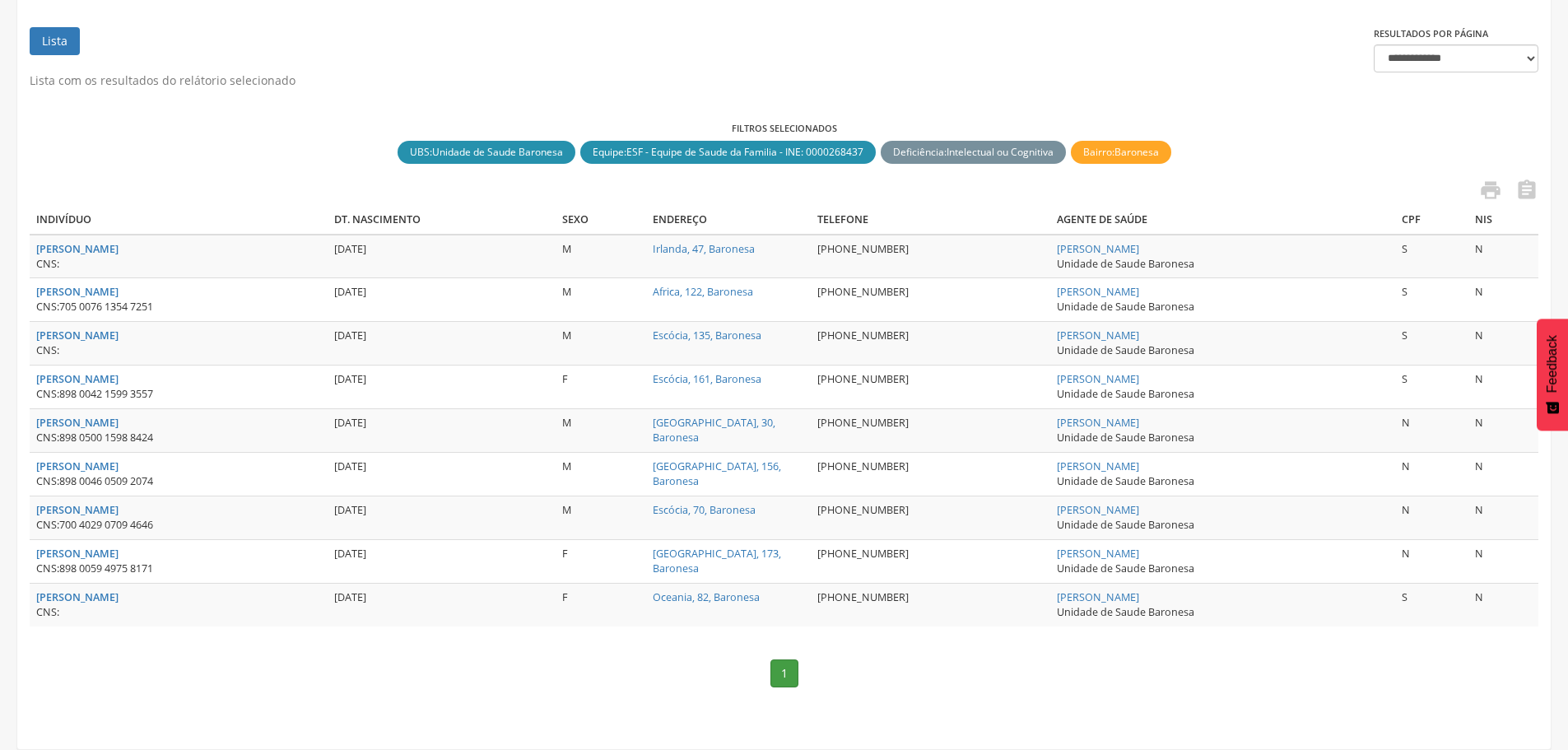
scroll to position [50, 0]
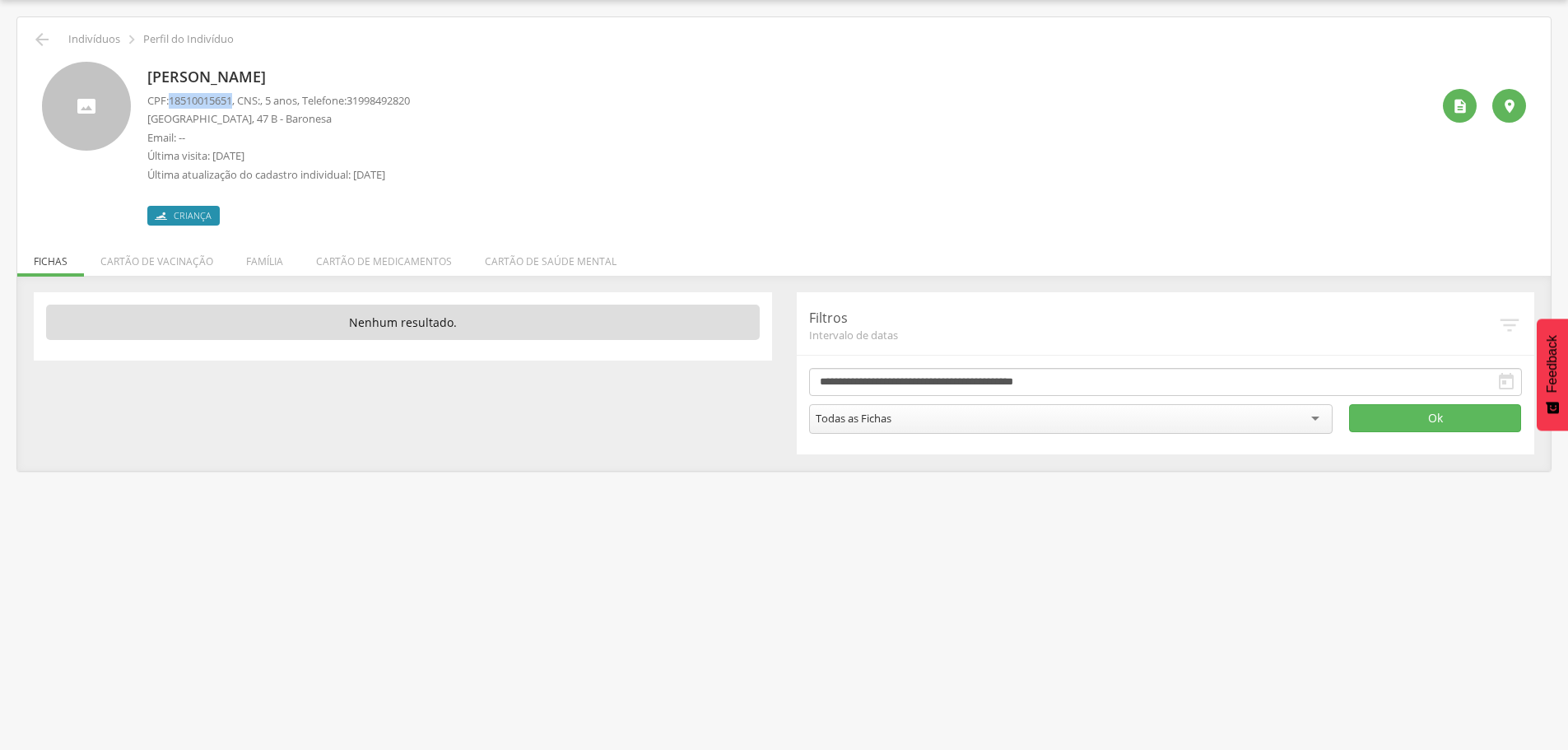
drag, startPoint x: 237, startPoint y: 100, endPoint x: 172, endPoint y: 100, distance: 65.0
click at [172, 100] on span "18510015651" at bounding box center [200, 100] width 63 height 15
copy span "18510015651"
click at [38, 34] on icon "" at bounding box center [42, 39] width 20 height 20
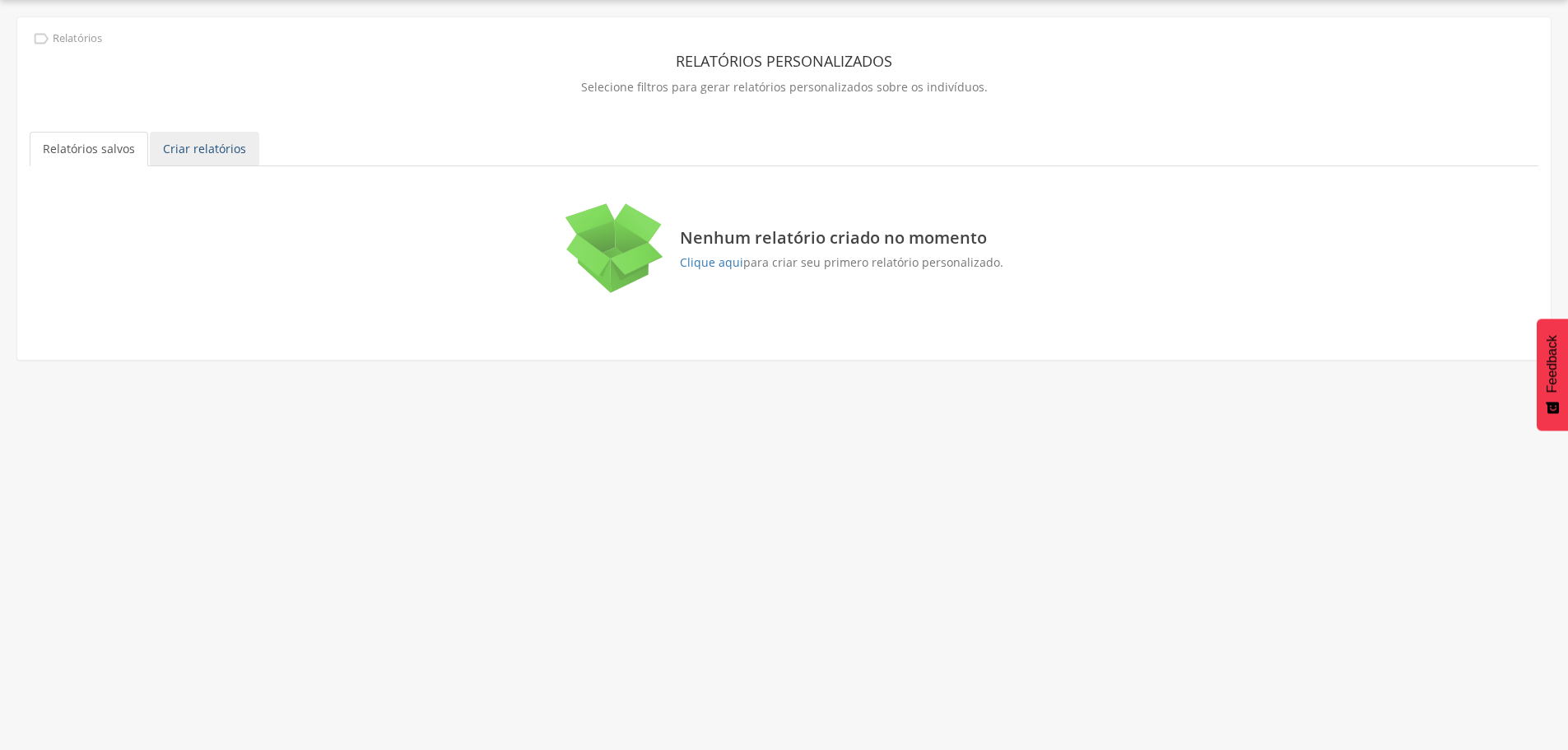
click at [211, 158] on link "Criar relatórios" at bounding box center [204, 149] width 109 height 35
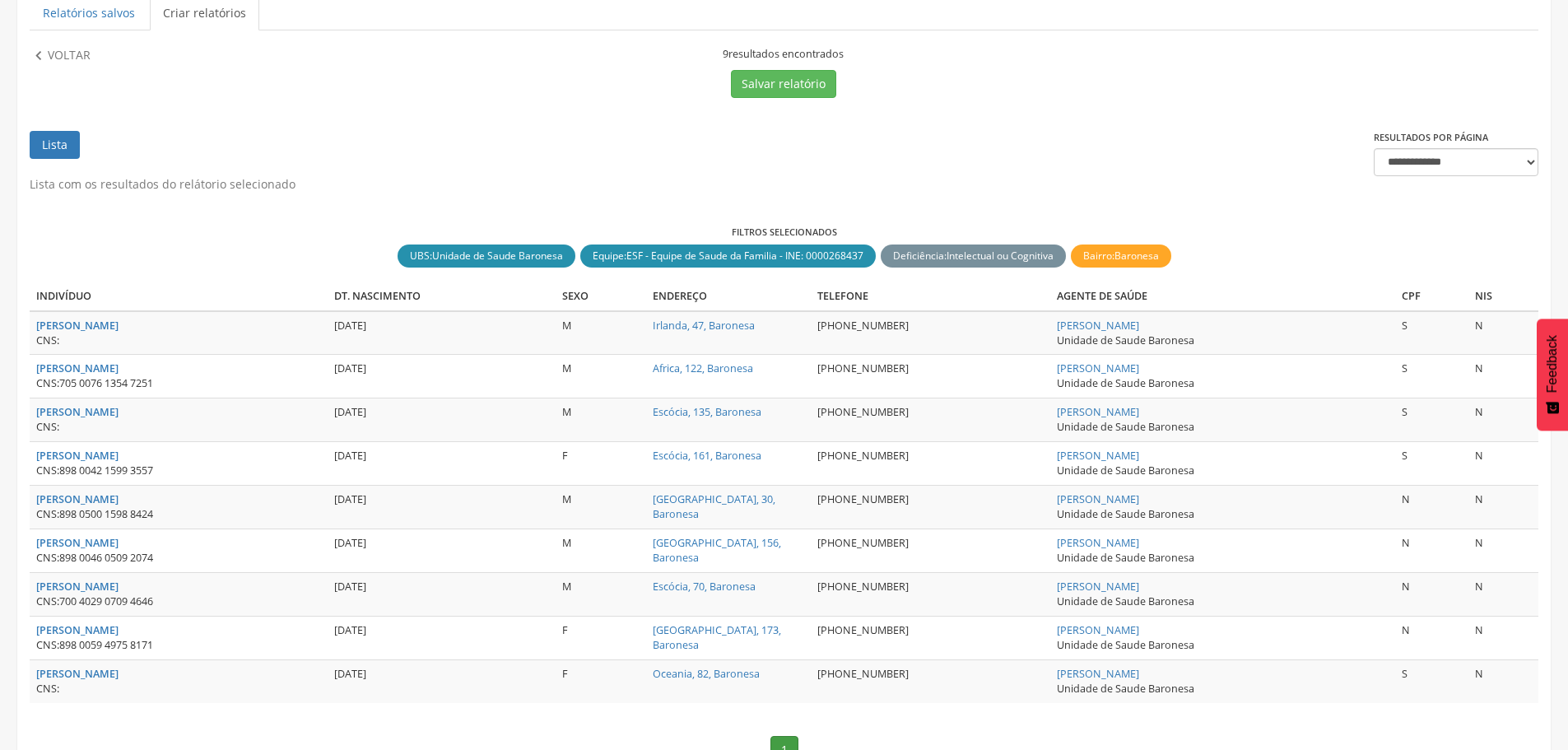
scroll to position [214, 0]
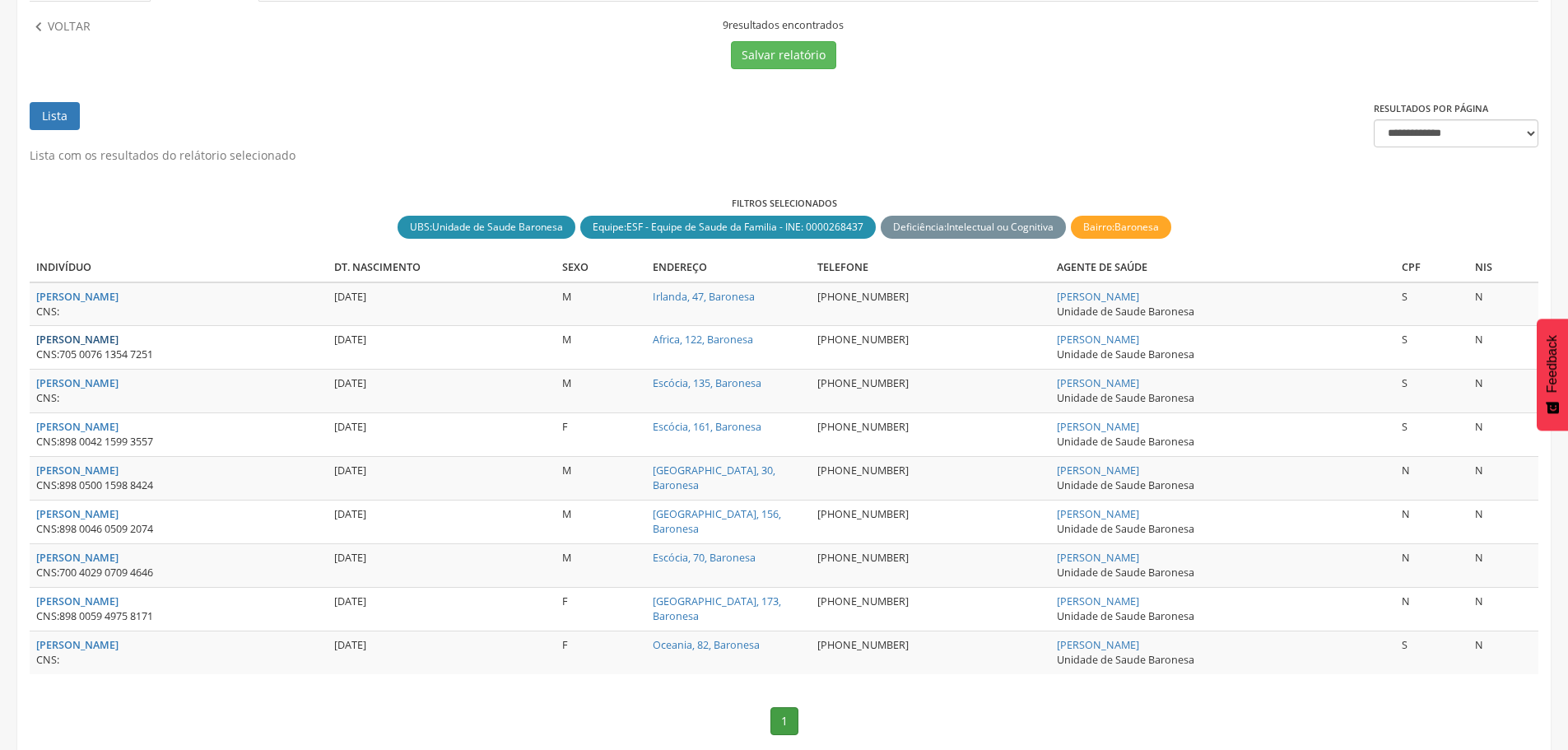
click at [118, 336] on strong "[PERSON_NAME]" at bounding box center [78, 339] width 83 height 14
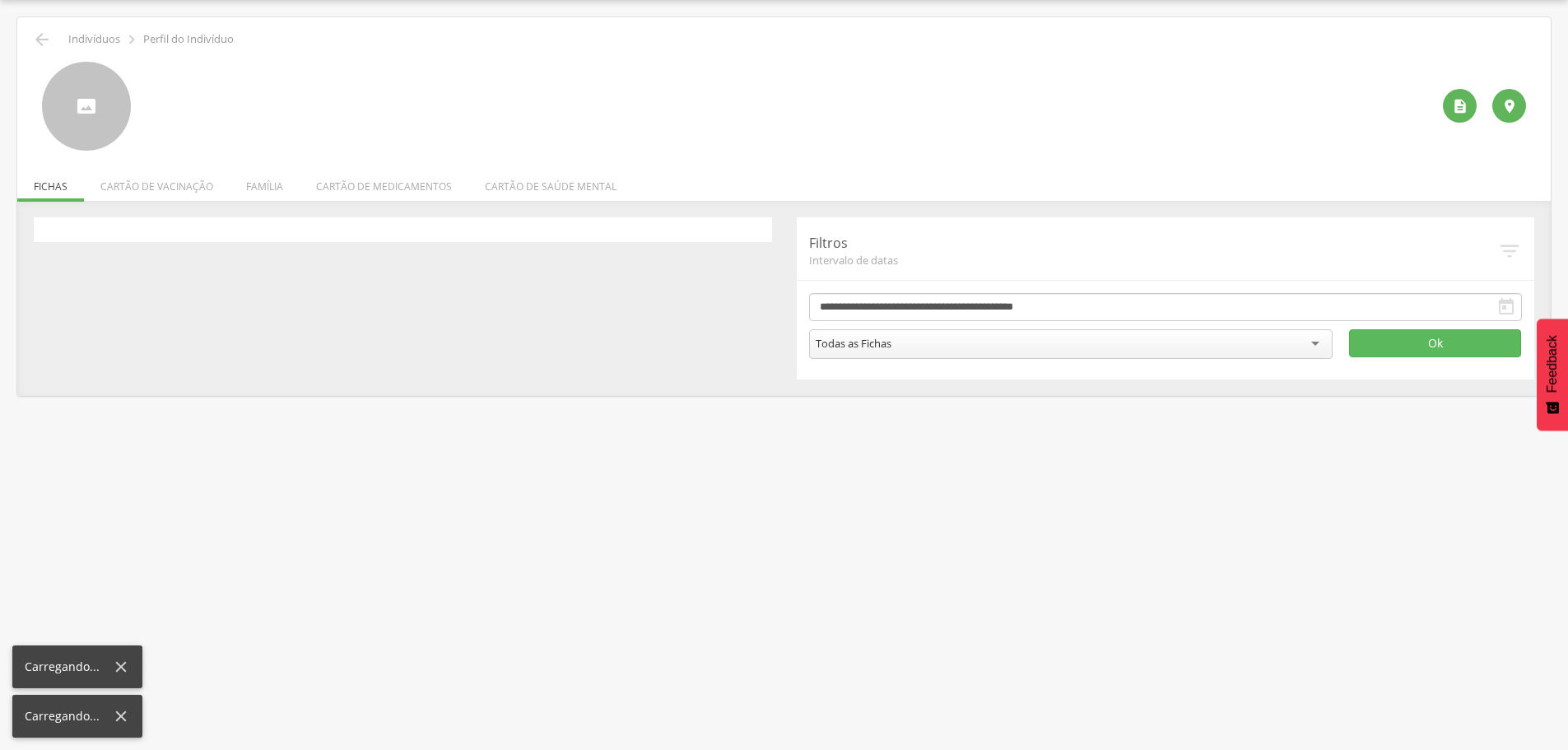
scroll to position [50, 0]
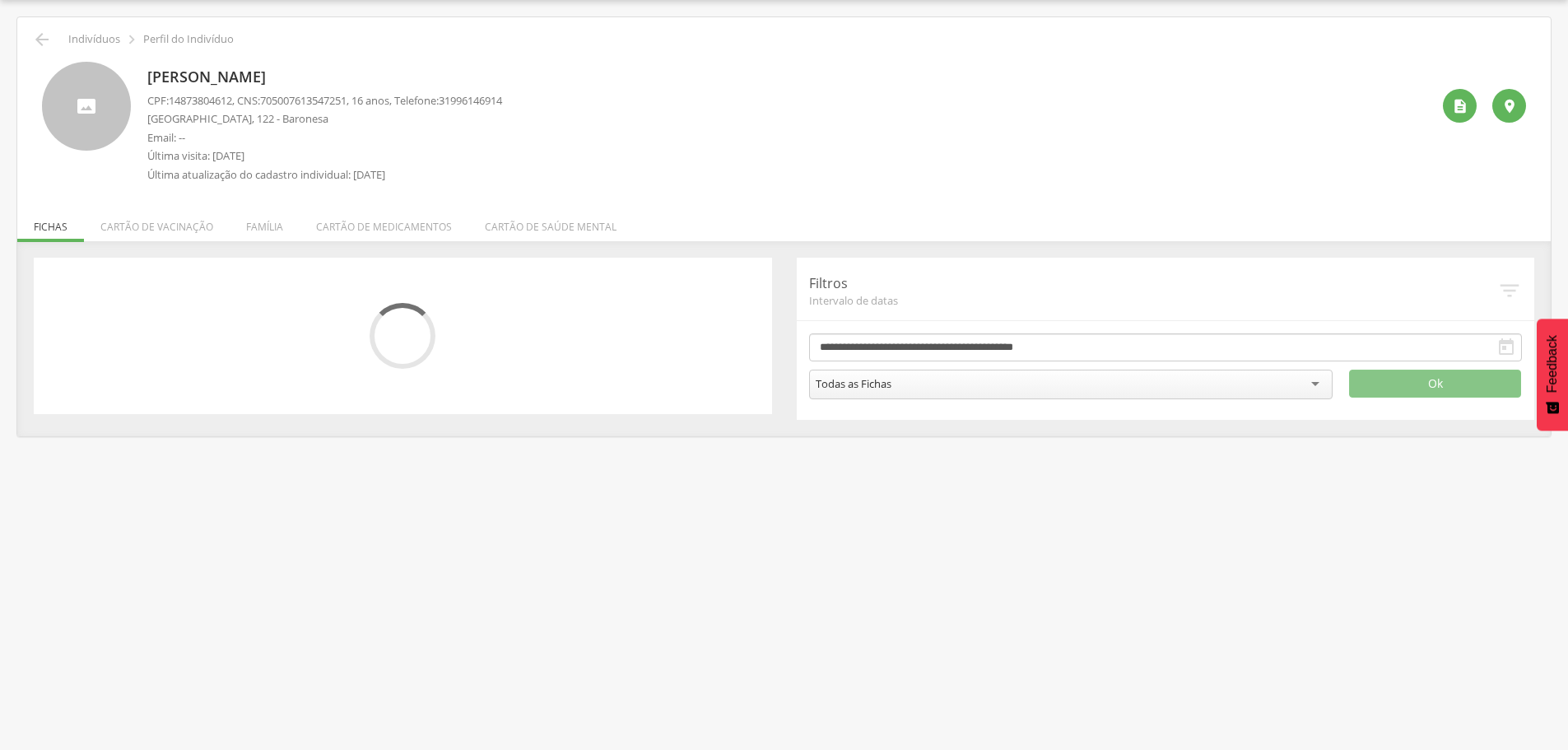
click at [232, 97] on span "14873804612" at bounding box center [200, 100] width 63 height 15
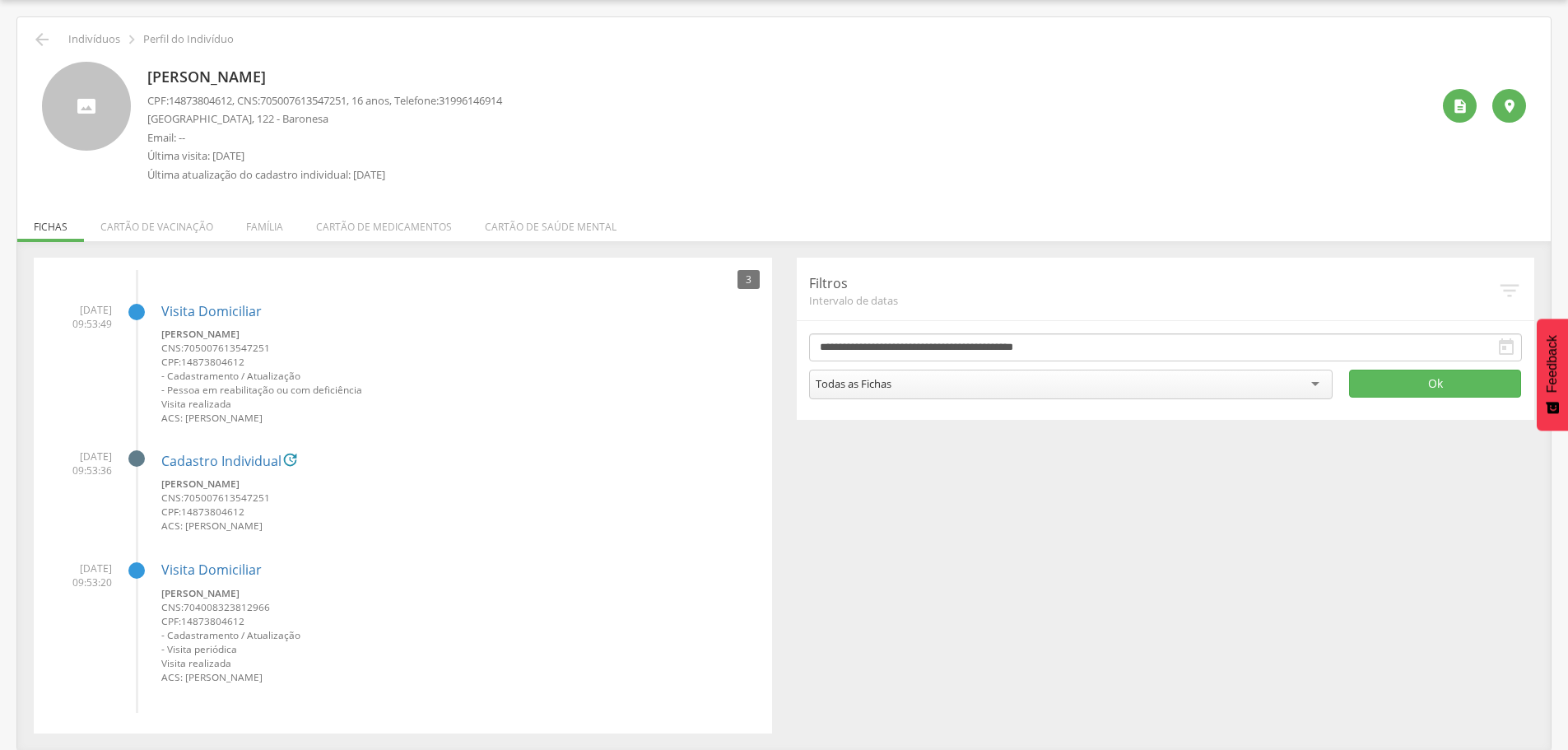
click at [240, 99] on p "CPF: 14873804612 , CNS: [PHONE_NUMBER] , 16 anos, Telefone: [PHONE_NUMBER]" at bounding box center [325, 100] width 355 height 16
drag, startPoint x: 239, startPoint y: 97, endPoint x: 173, endPoint y: 95, distance: 66.0
click at [173, 95] on p "CPF: 14873804612 , CNS: [PHONE_NUMBER] , 16 anos, Telefone: [PHONE_NUMBER]" at bounding box center [325, 100] width 355 height 16
copy span "14873804612"
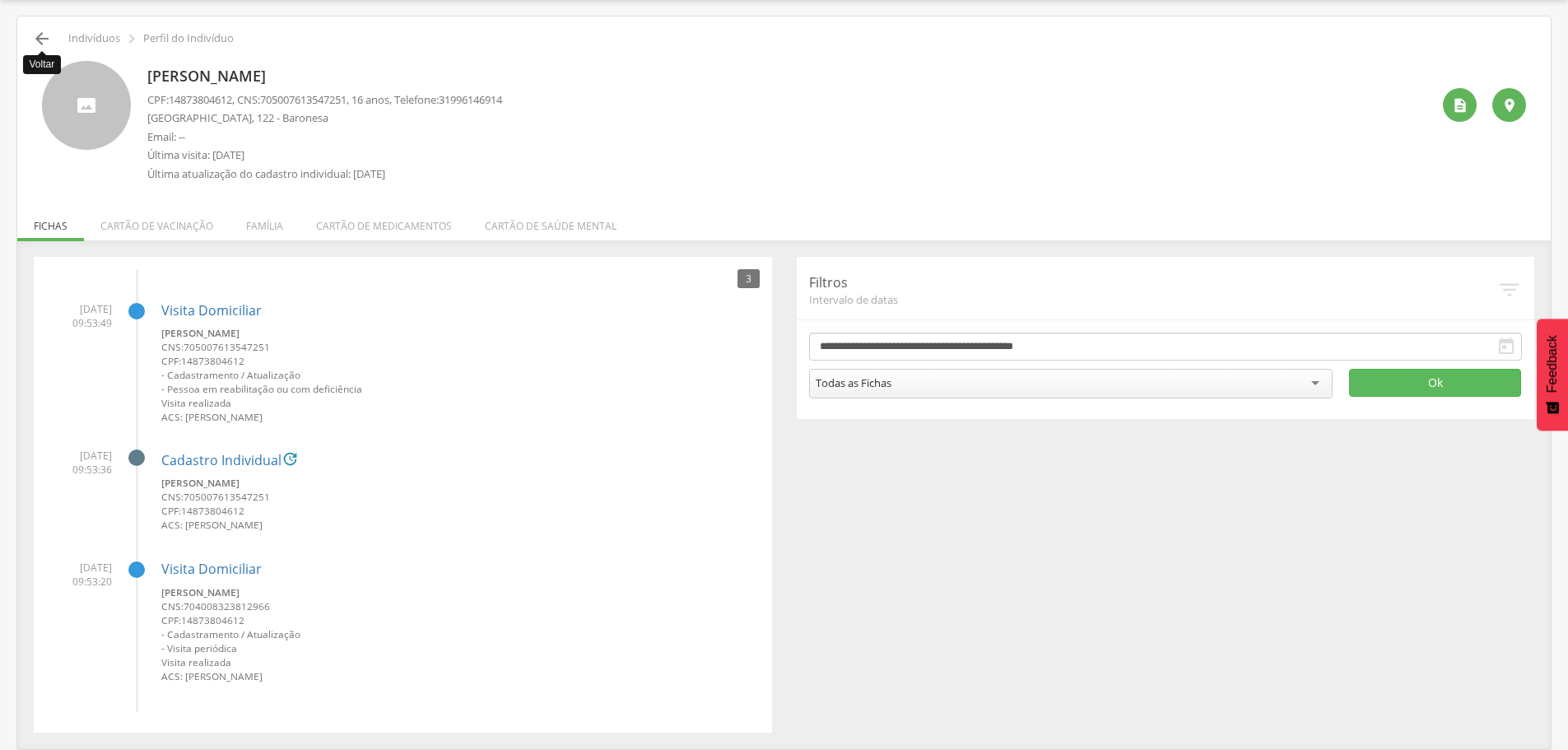
click at [45, 30] on icon "" at bounding box center [42, 39] width 20 height 20
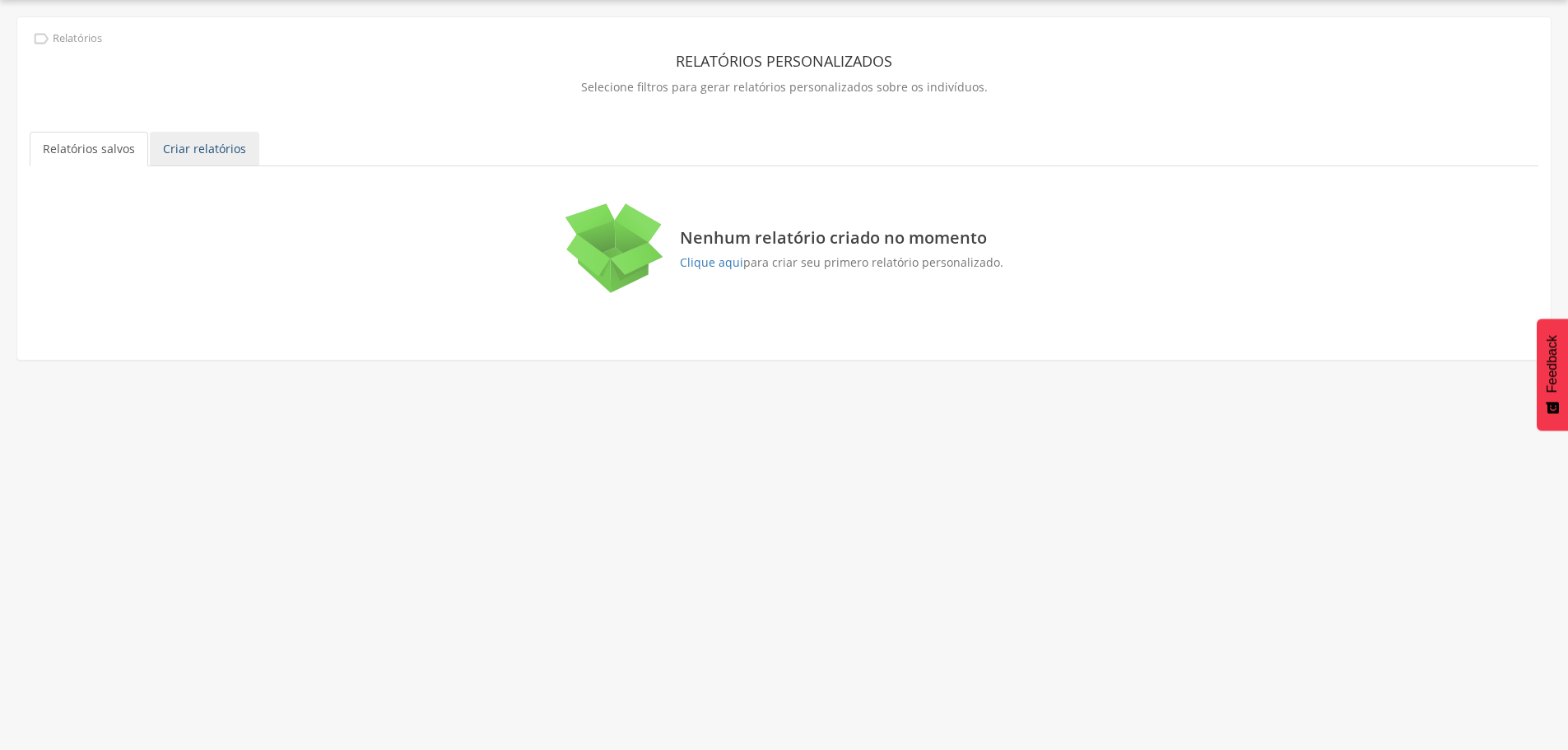
click at [191, 151] on link "Criar relatórios" at bounding box center [204, 149] width 109 height 35
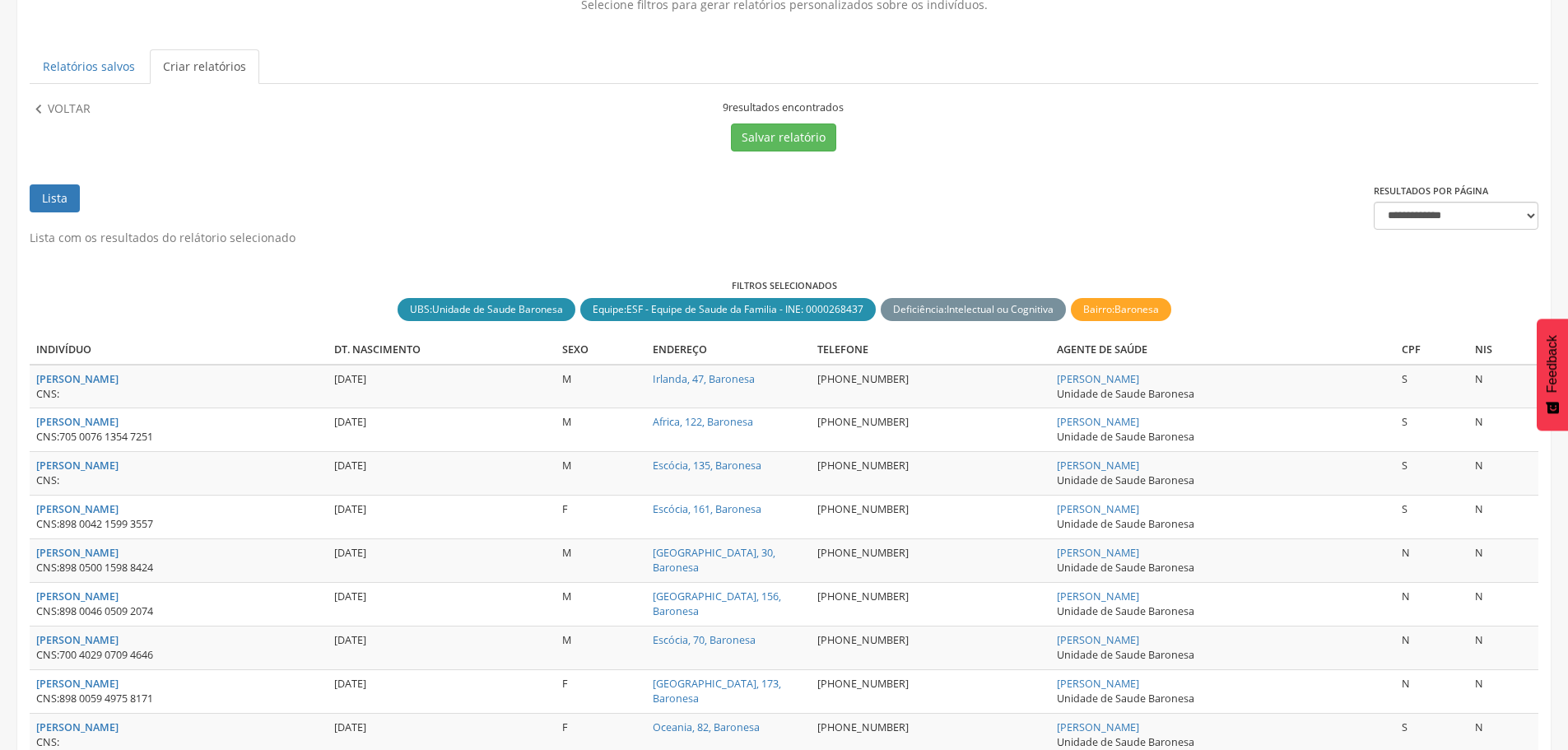
scroll to position [214, 0]
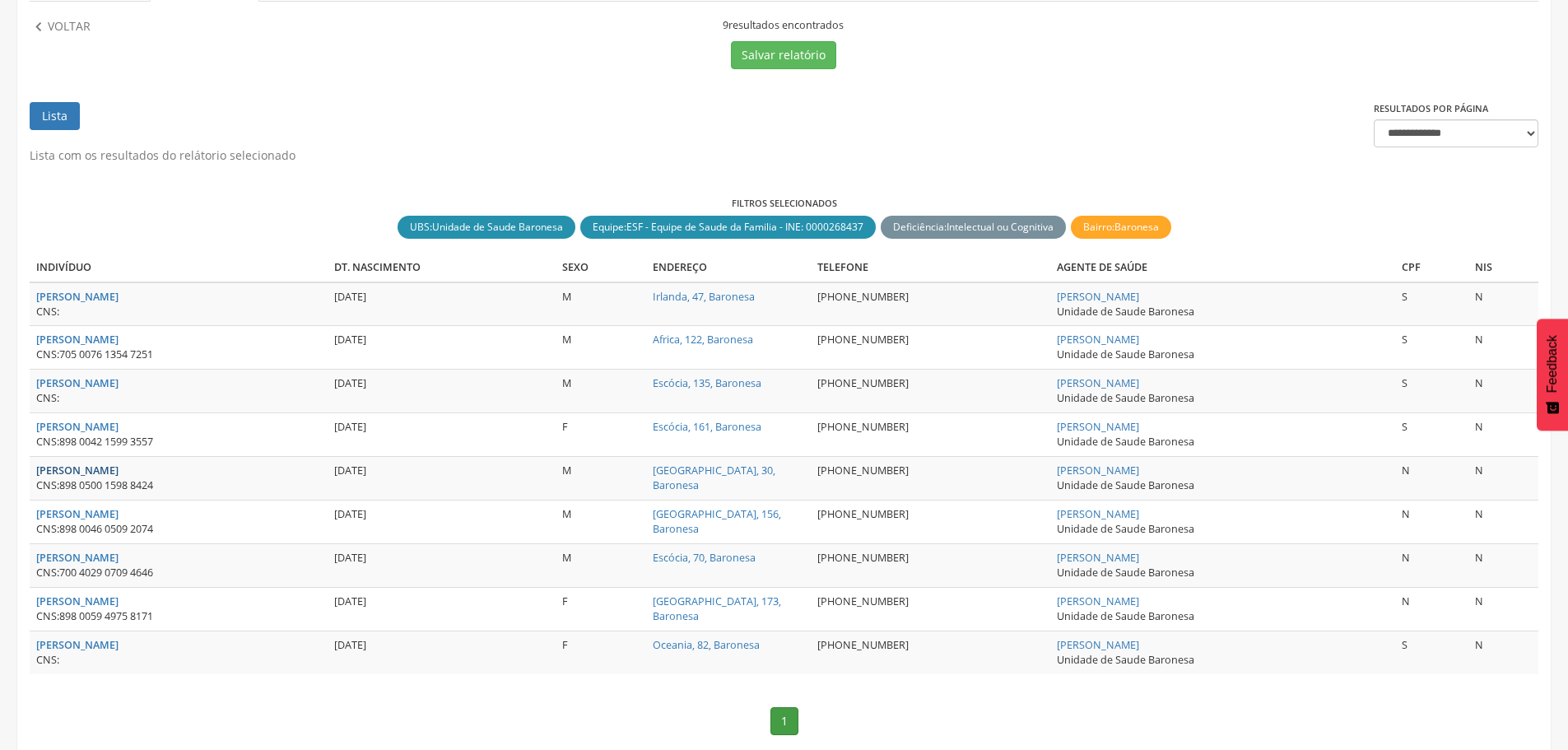
click at [93, 469] on strong "[PERSON_NAME]" at bounding box center [78, 469] width 83 height 14
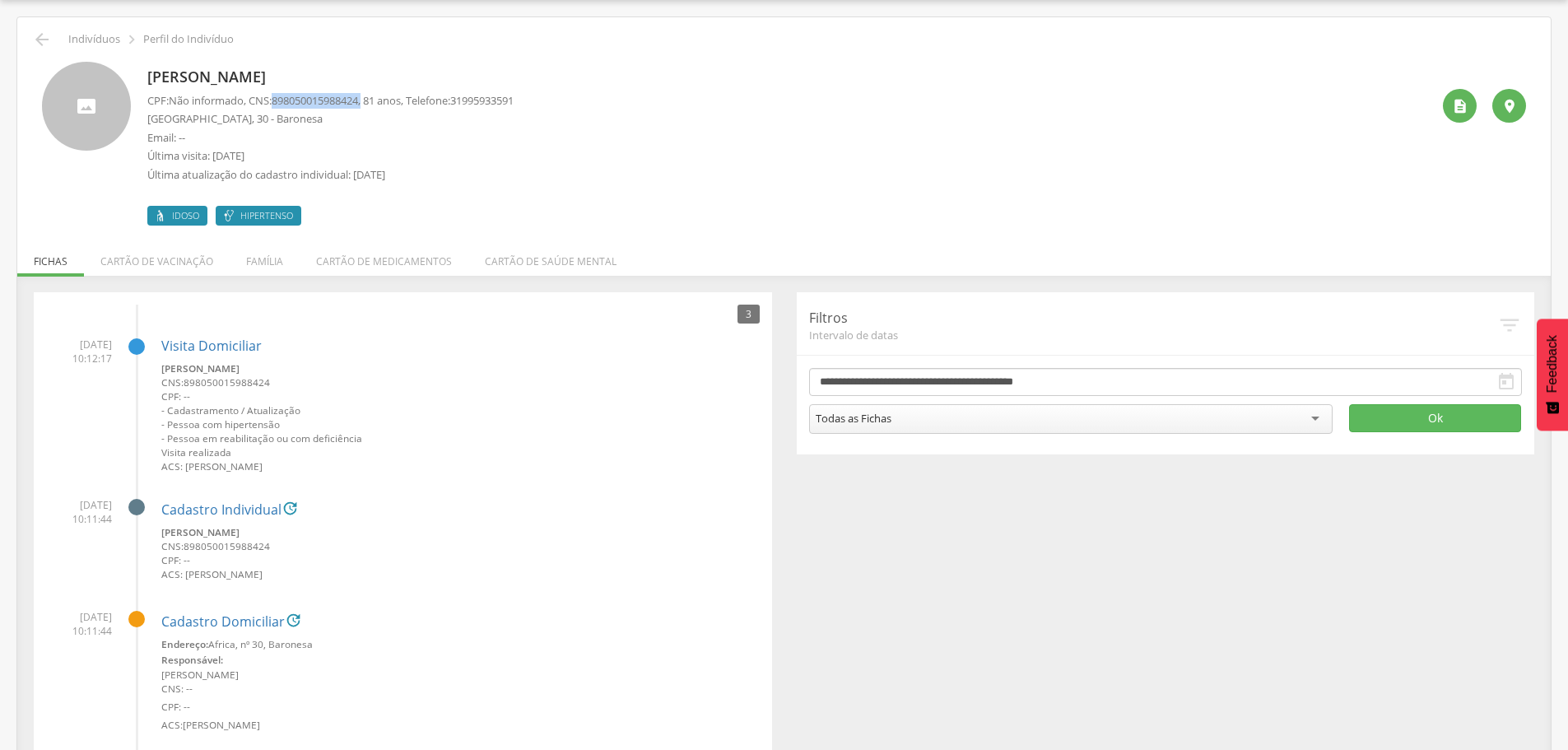
drag, startPoint x: 278, startPoint y: 100, endPoint x: 374, endPoint y: 103, distance: 96.0
click at [374, 103] on p "CPF: Não informado , CNS: [PHONE_NUMBER] , 81 anos, Telefone: [PHONE_NUMBER]" at bounding box center [331, 100] width 367 height 16
copy p "898050015988424 ,"
click at [41, 36] on icon "" at bounding box center [42, 39] width 20 height 20
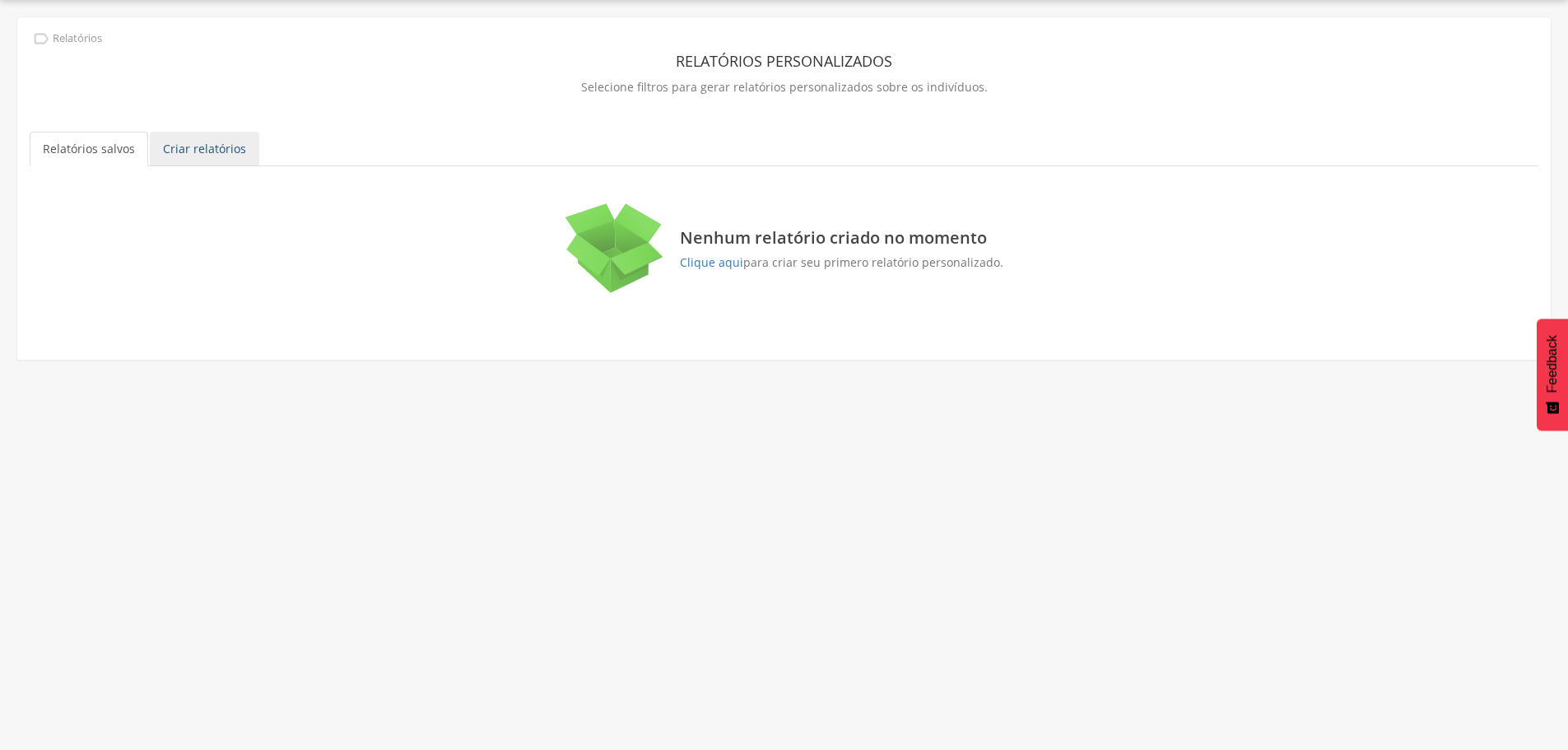
click at [186, 149] on link "Criar relatórios" at bounding box center [204, 149] width 109 height 35
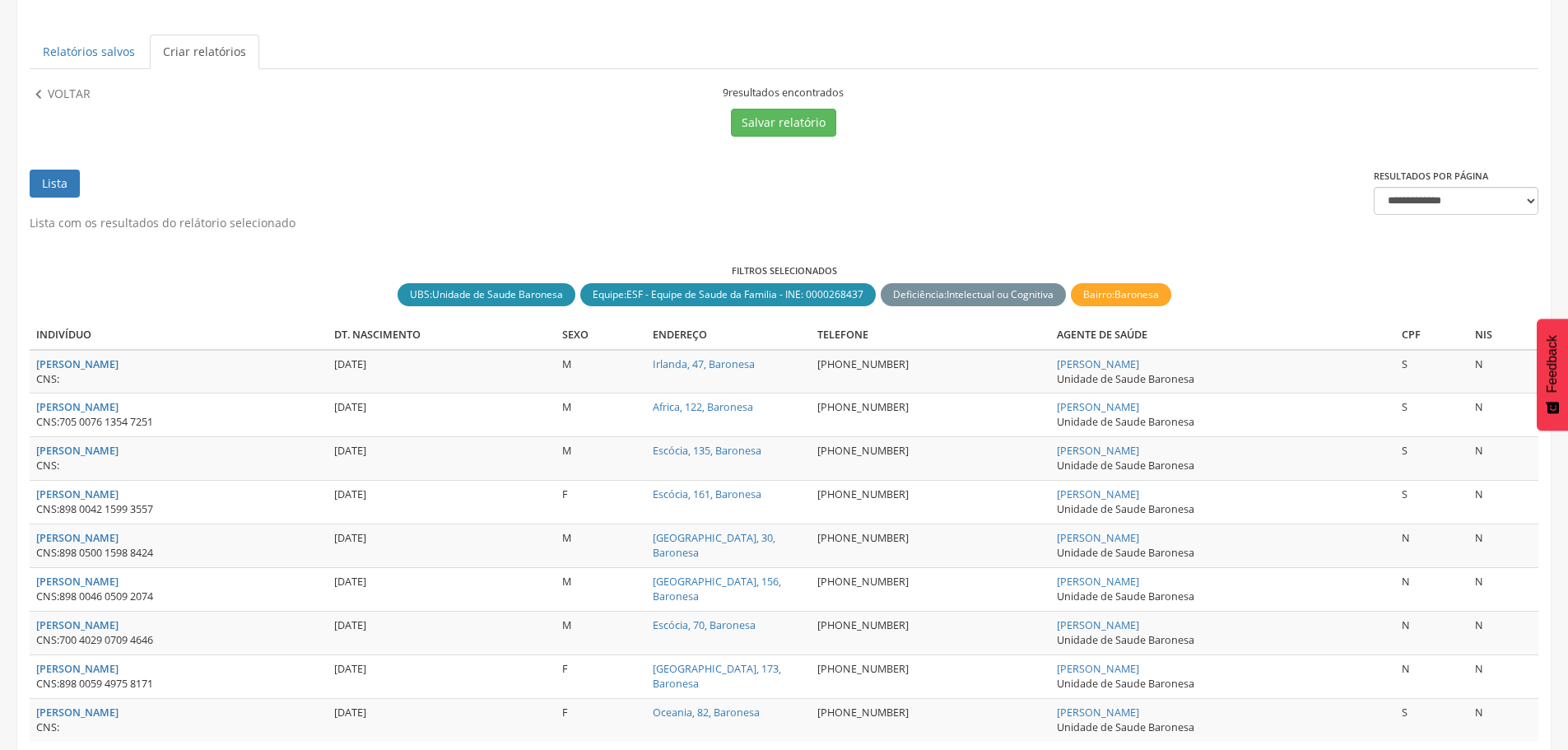
scroll to position [261, 0]
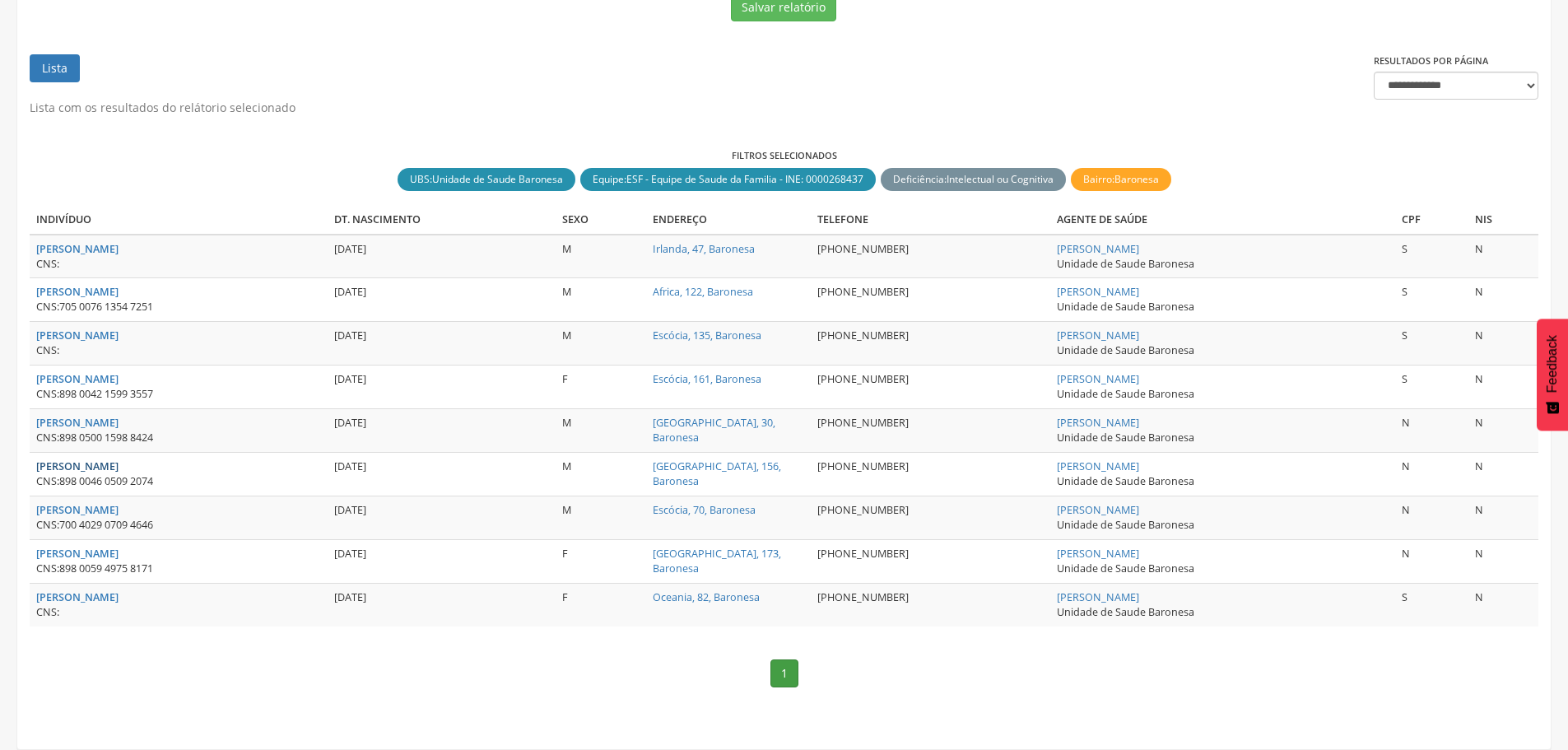
click at [118, 461] on strong "[PERSON_NAME]" at bounding box center [78, 466] width 83 height 14
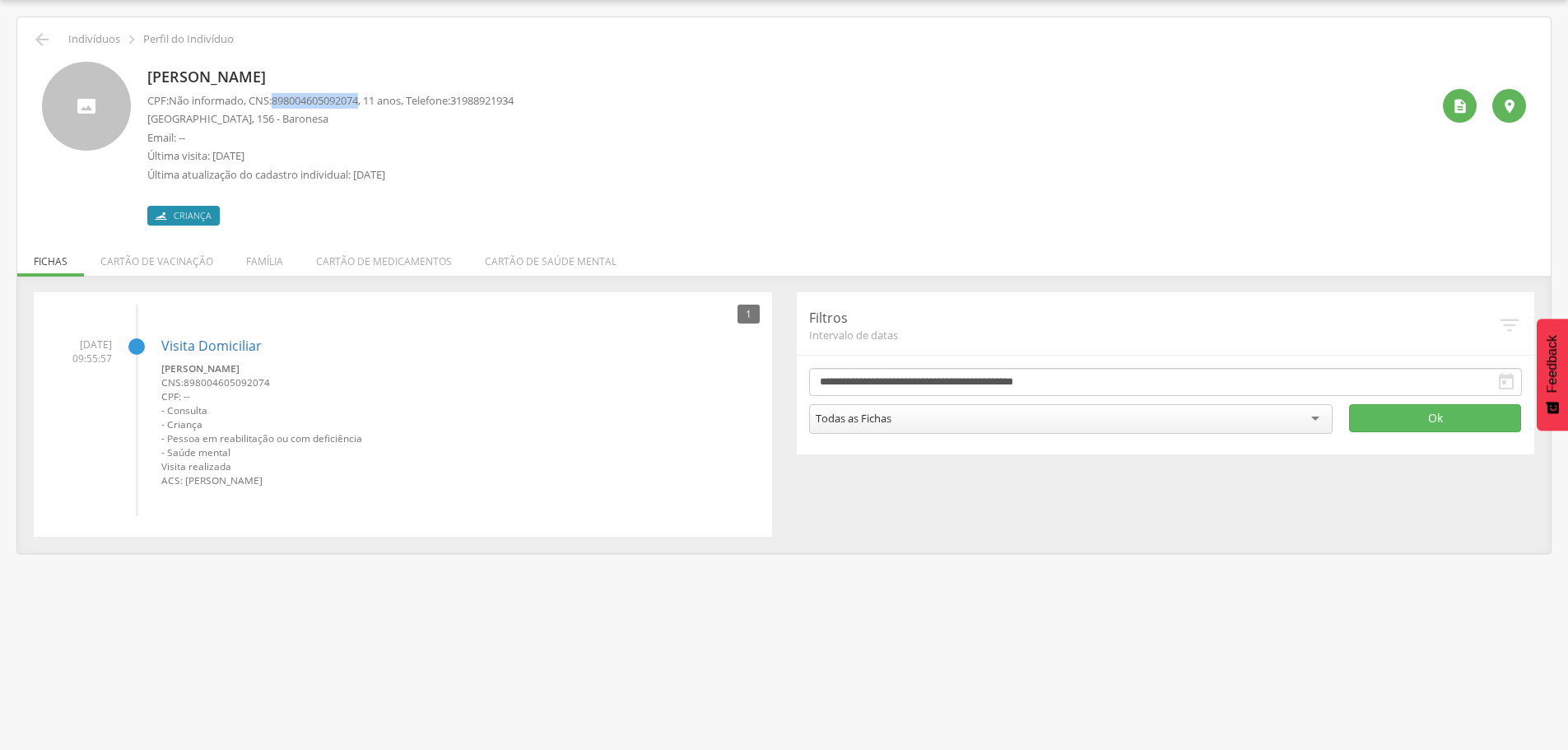
drag, startPoint x: 279, startPoint y: 95, endPoint x: 370, endPoint y: 101, distance: 91.2
click at [359, 100] on span "898004605092074" at bounding box center [315, 100] width 86 height 15
copy span "898004605092074"
click at [37, 35] on icon "" at bounding box center [42, 39] width 20 height 20
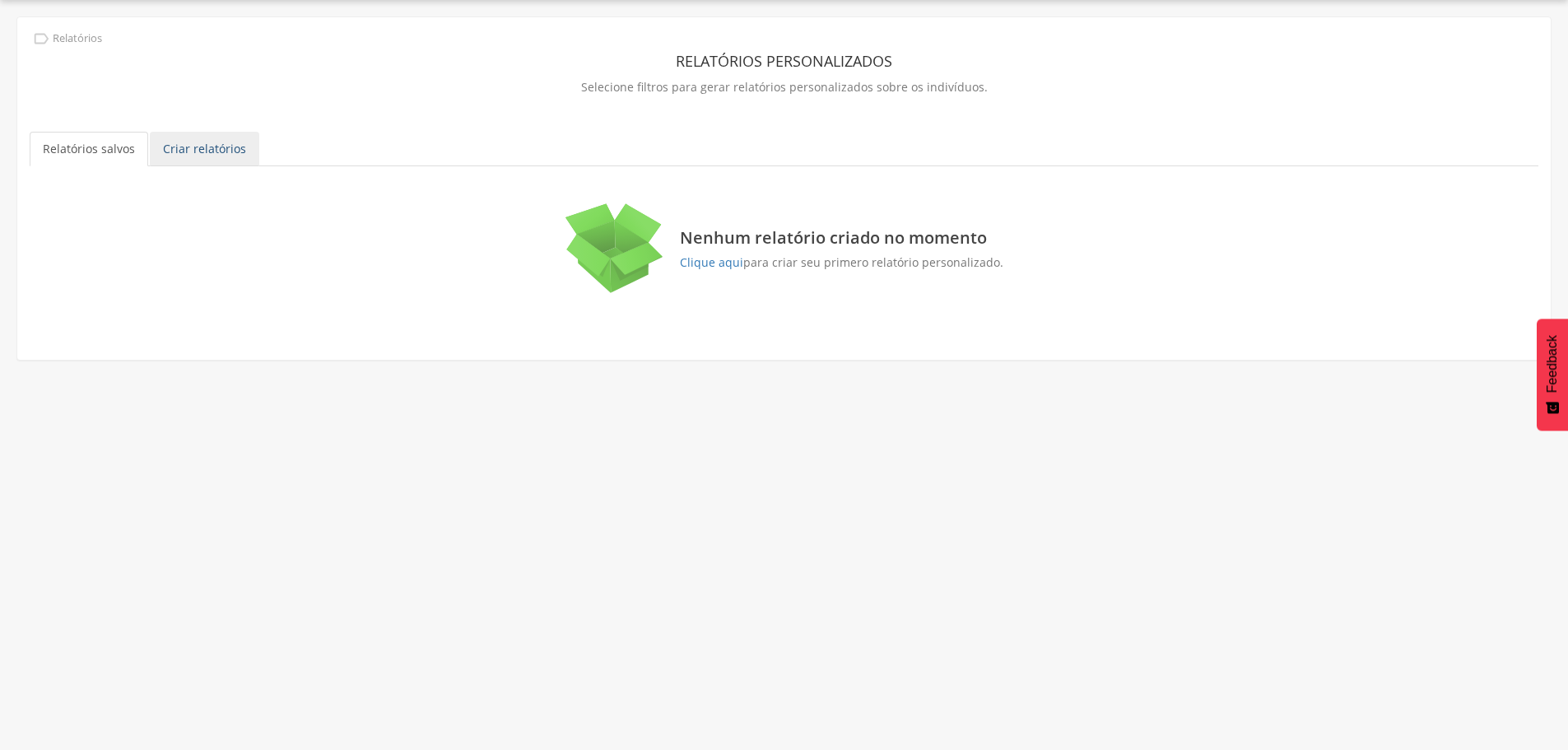
click at [191, 158] on link "Criar relatórios" at bounding box center [204, 149] width 109 height 35
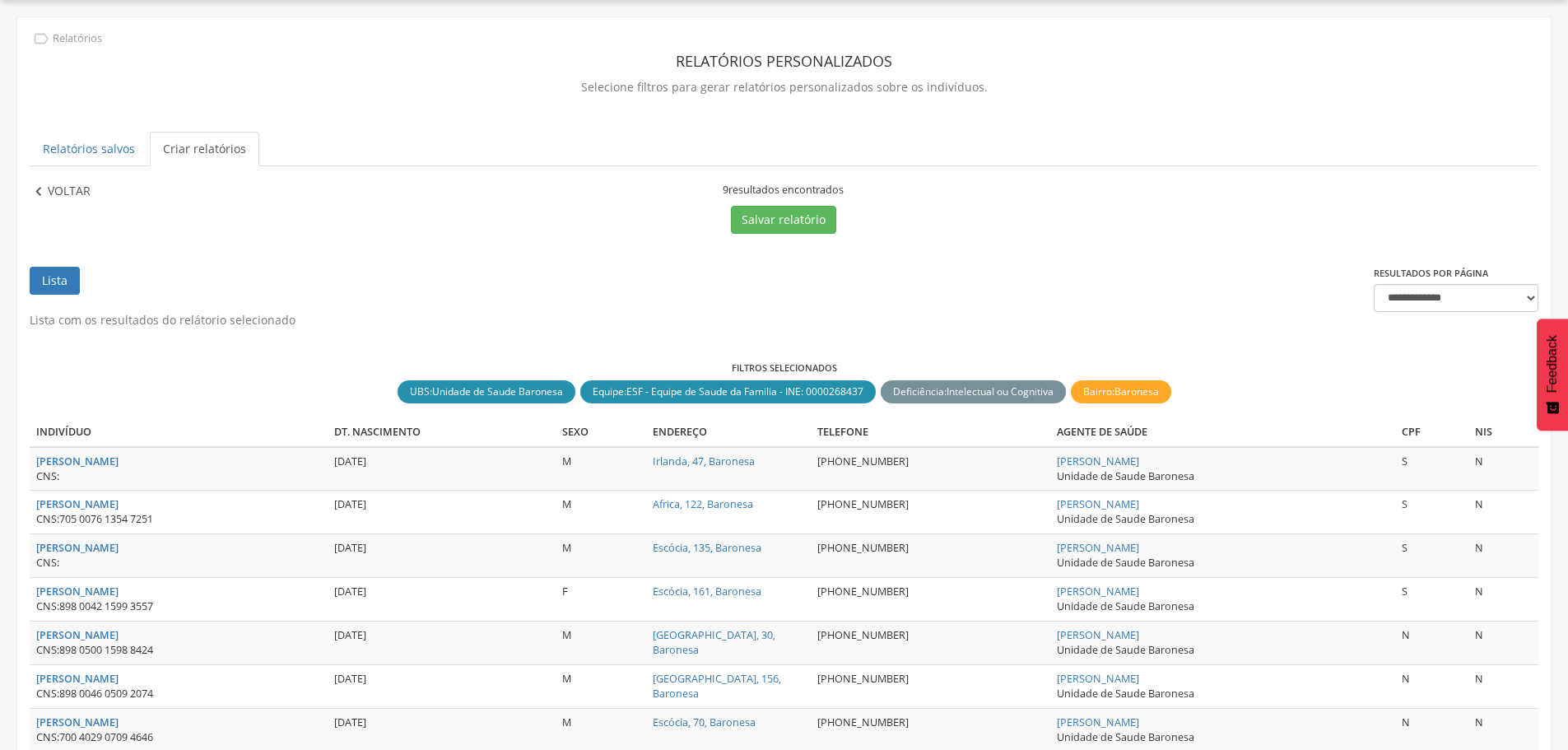
click at [67, 194] on p "Voltar" at bounding box center [69, 192] width 43 height 18
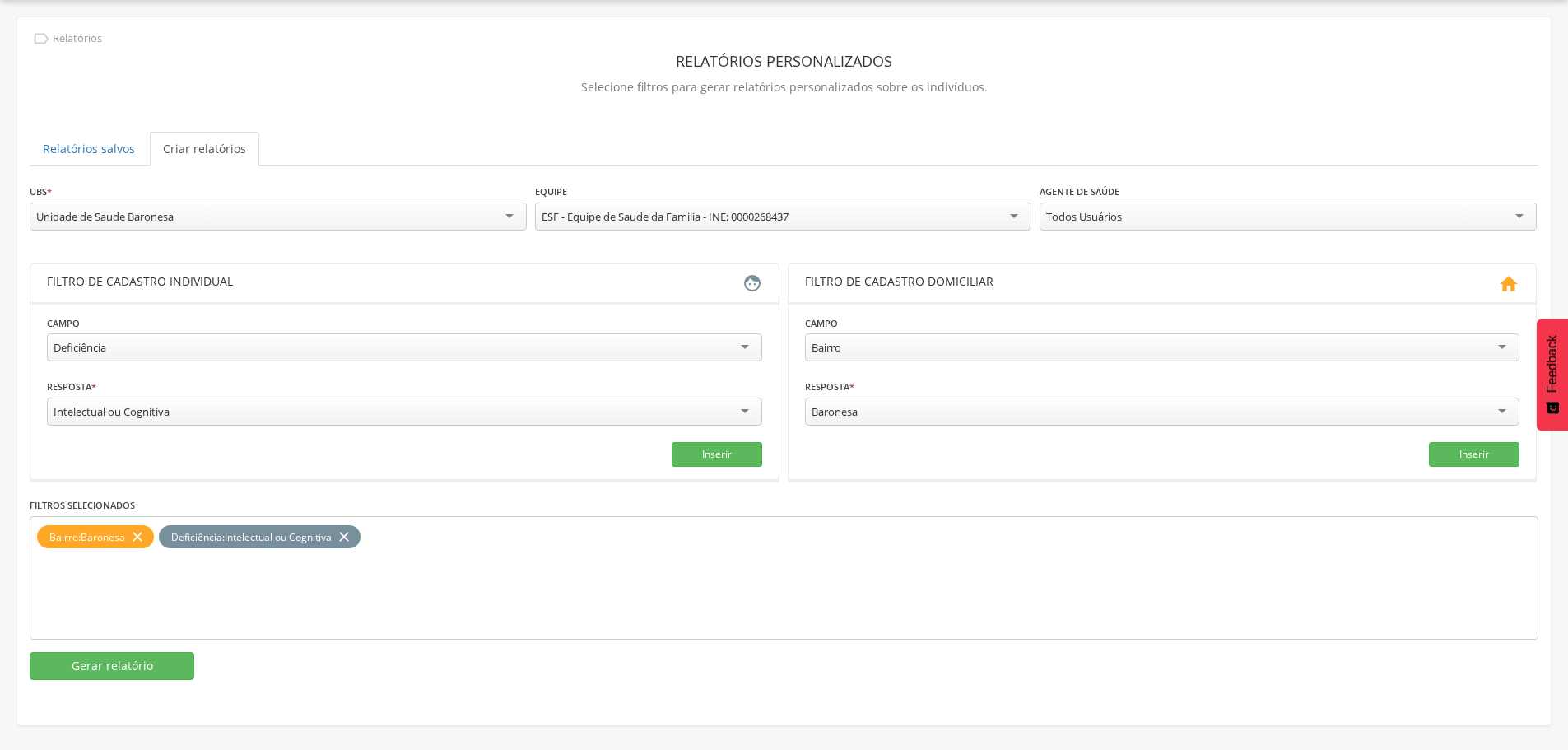
click at [134, 403] on div "Intelectual ou Cognitiva" at bounding box center [404, 412] width 715 height 28
click at [729, 457] on button "Inserir" at bounding box center [717, 454] width 91 height 25
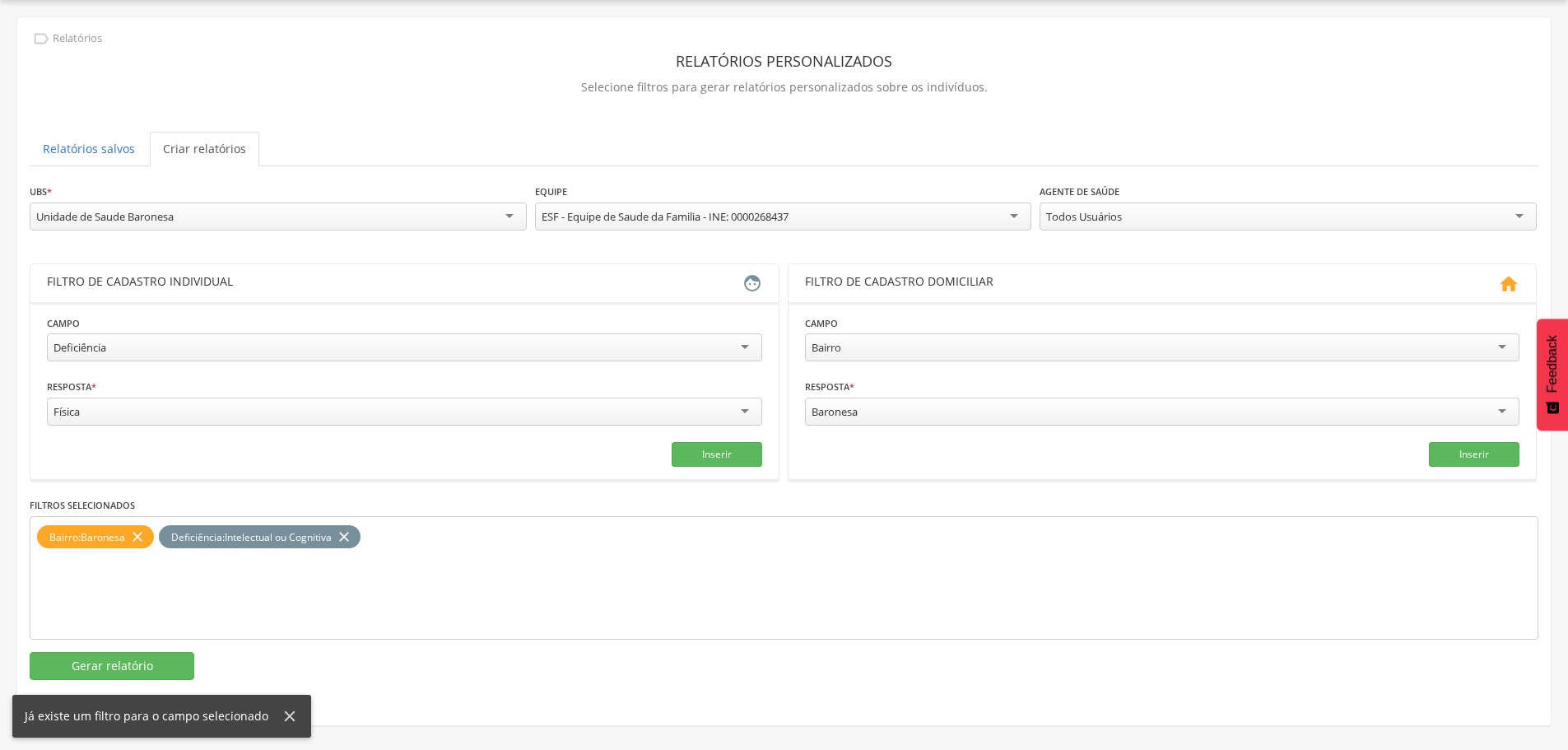
click at [352, 535] on icon "close" at bounding box center [344, 537] width 17 height 24
click at [697, 455] on button "Inserir" at bounding box center [717, 454] width 91 height 25
click at [83, 661] on button "Gerar relatório" at bounding box center [112, 666] width 165 height 28
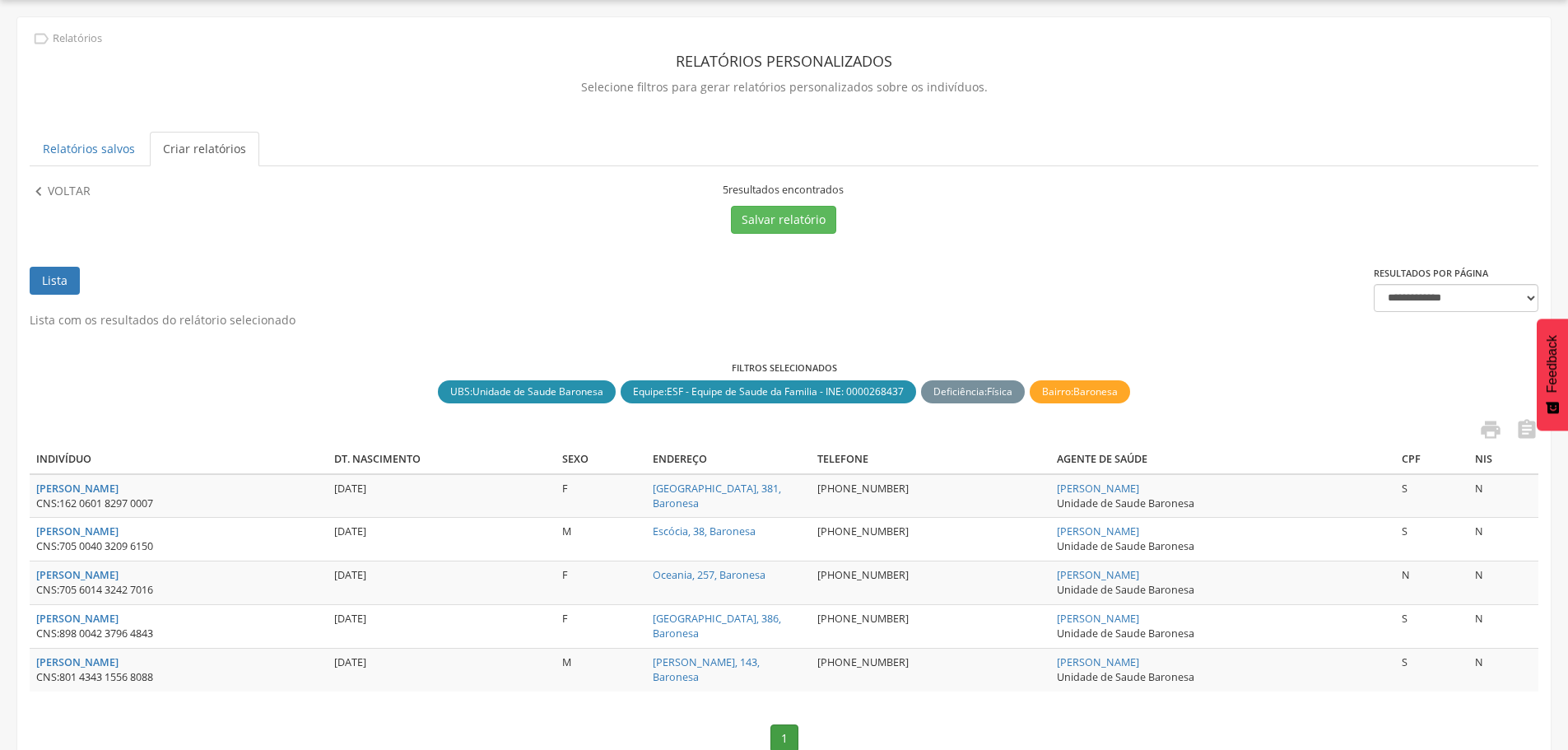
scroll to position [115, 0]
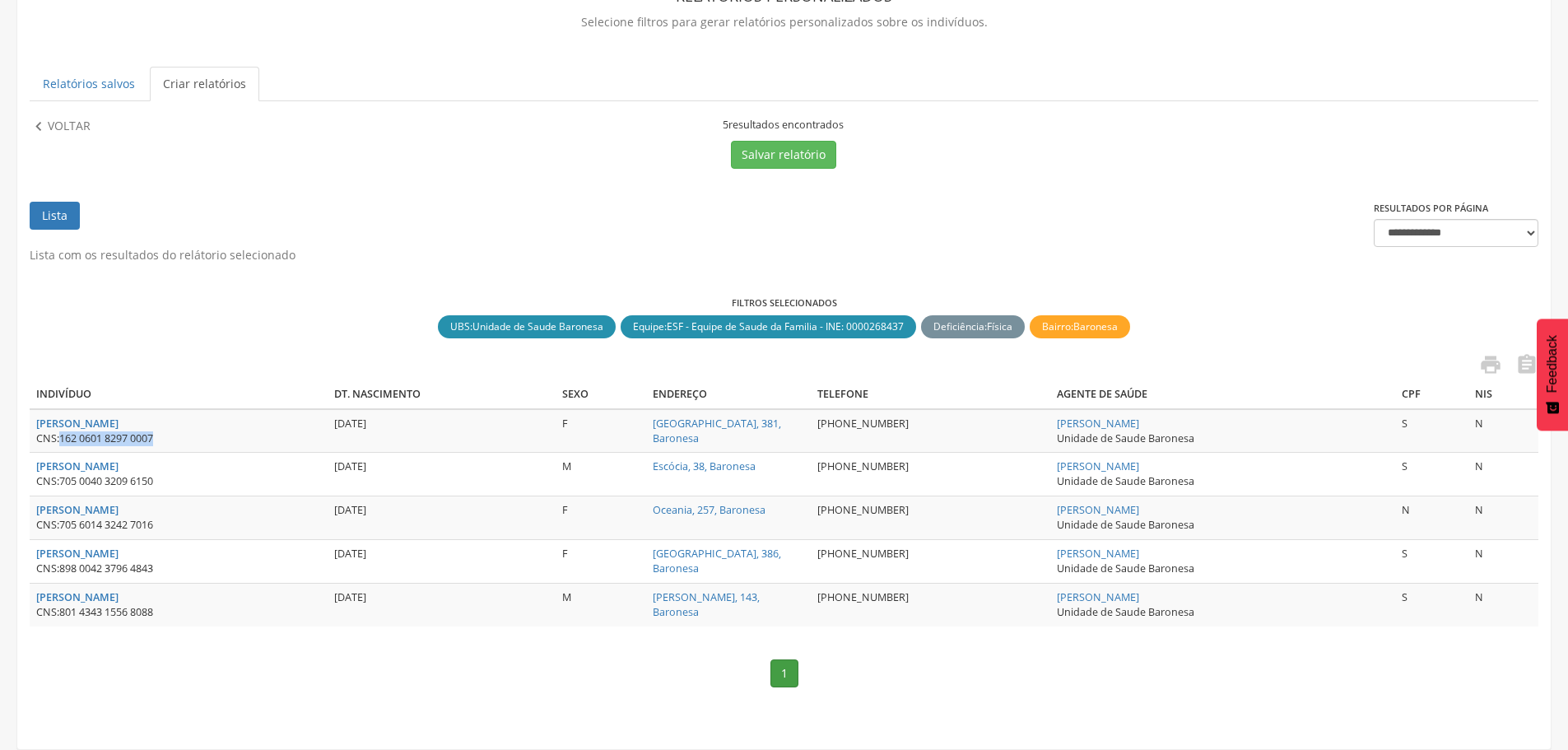
drag, startPoint x: 165, startPoint y: 438, endPoint x: 60, endPoint y: 441, distance: 105.0
click at [60, 441] on div "CNS: 162 0601 8297 0007" at bounding box center [179, 438] width 285 height 15
copy div "162 0601 8297 0007"
drag, startPoint x: 164, startPoint y: 569, endPoint x: 61, endPoint y: 568, distance: 103.0
click at [61, 568] on div "CNS: 898 0042 3796 4843" at bounding box center [179, 568] width 285 height 15
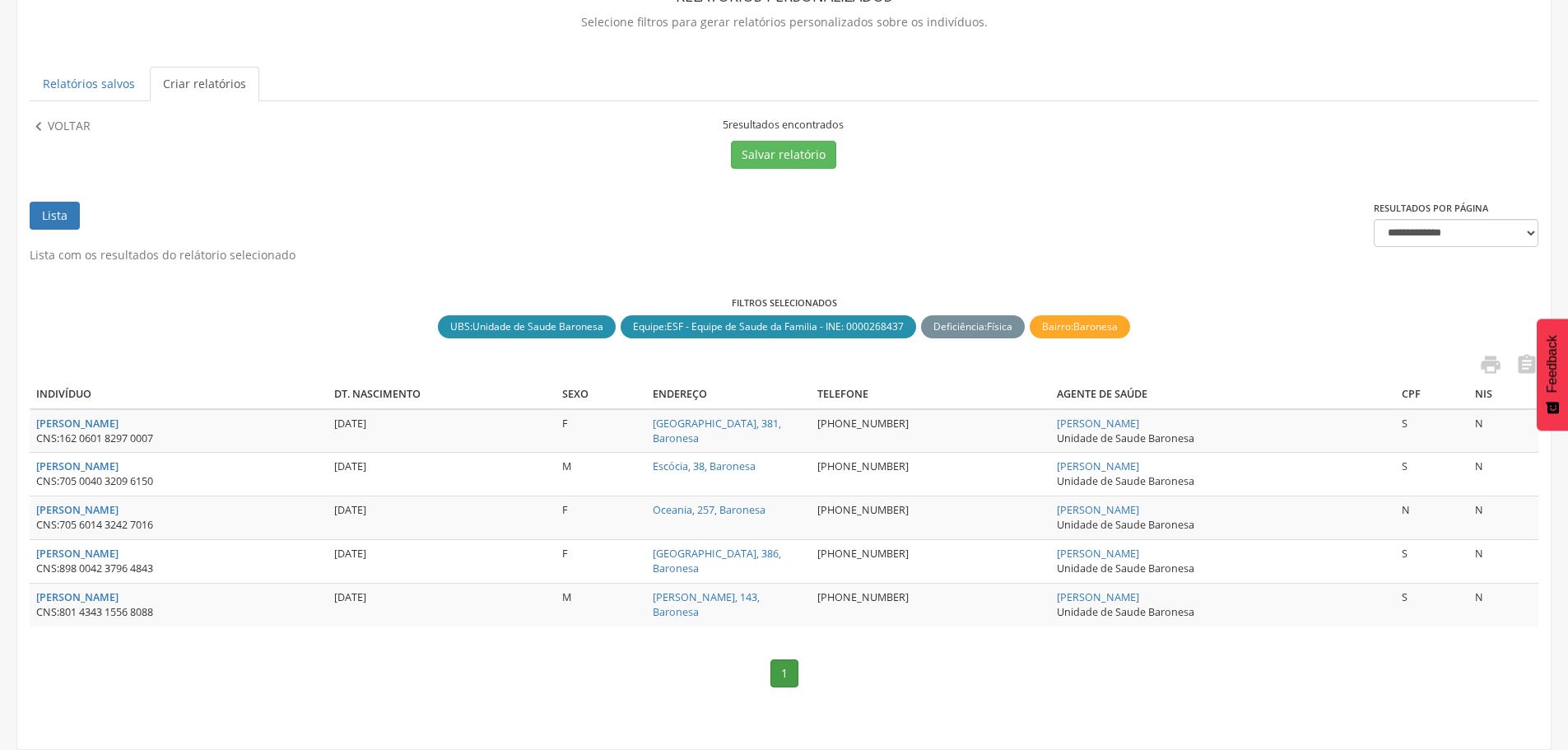
click at [259, 625] on td "[PERSON_NAME] CNS: 801 4343 1556 8088" at bounding box center [178, 605] width 298 height 43
click at [164, 609] on div "CNS: 801 4343 1556 8088" at bounding box center [179, 612] width 285 height 15
drag, startPoint x: 171, startPoint y: 611, endPoint x: 62, endPoint y: 611, distance: 109.0
click at [62, 611] on div "CNS: 801 4343 1556 8088" at bounding box center [179, 612] width 285 height 15
click at [47, 125] on icon "" at bounding box center [39, 127] width 18 height 18
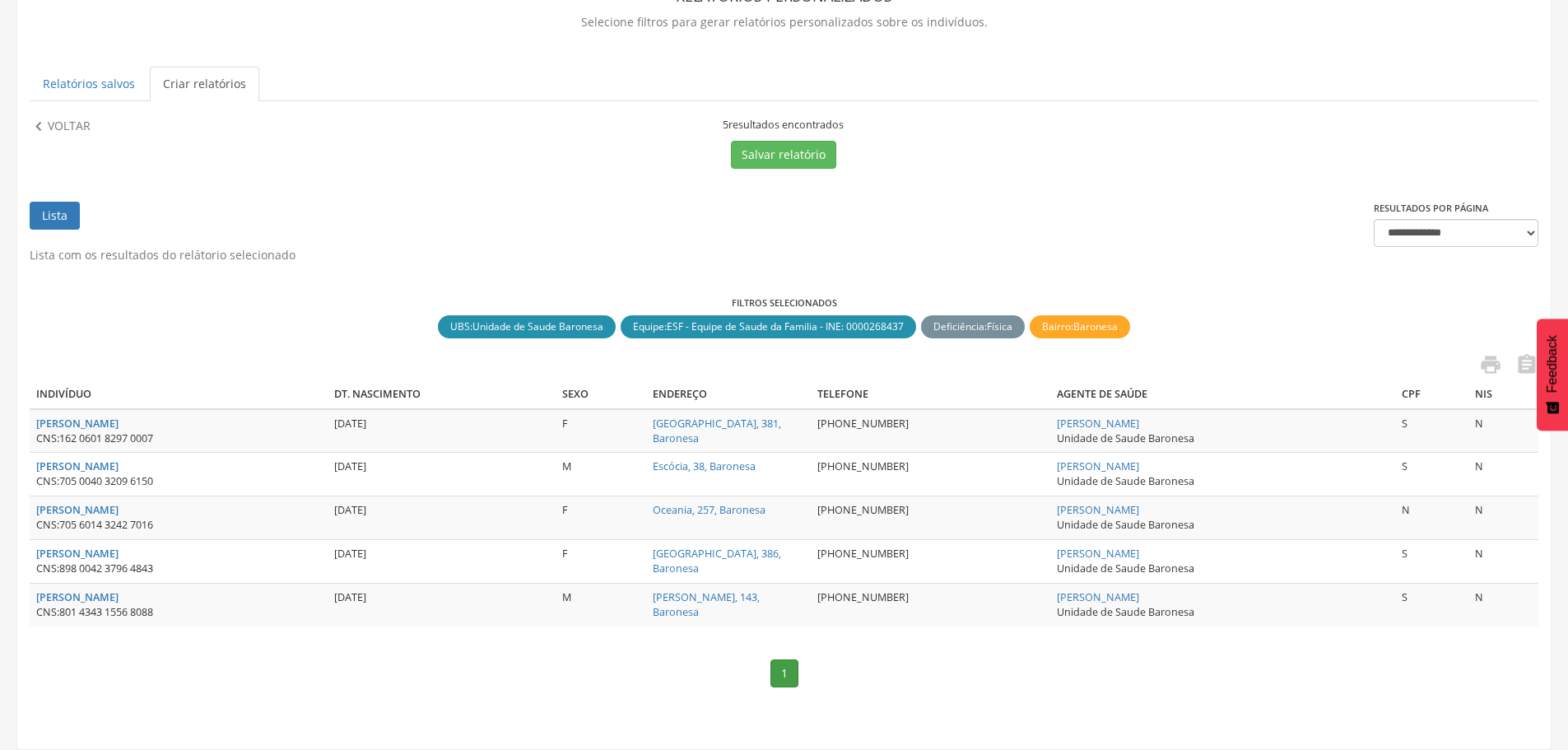
scroll to position [50, 0]
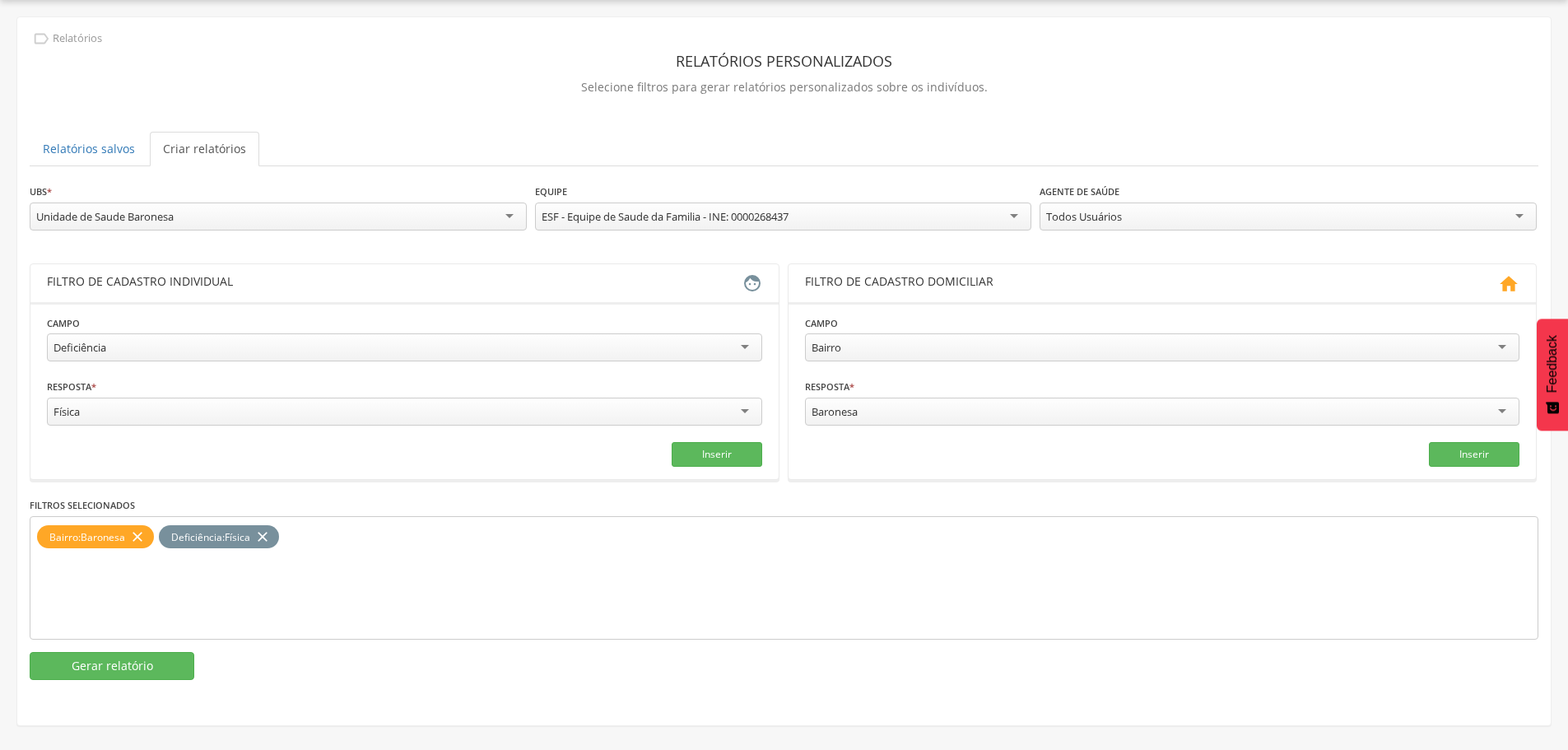
click at [200, 423] on div "Física" at bounding box center [404, 412] width 715 height 28
click at [690, 449] on button "Inserir" at bounding box center [717, 454] width 91 height 25
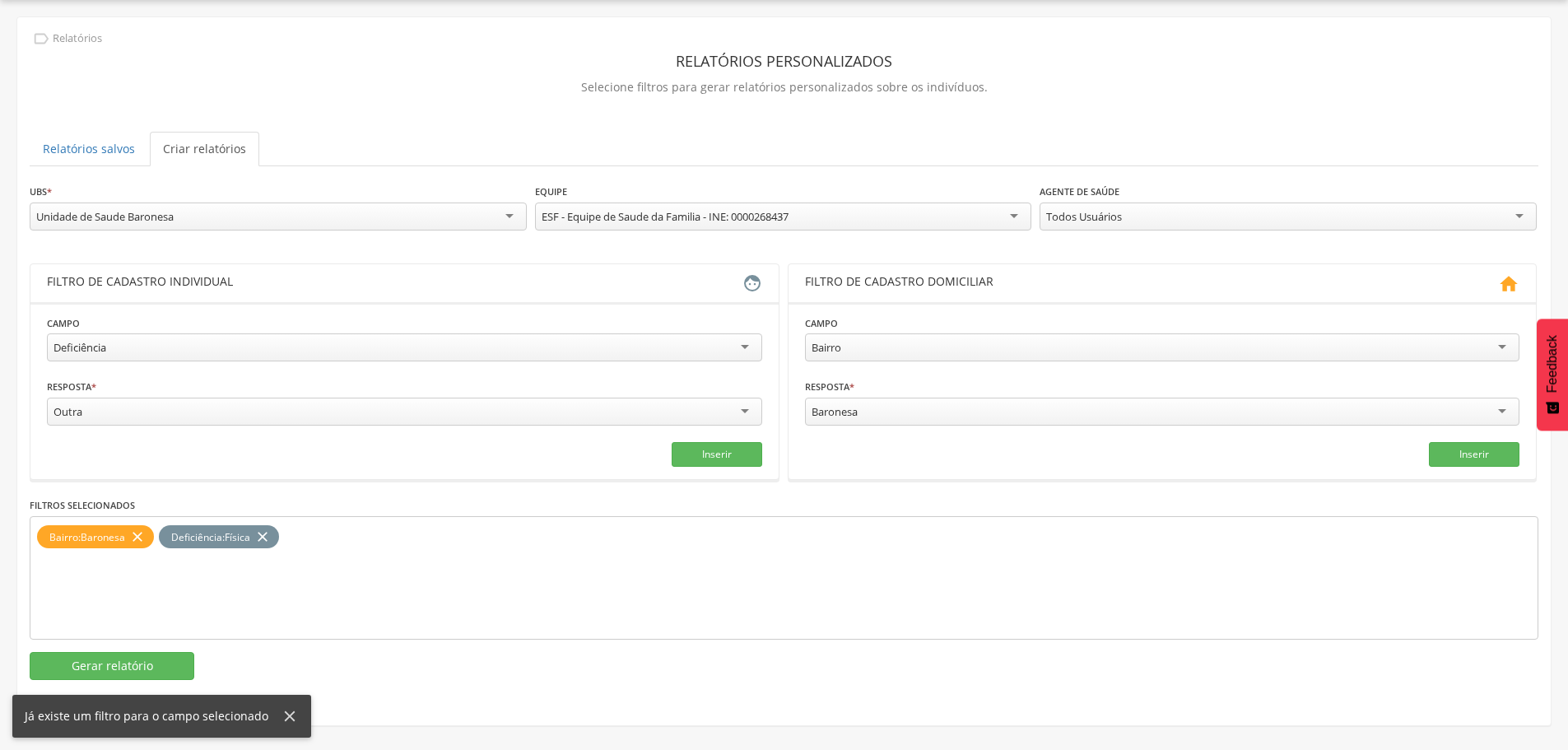
click at [267, 534] on icon "close" at bounding box center [262, 537] width 17 height 24
click at [710, 456] on button "Inserir" at bounding box center [717, 454] width 91 height 25
click at [141, 656] on button "Gerar relatório" at bounding box center [112, 666] width 165 height 28
